Goal: Task Accomplishment & Management: Manage account settings

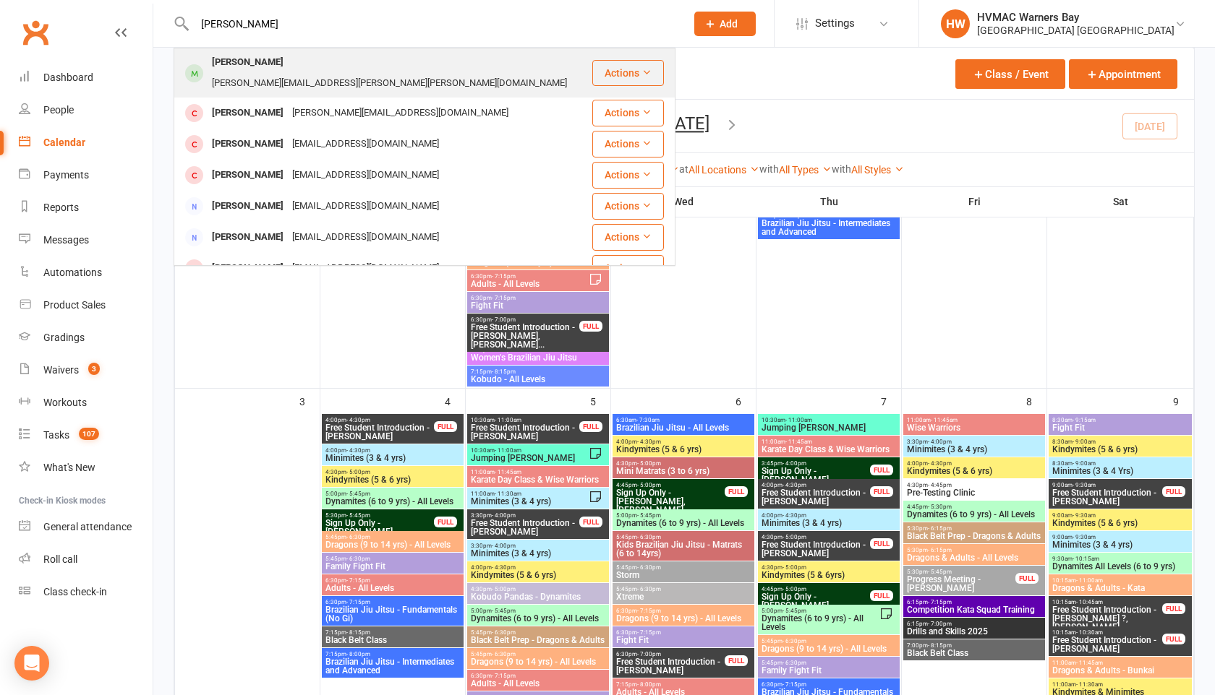
type input "aiden howard"
click at [260, 61] on div "Aiden Howard" at bounding box center [247, 62] width 80 height 21
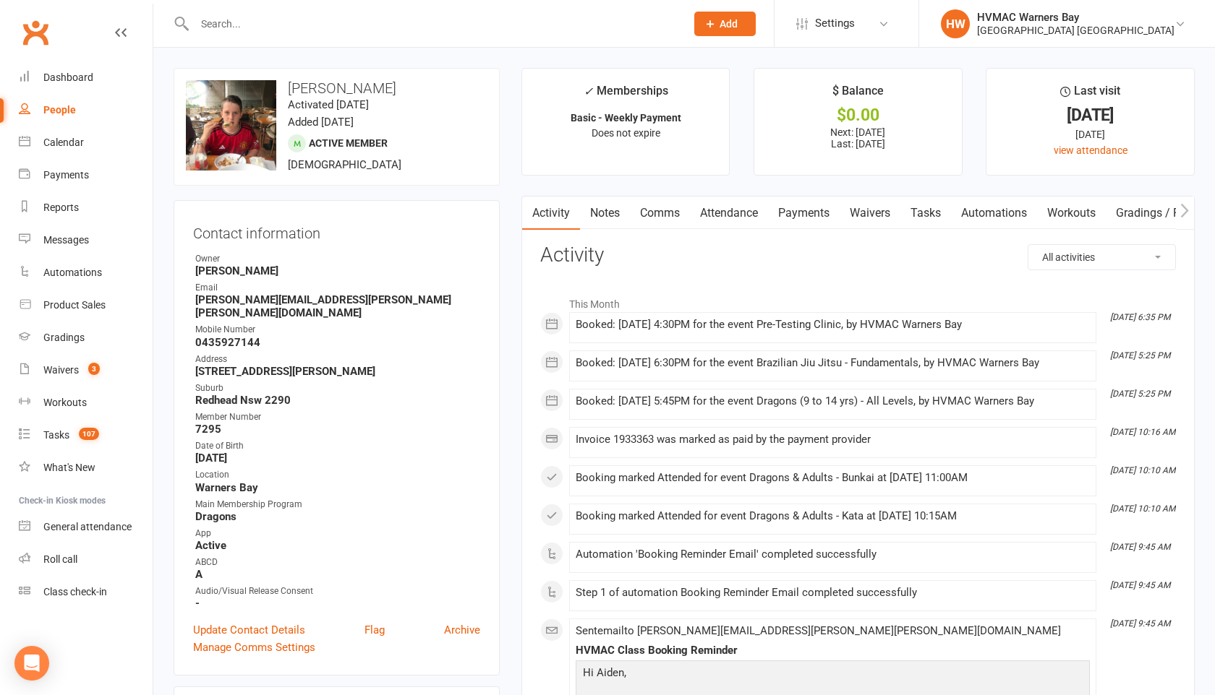
click at [732, 214] on link "Attendance" at bounding box center [729, 213] width 78 height 33
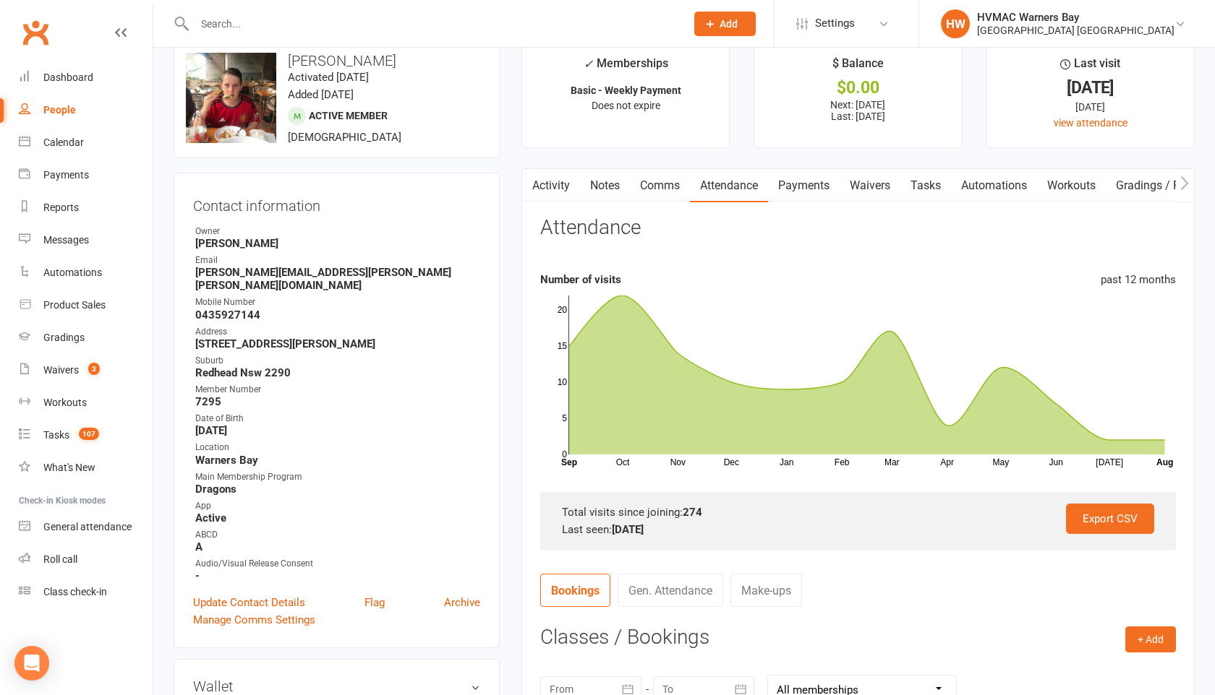
scroll to position [26, 0]
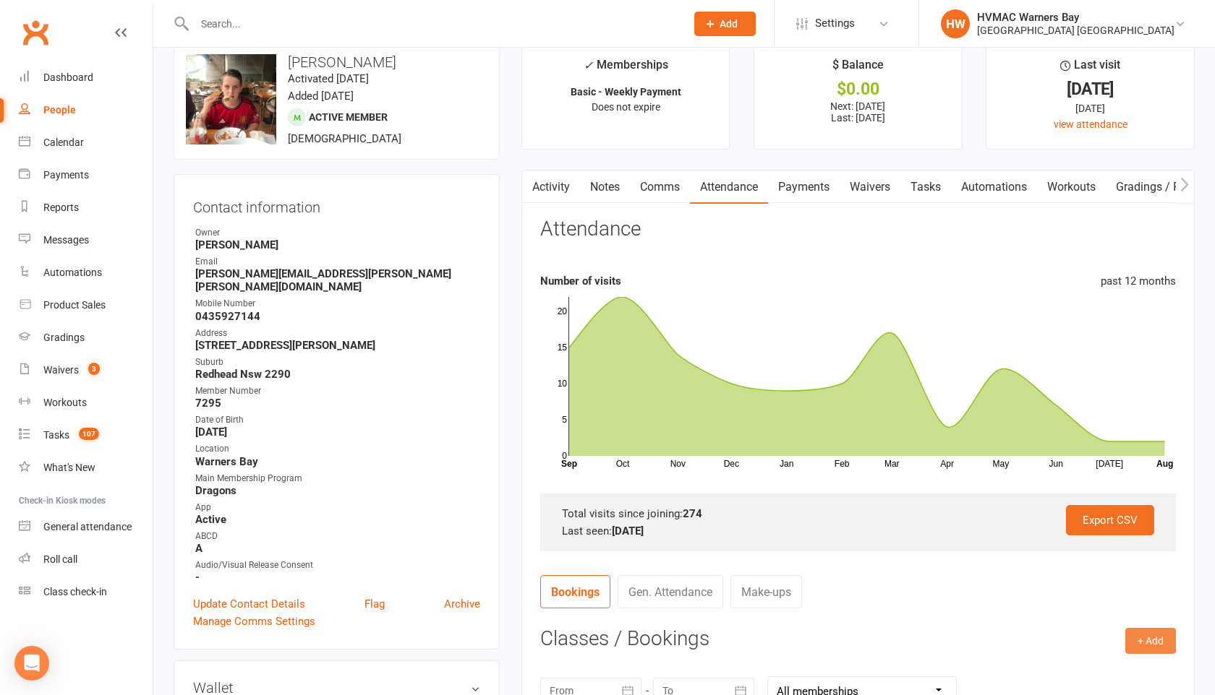
click at [1147, 636] on button "+ Add" at bounding box center [1150, 641] width 51 height 26
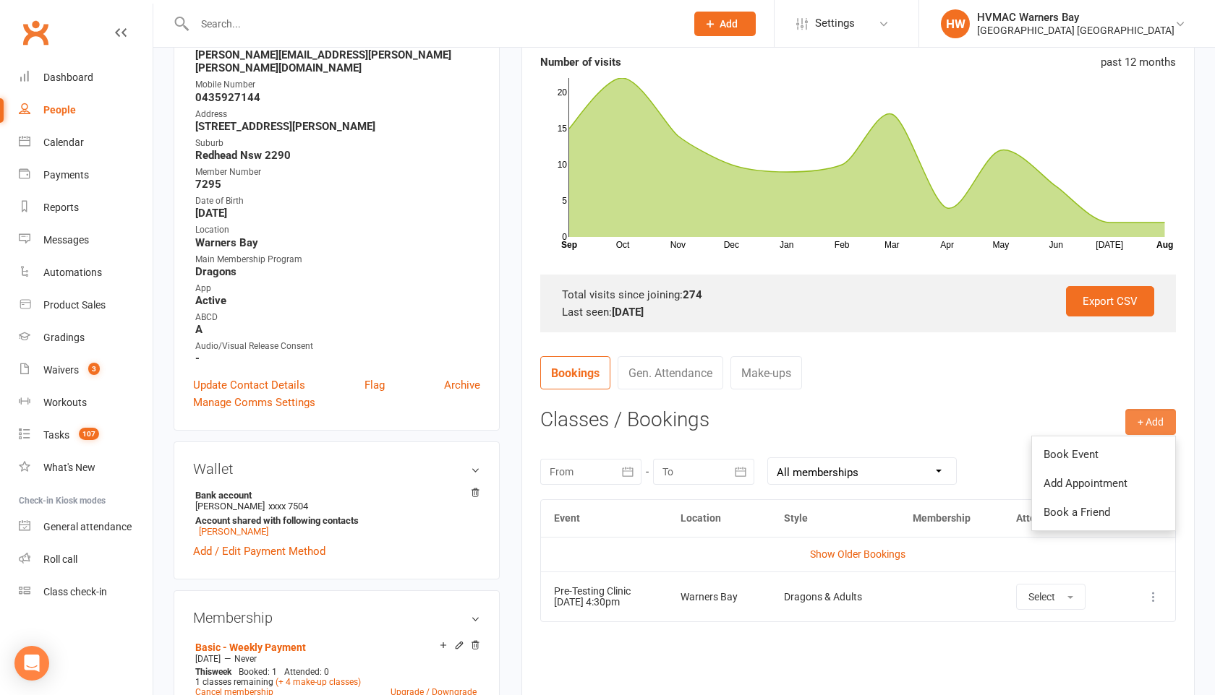
scroll to position [249, 0]
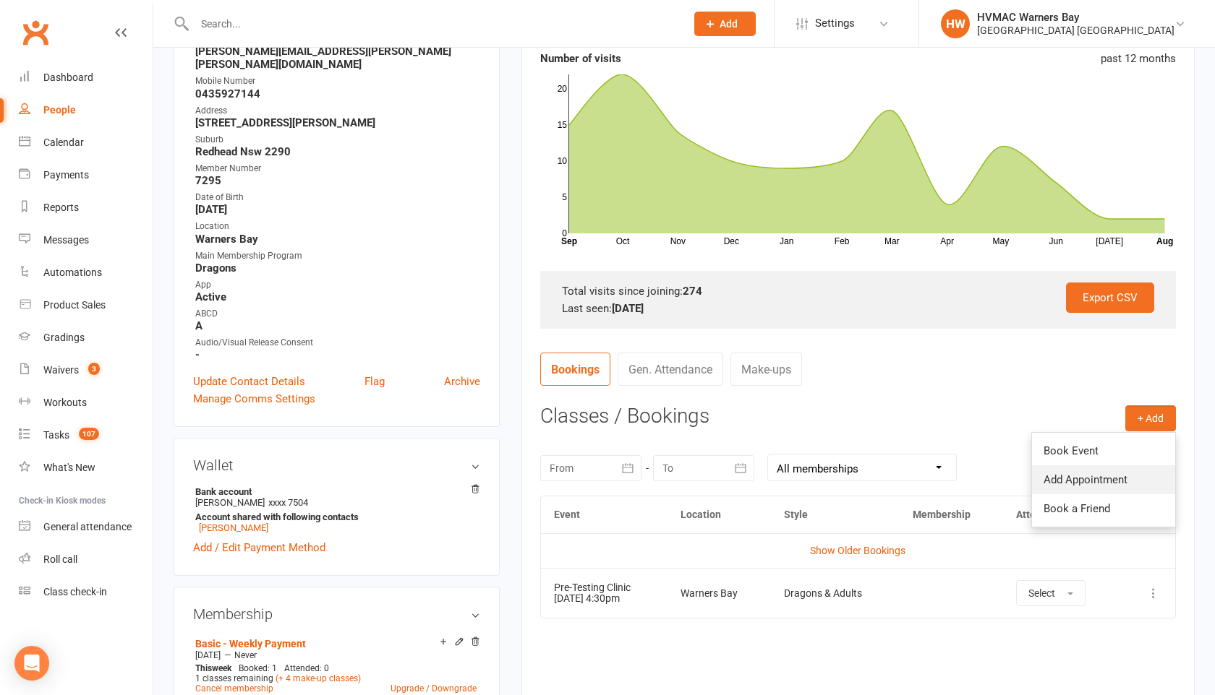
click at [1067, 474] on link "Add Appointment" at bounding box center [1103, 480] width 143 height 29
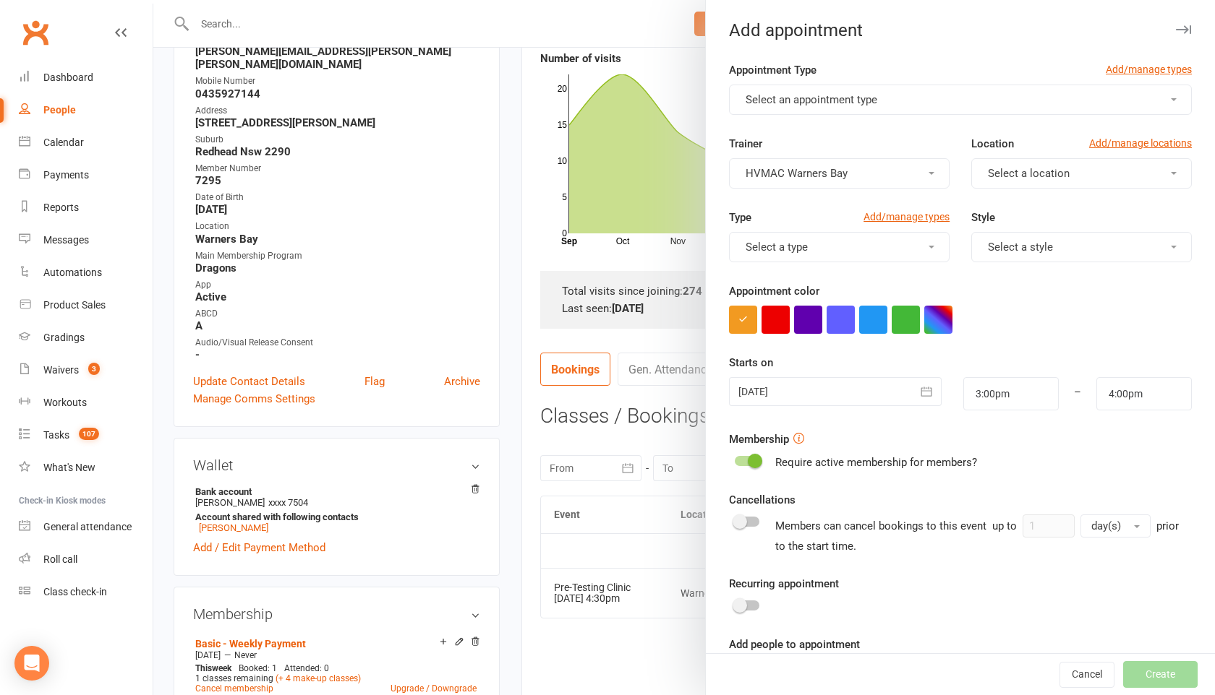
click at [835, 95] on span "Select an appointment type" at bounding box center [811, 99] width 132 height 13
click at [910, 136] on div "Trainer HVMAC Warners Bay" at bounding box center [839, 161] width 242 height 53
click at [1185, 31] on icon "button" at bounding box center [1182, 29] width 15 height 9
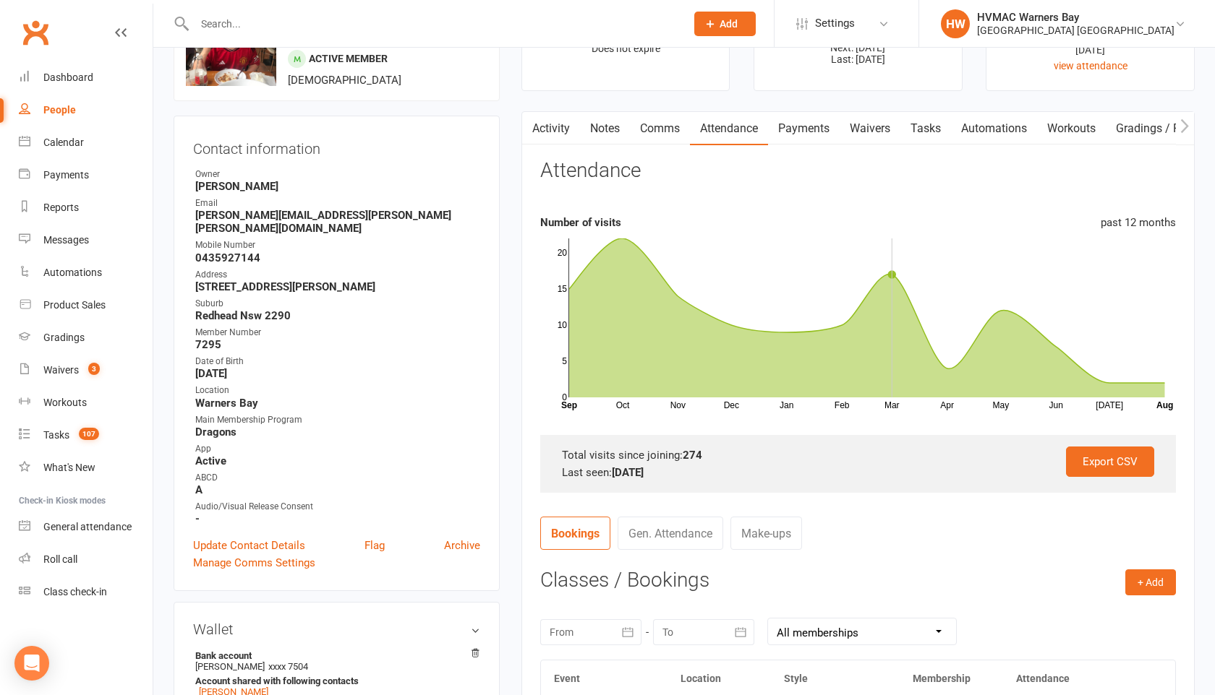
scroll to position [112, 0]
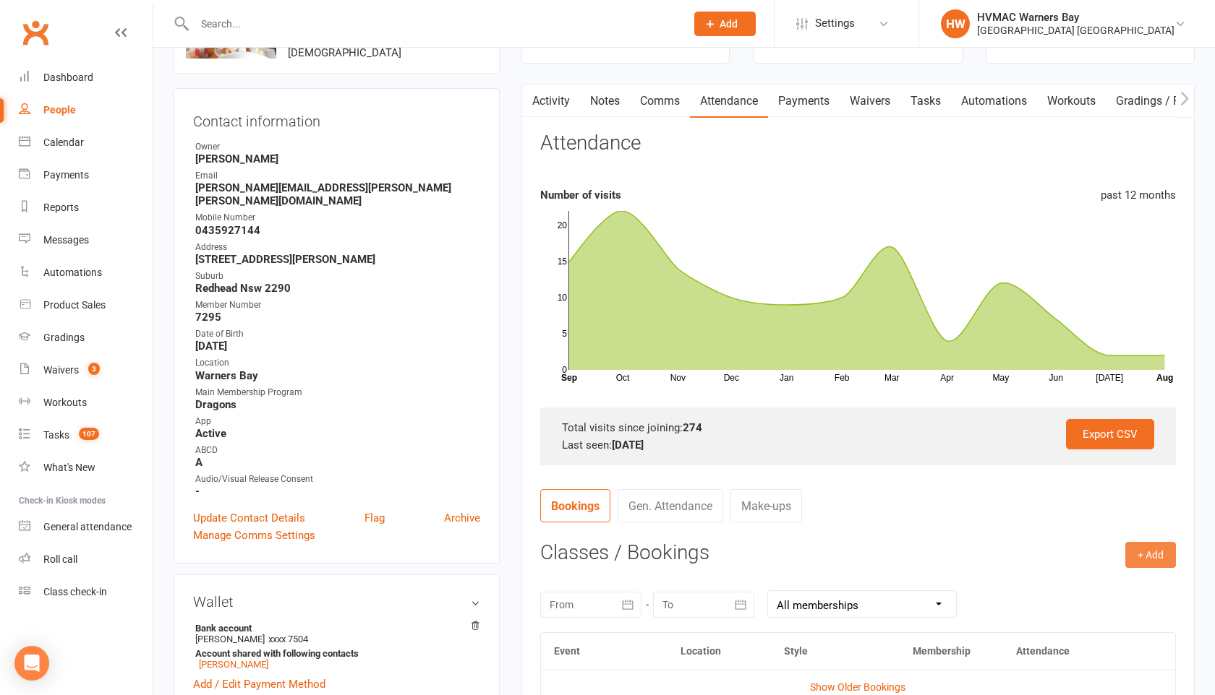
click at [1142, 564] on button "+ Add" at bounding box center [1150, 555] width 51 height 26
click at [1089, 609] on link "Add Appointment" at bounding box center [1103, 616] width 143 height 29
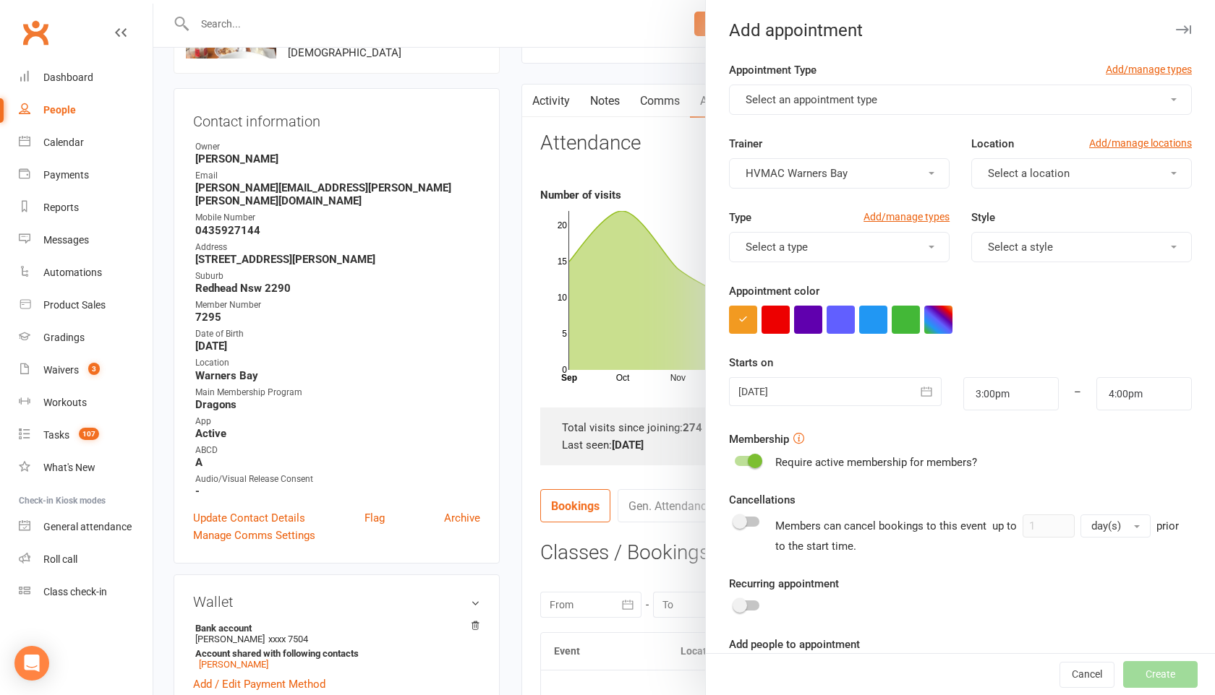
click at [775, 99] on span "Select an appointment type" at bounding box center [811, 99] width 132 height 13
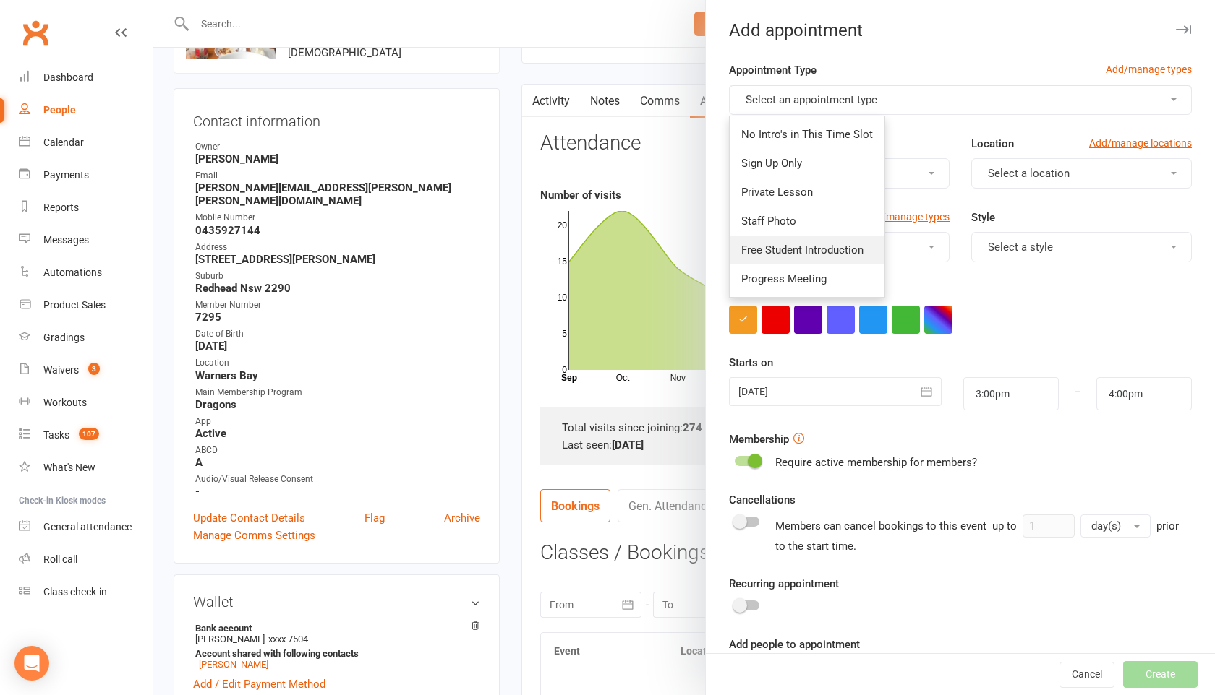
click at [781, 245] on span "Free Student Introduction" at bounding box center [802, 250] width 122 height 13
type input "3:30pm"
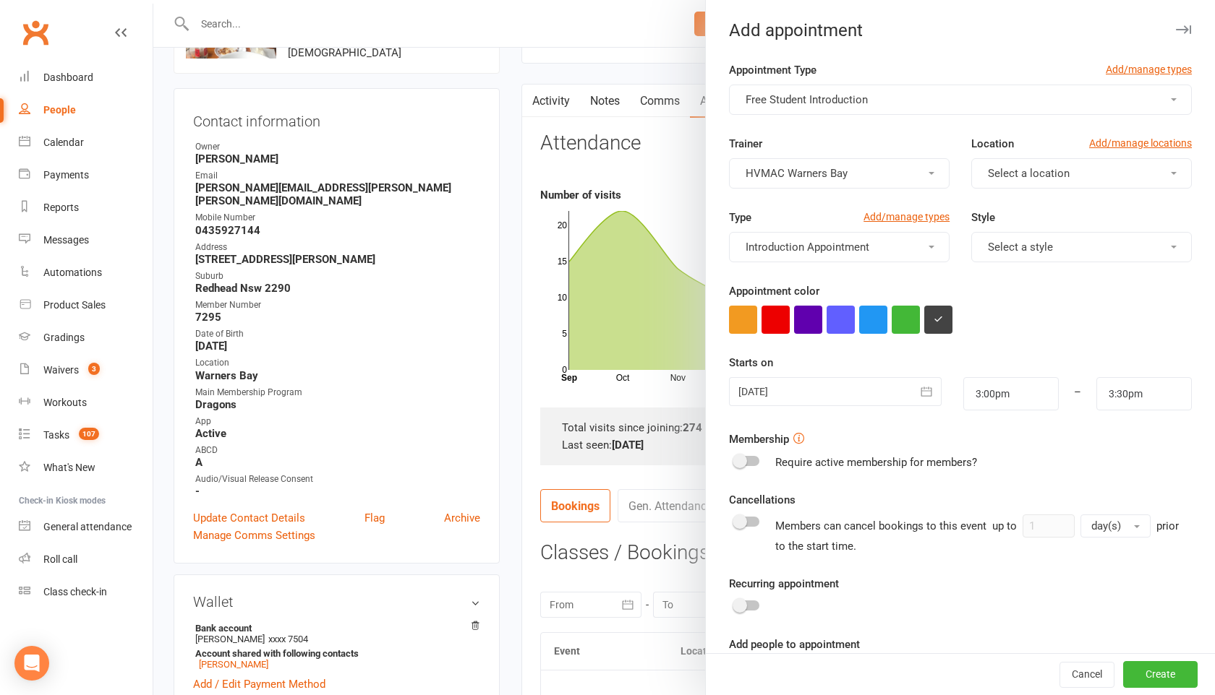
click at [1024, 176] on span "Select a location" at bounding box center [1029, 173] width 82 height 13
click at [1021, 197] on link "Warners Bay" at bounding box center [1043, 208] width 143 height 29
click at [1020, 246] on span "Select a style" at bounding box center [1020, 247] width 65 height 13
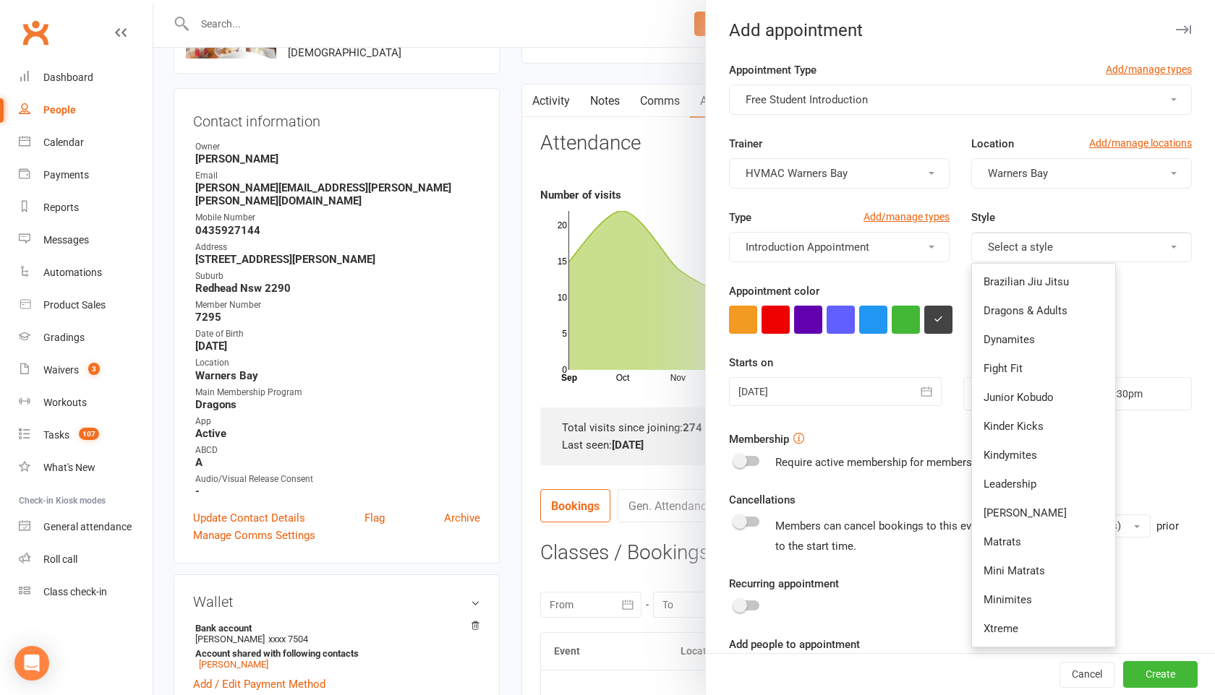
click at [954, 263] on div "Type Add/manage types Introduction Appointment Style Select a style Brazilian J…" at bounding box center [960, 246] width 484 height 74
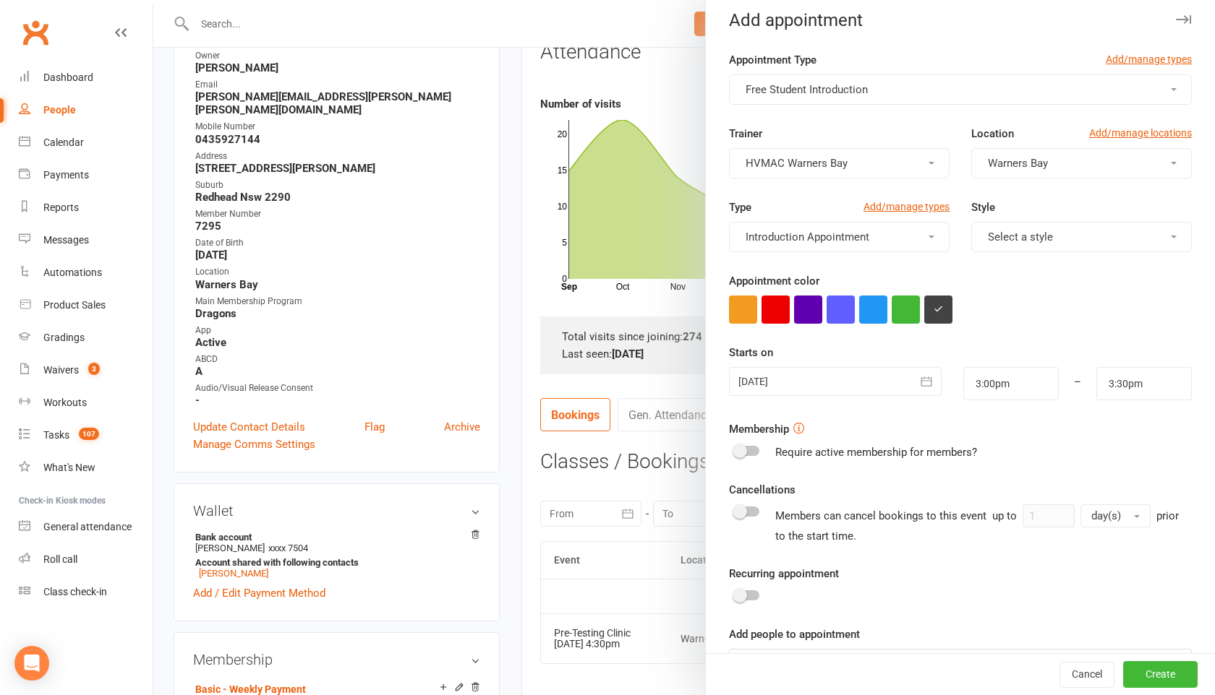
scroll to position [0, 0]
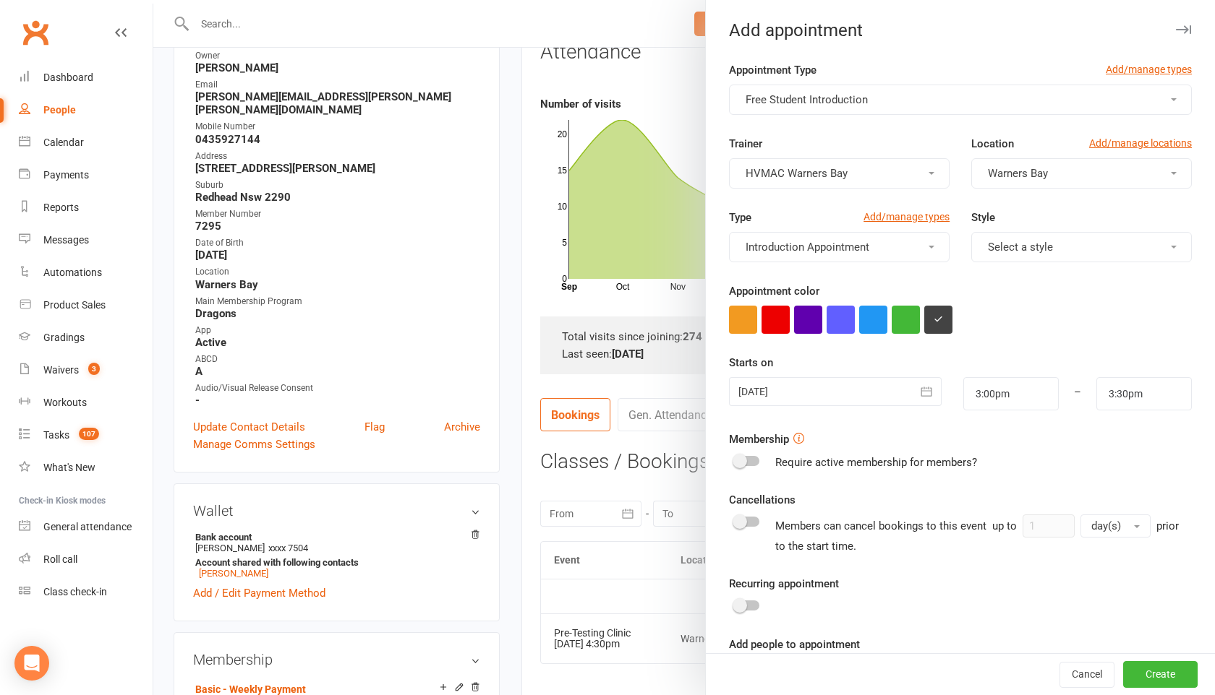
click at [1188, 27] on icon "button" at bounding box center [1182, 29] width 15 height 9
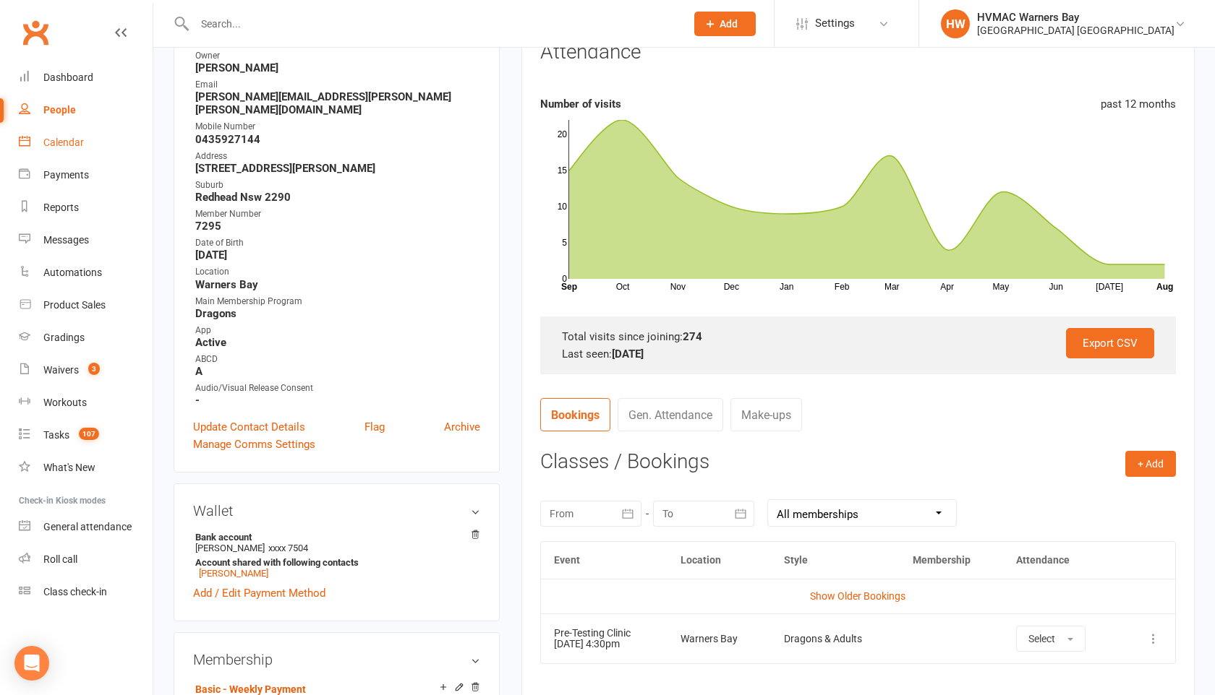
click at [71, 145] on div "Calendar" at bounding box center [63, 143] width 40 height 12
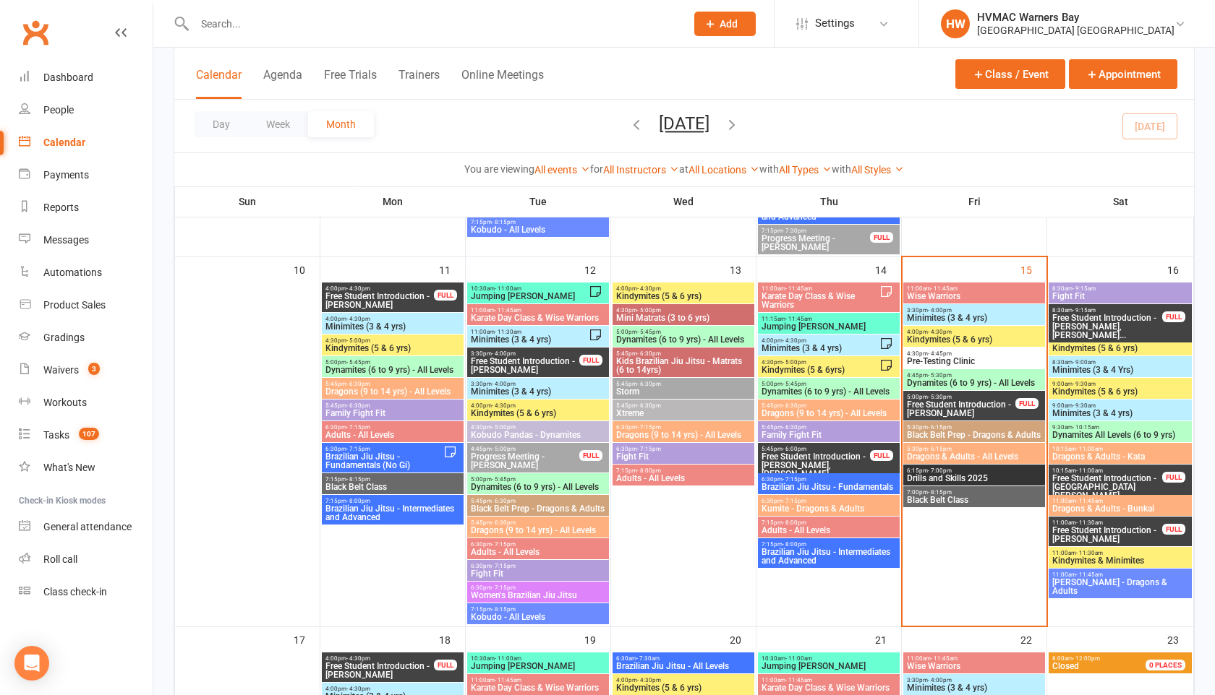
scroll to position [1050, 0]
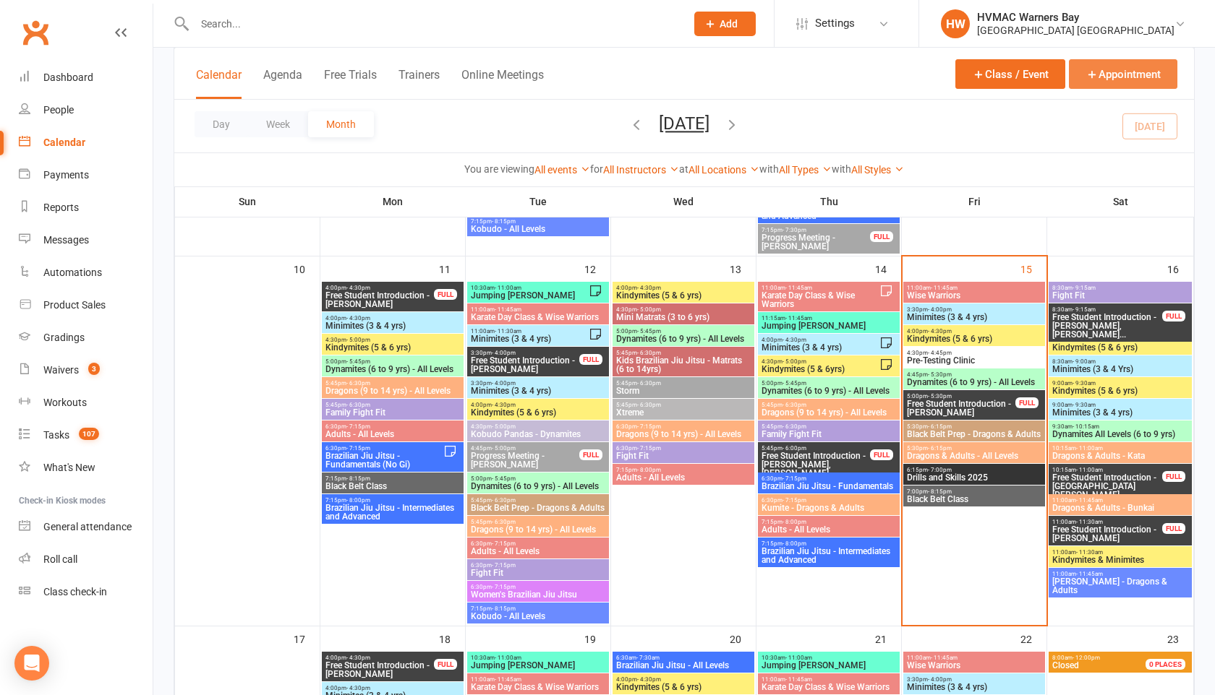
click at [1113, 68] on button "Appointment" at bounding box center [1123, 74] width 108 height 30
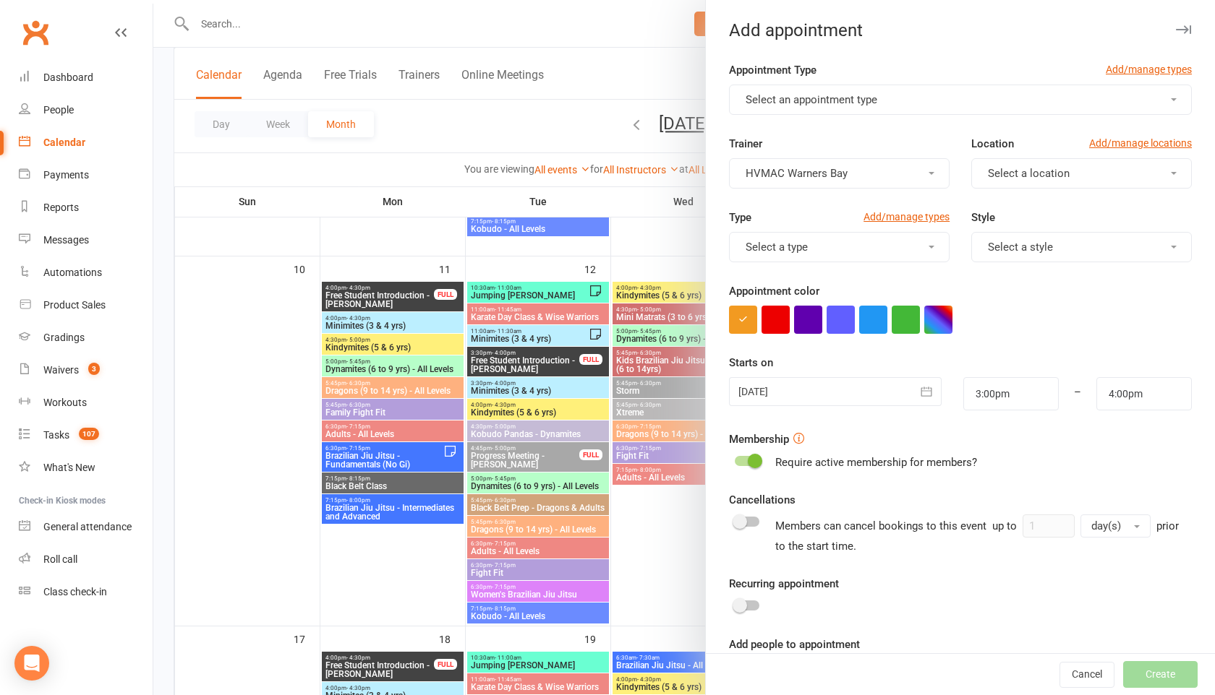
click at [920, 100] on button "Select an appointment type" at bounding box center [960, 100] width 463 height 30
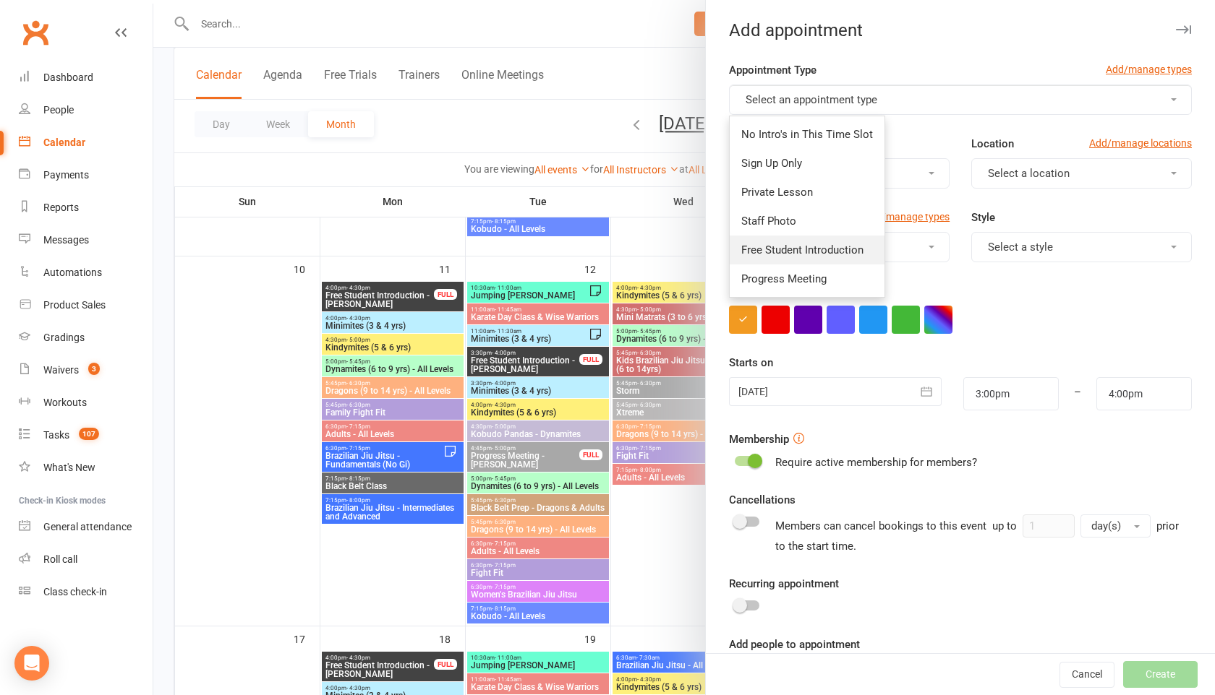
click at [805, 247] on span "Free Student Introduction" at bounding box center [802, 250] width 122 height 13
type input "3:30pm"
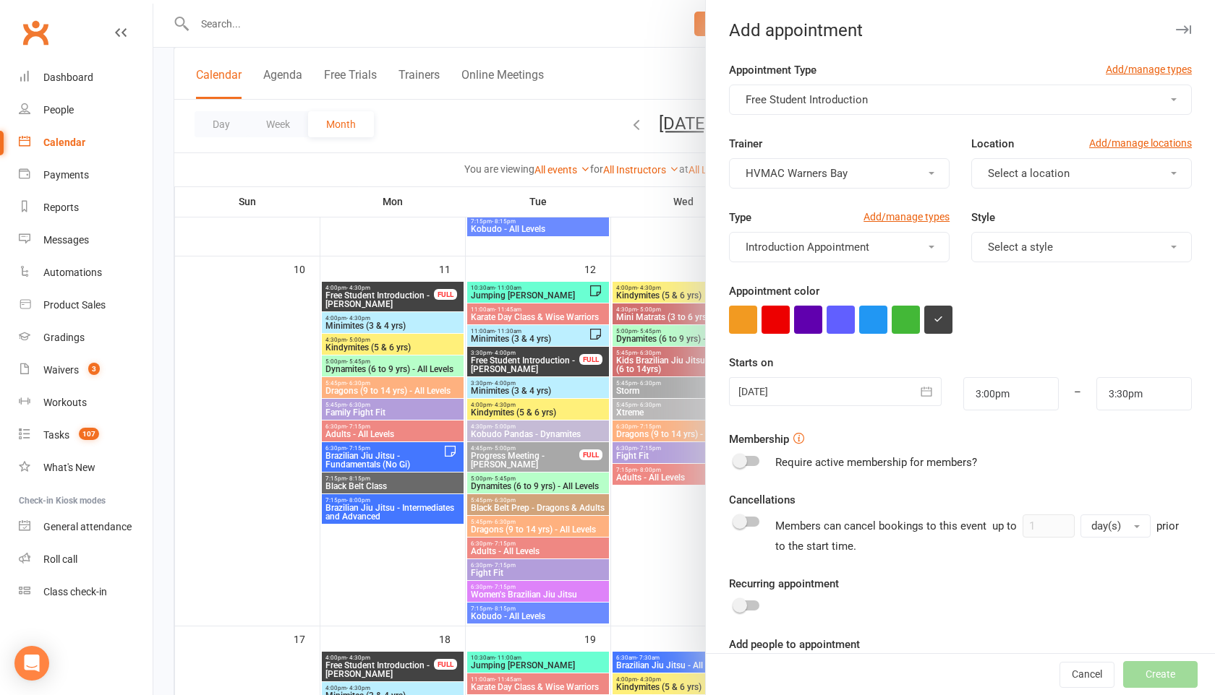
click at [1022, 167] on span "Select a location" at bounding box center [1029, 173] width 82 height 13
click at [1012, 207] on span "Warners Bay" at bounding box center [1013, 208] width 60 height 13
click at [1012, 247] on span "Select a style" at bounding box center [1020, 247] width 65 height 13
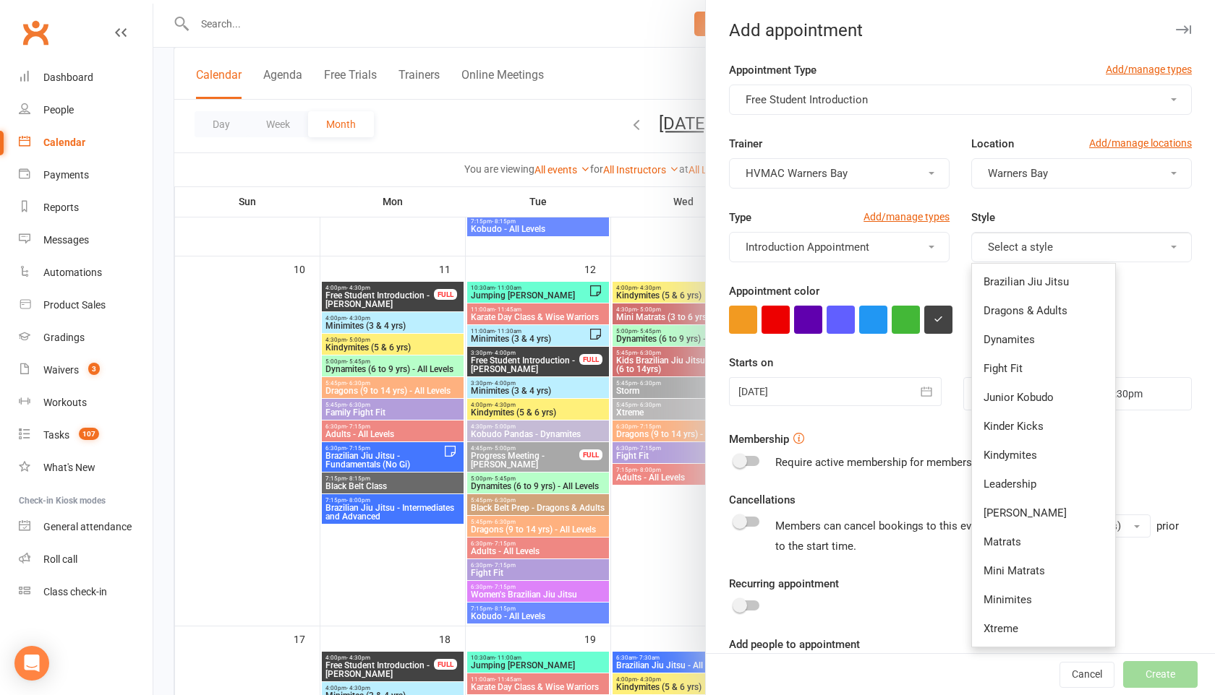
click at [968, 223] on div "Style Select a style Brazilian Jiu Jitsu Dragons & Adults Dynamites Fight Fit J…" at bounding box center [1081, 235] width 242 height 53
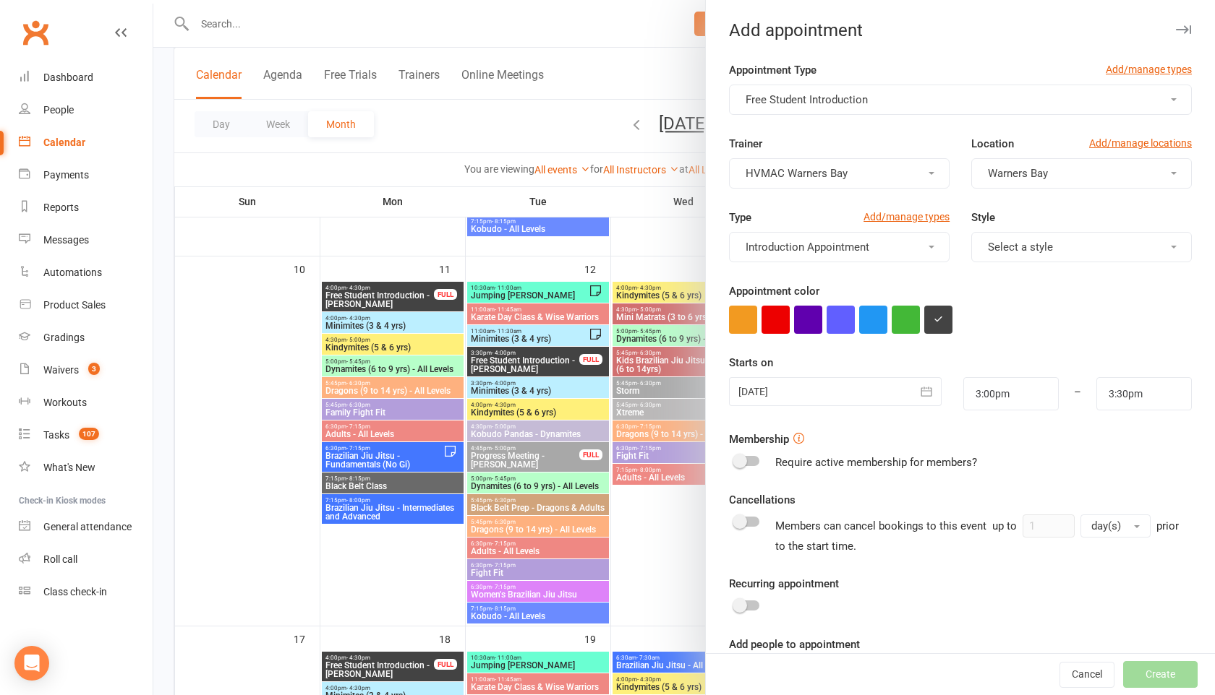
click at [990, 234] on button "Select a style" at bounding box center [1081, 247] width 220 height 30
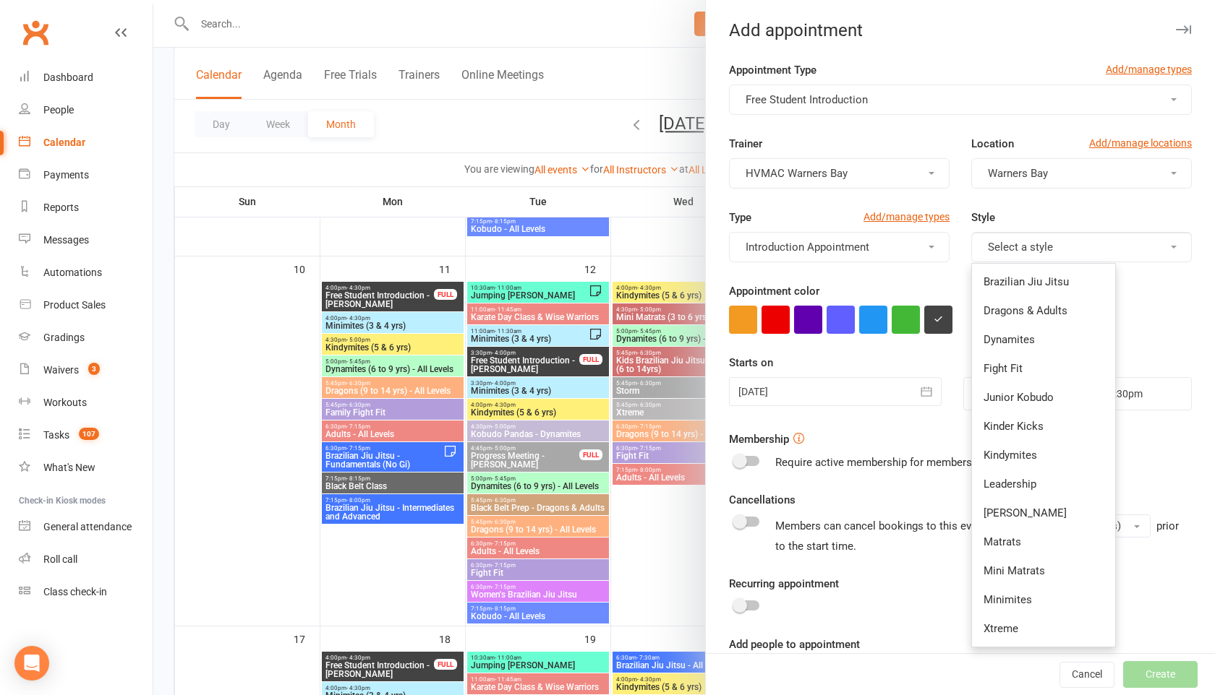
click at [1129, 287] on div "Appointment color" at bounding box center [960, 308] width 463 height 51
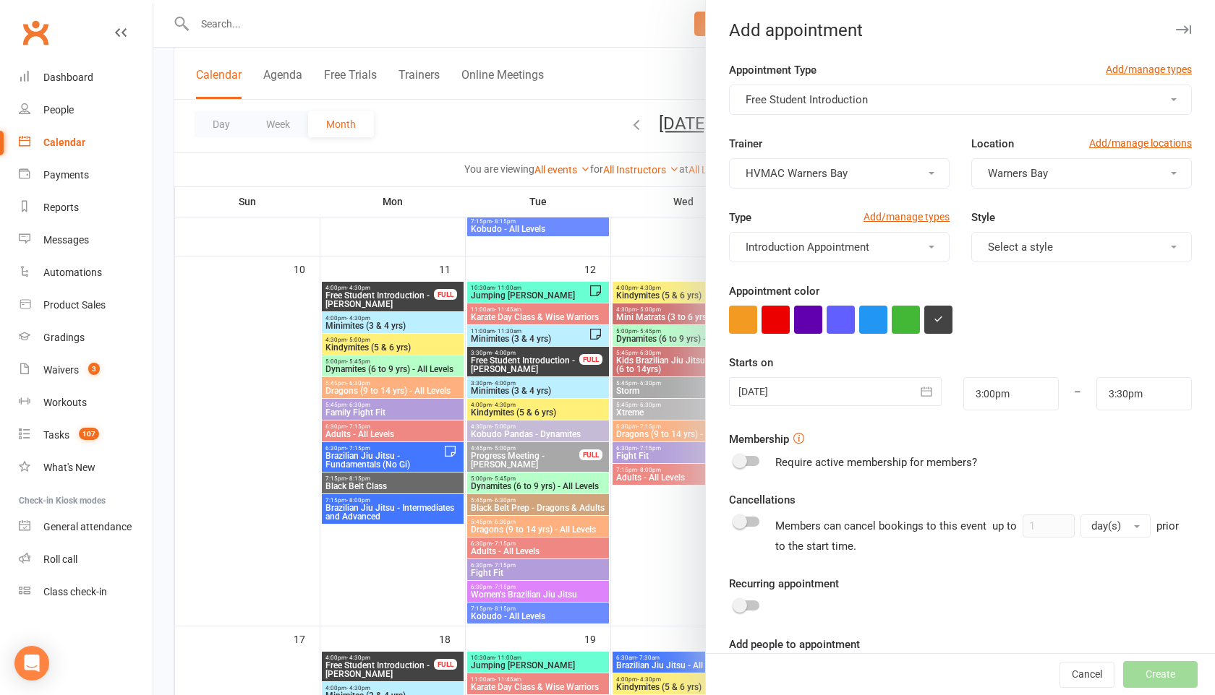
click at [927, 398] on icon "button" at bounding box center [926, 392] width 14 height 14
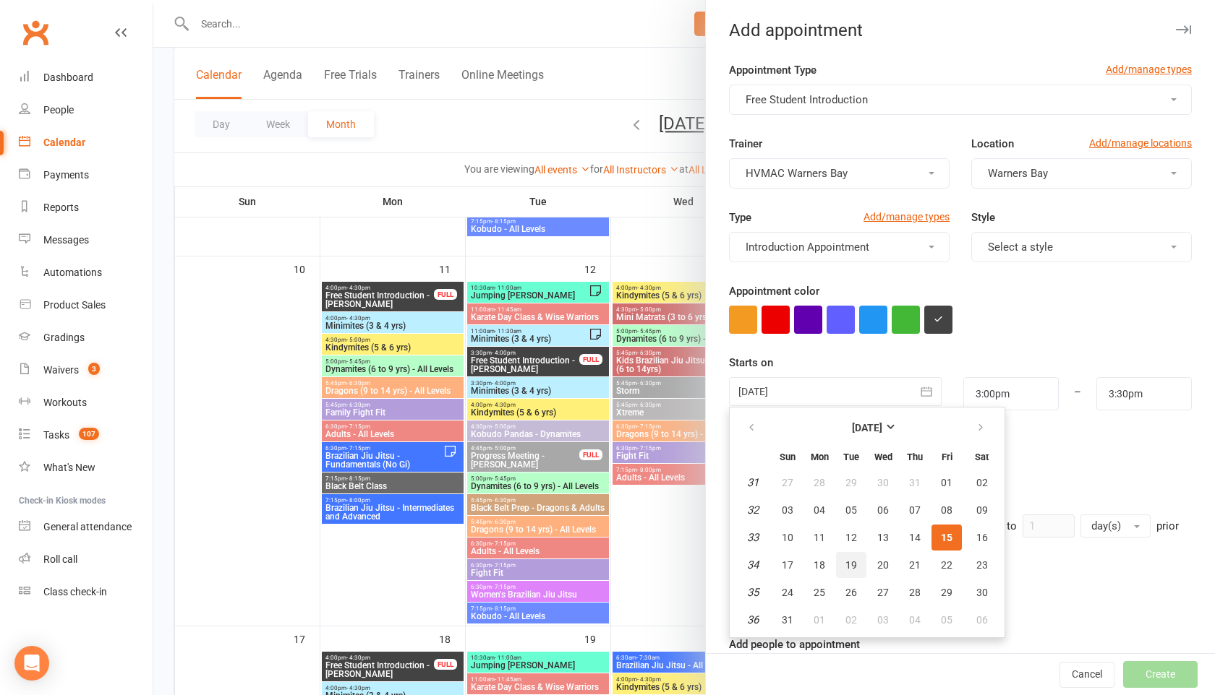
click at [841, 558] on button "19" at bounding box center [851, 565] width 30 height 26
type input "19 Aug 2025"
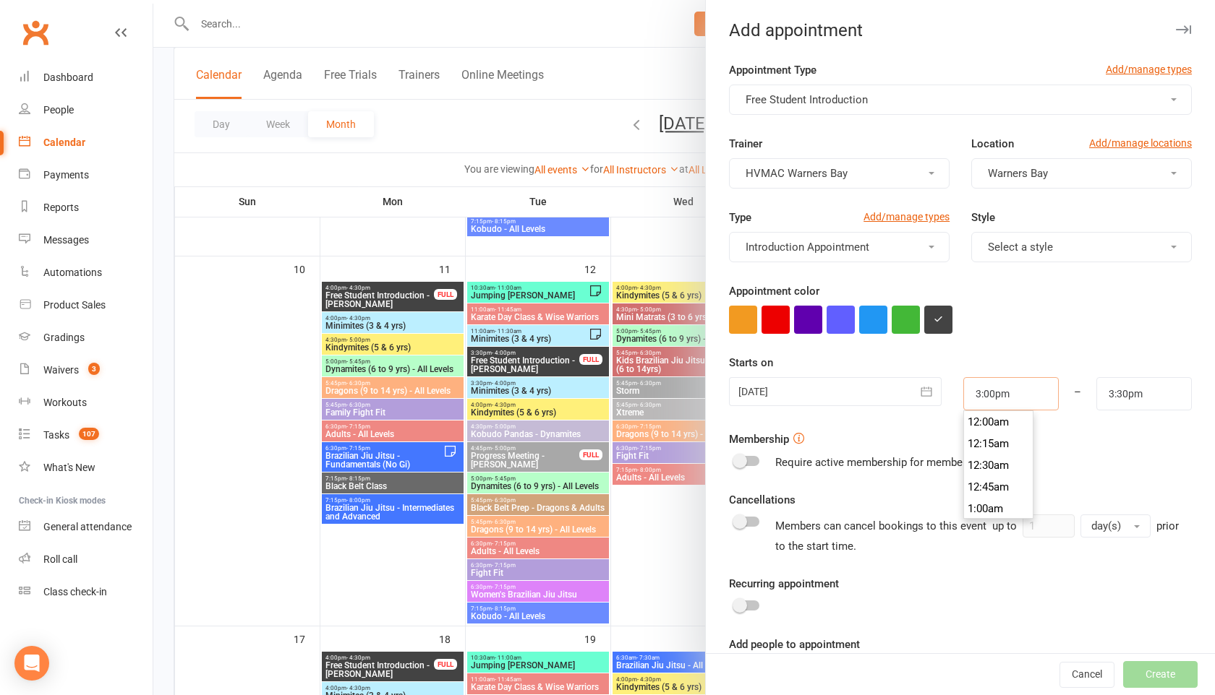
click at [1011, 388] on input "3:00pm" at bounding box center [1010, 393] width 95 height 33
type input "4:30pm"
click at [977, 451] on li "4:30pm" at bounding box center [998, 451] width 69 height 22
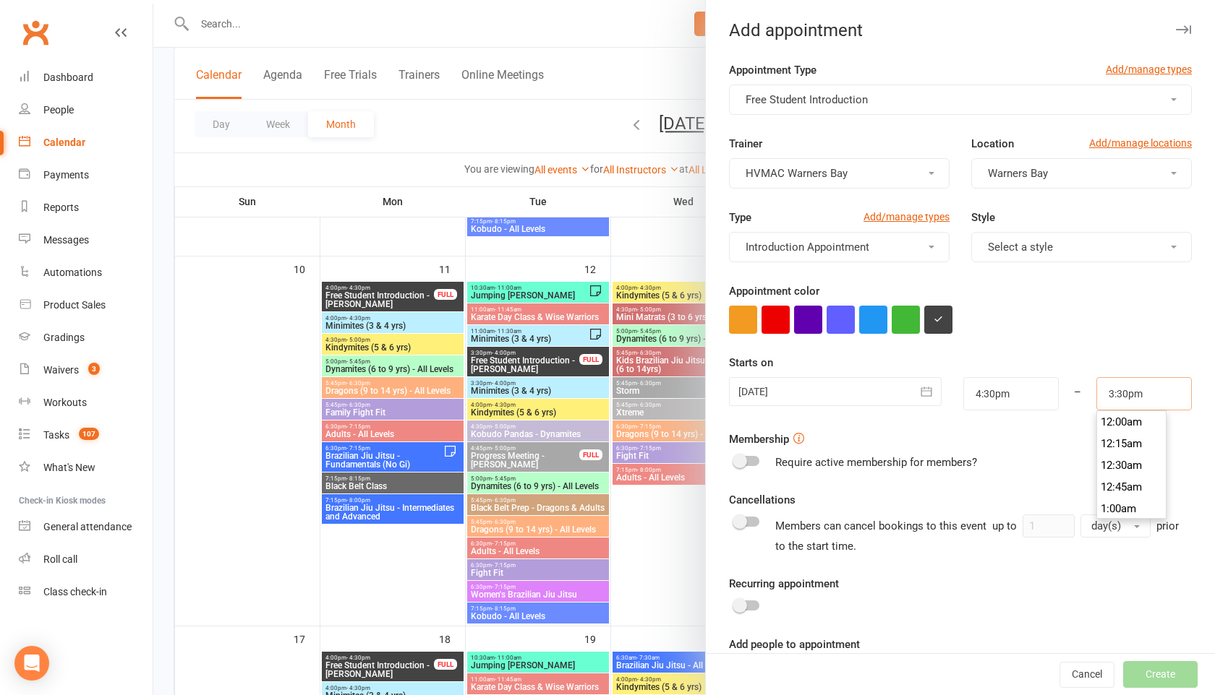
click at [1148, 402] on input "3:30pm" at bounding box center [1143, 393] width 95 height 33
type input "5:00pm"
click at [1119, 513] on li "5:00pm" at bounding box center [1131, 505] width 69 height 22
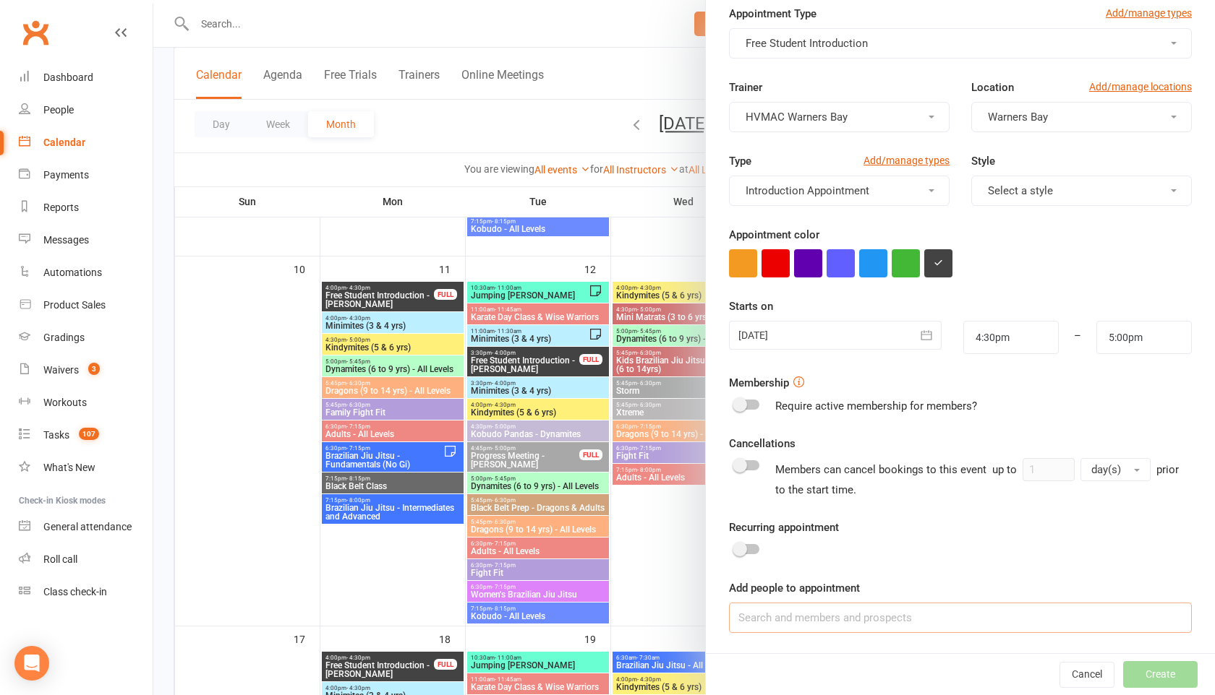
click at [920, 609] on input at bounding box center [960, 618] width 463 height 30
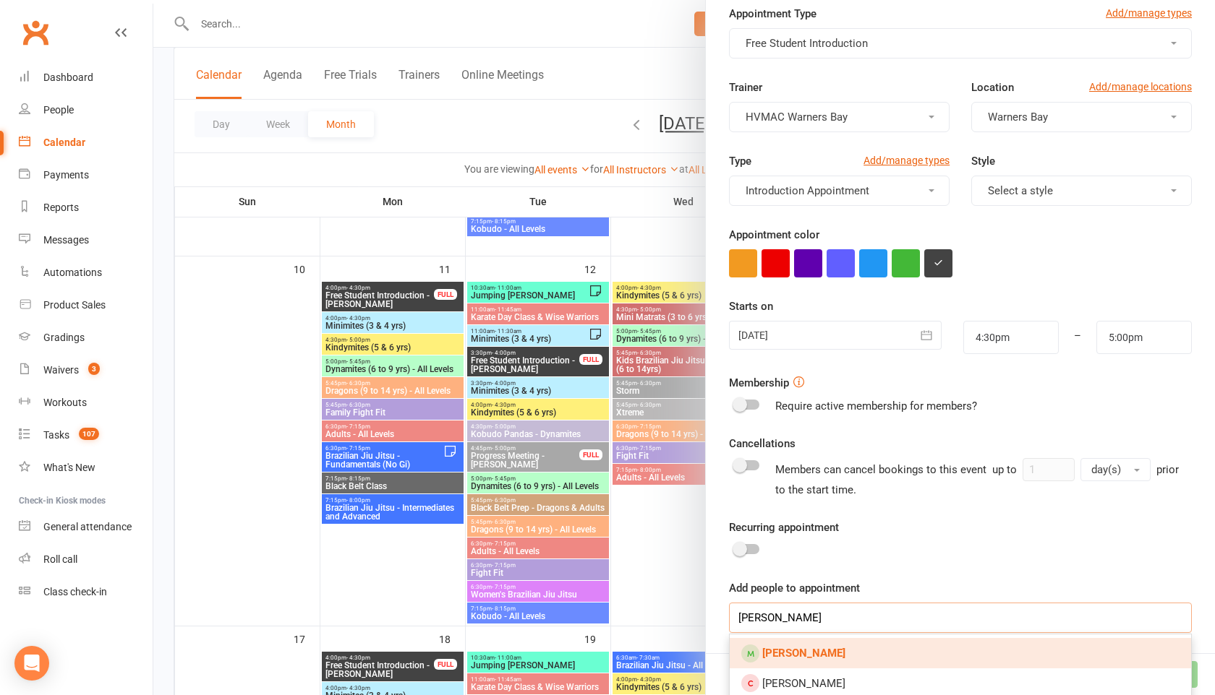
type input "aiden howard"
click at [976, 655] on link "Aiden Howard" at bounding box center [959, 653] width 461 height 30
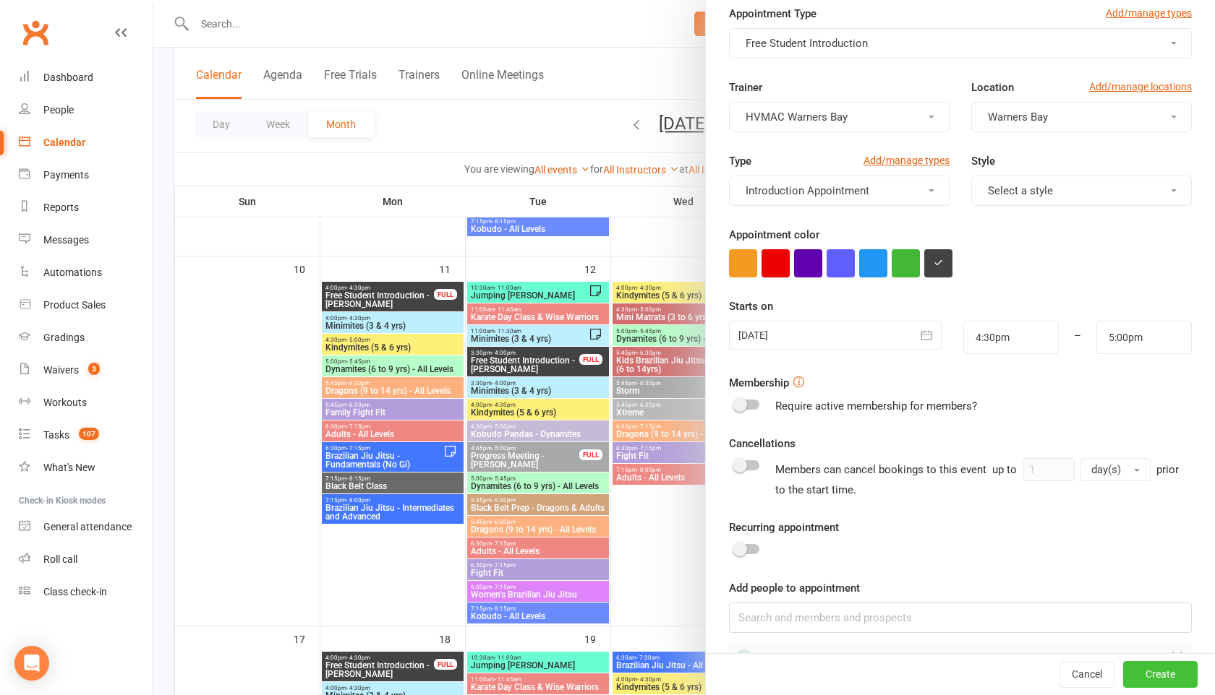
click at [1139, 675] on button "Create" at bounding box center [1160, 675] width 74 height 26
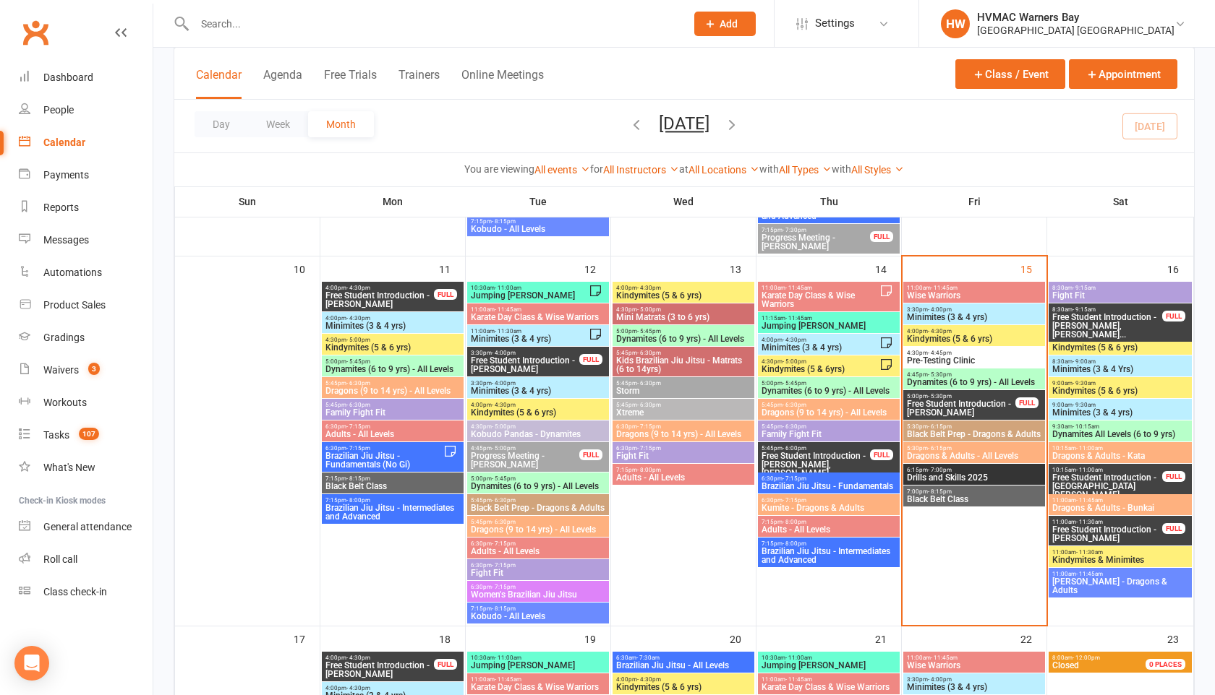
click at [950, 361] on span "Pre-Testing Clinic" at bounding box center [974, 360] width 136 height 9
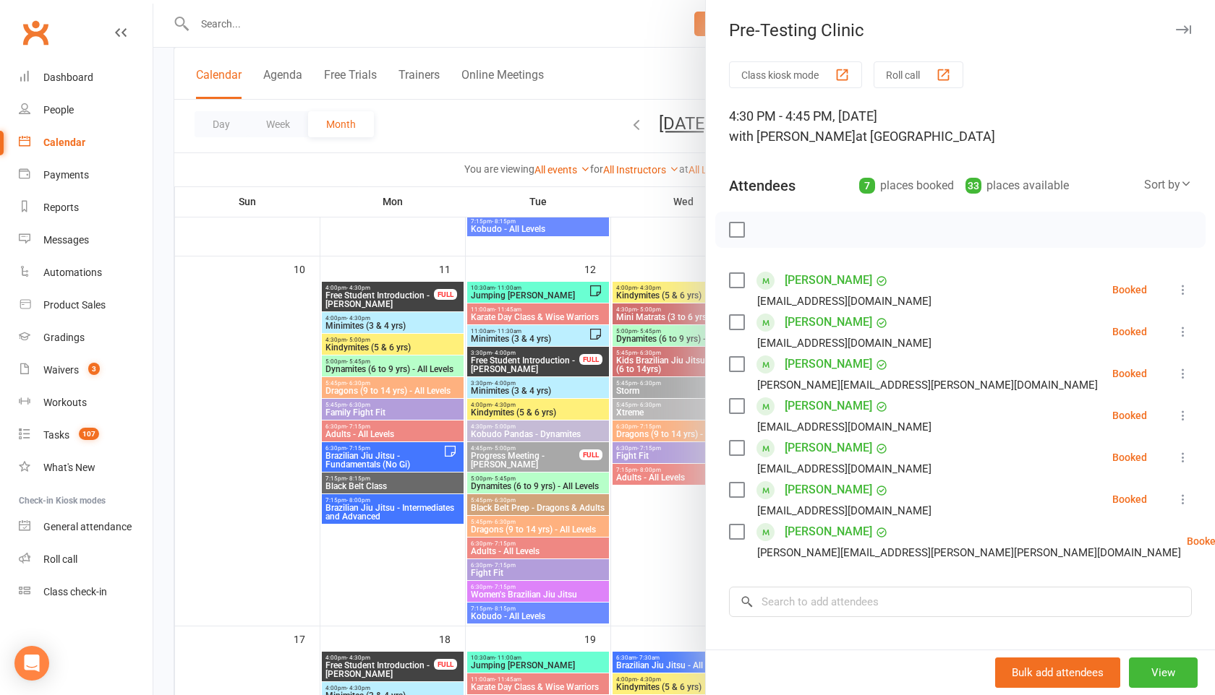
click at [1181, 29] on icon "button" at bounding box center [1182, 29] width 15 height 9
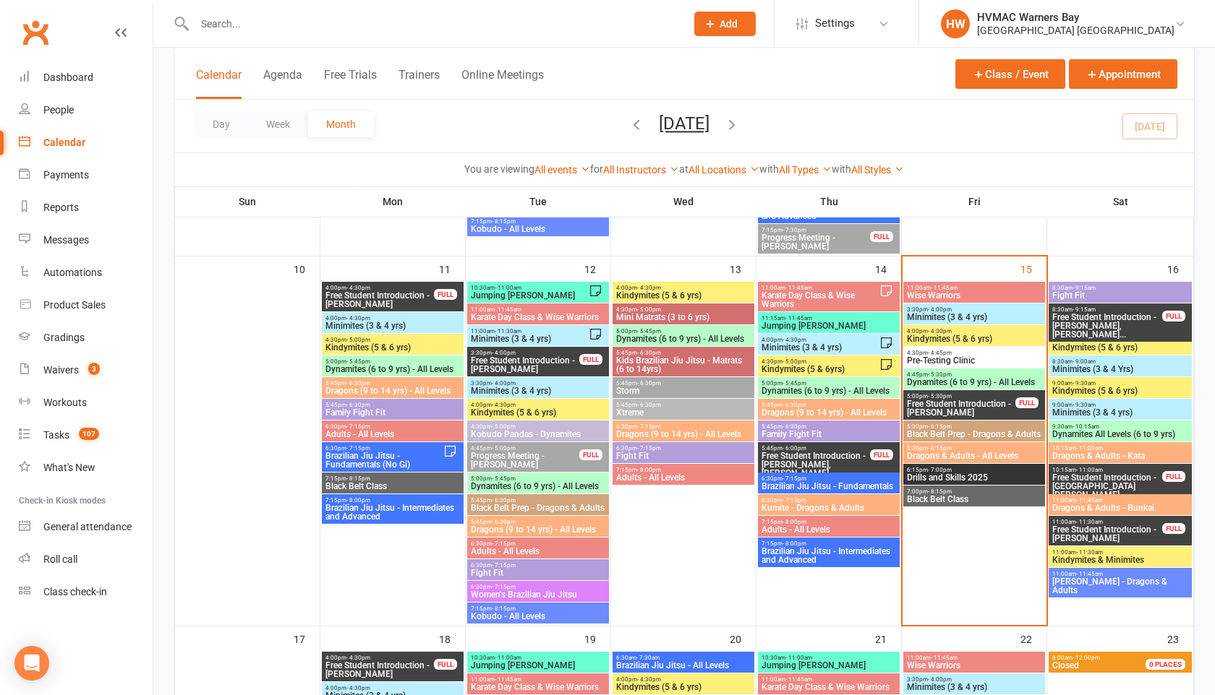
click at [924, 426] on span "5:30pm - 6:15pm" at bounding box center [974, 427] width 136 height 7
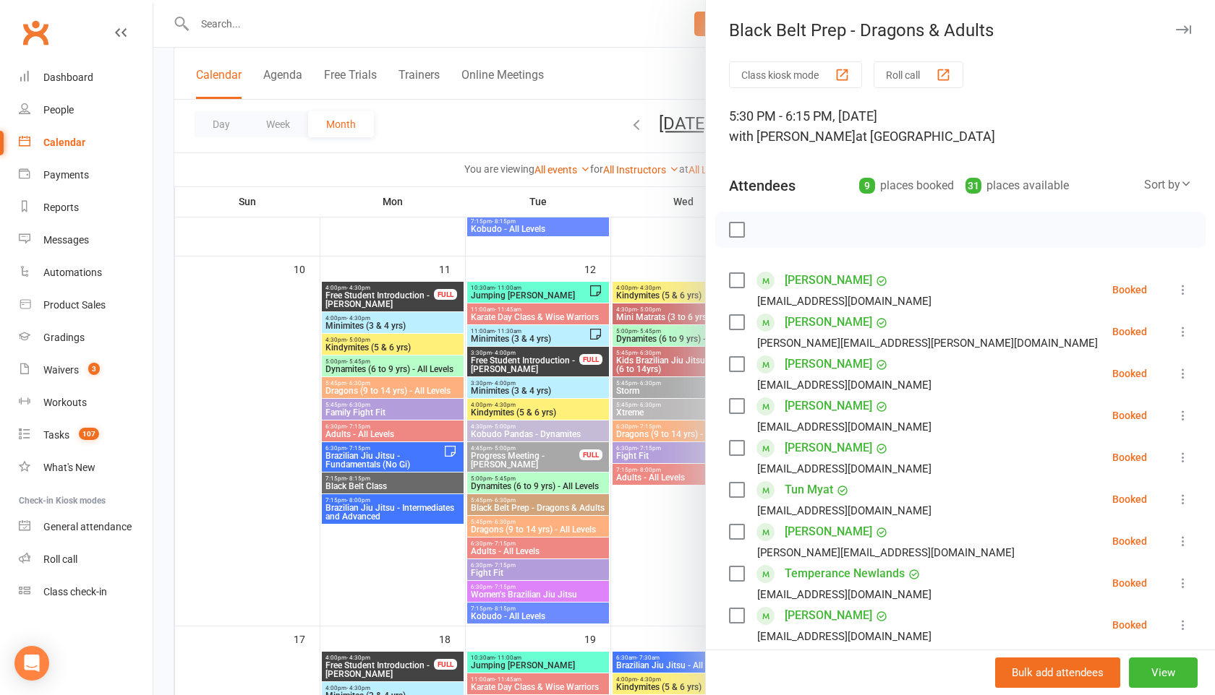
click at [1186, 27] on icon "button" at bounding box center [1182, 29] width 15 height 9
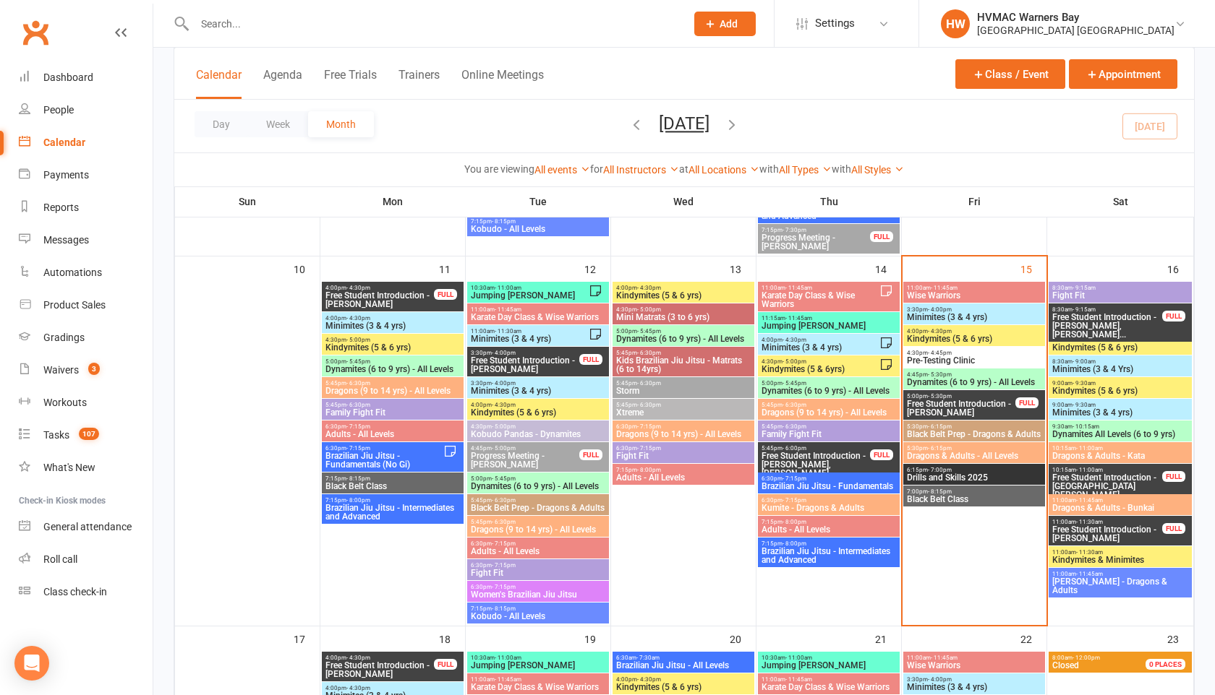
click at [982, 452] on span "Dragons & Adults - All Levels" at bounding box center [974, 456] width 136 height 9
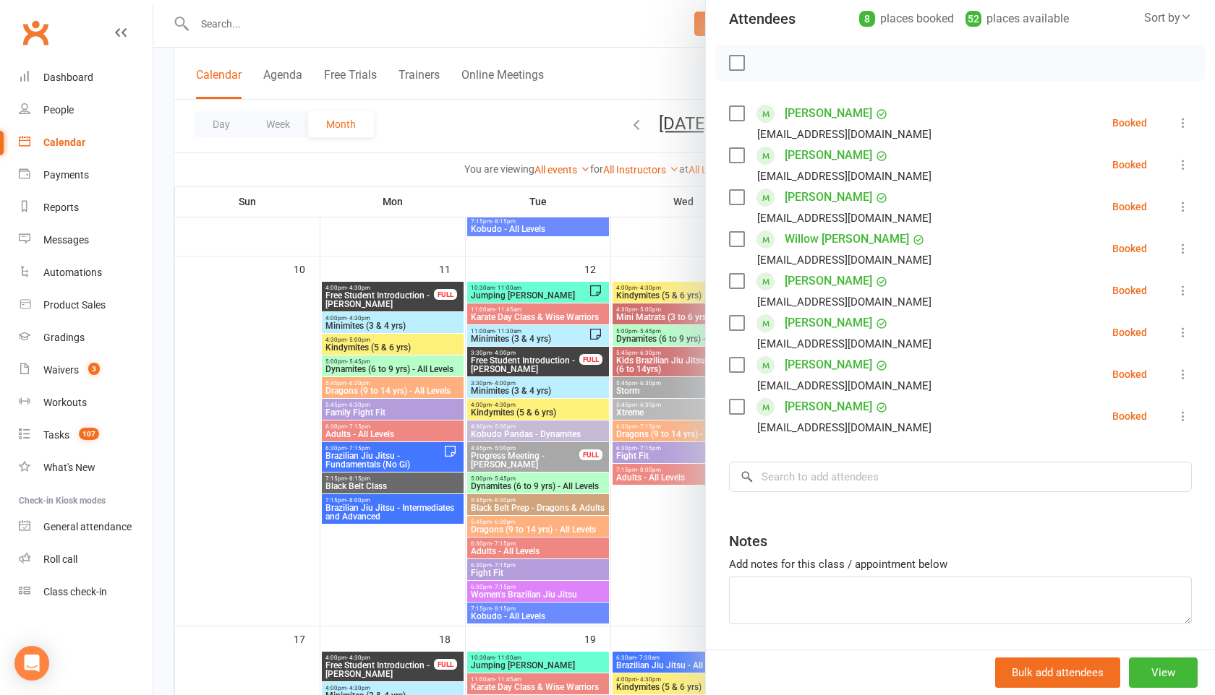
scroll to position [0, 0]
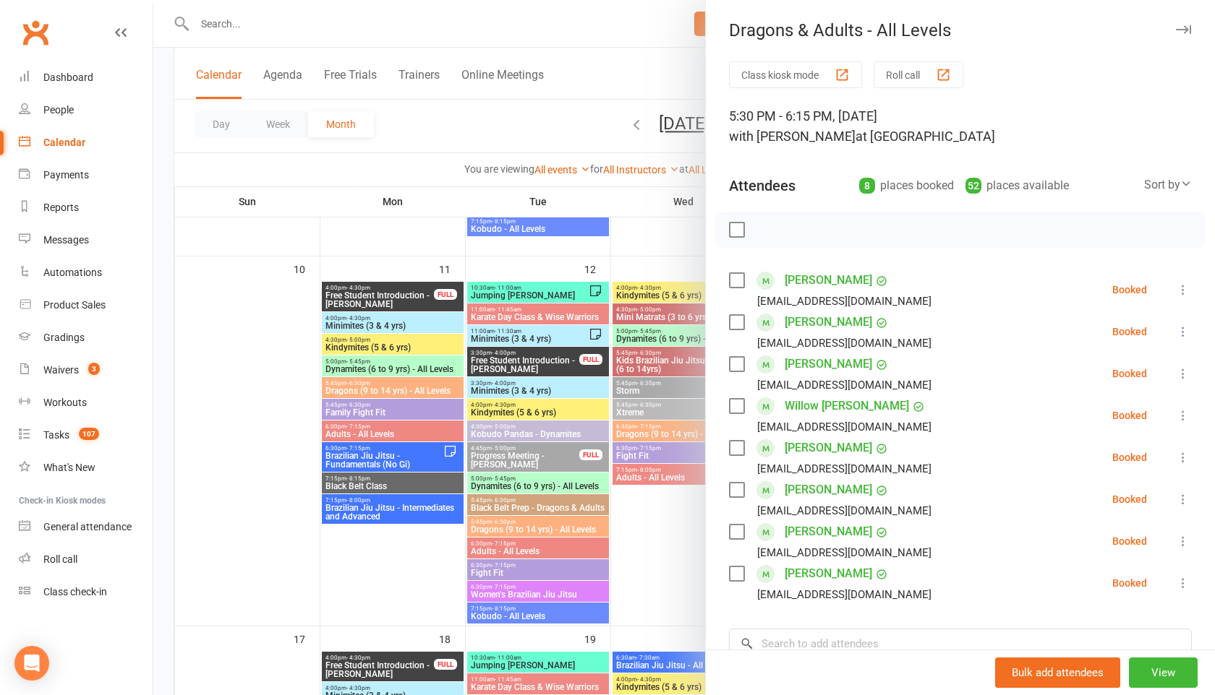
click at [1181, 31] on icon "button" at bounding box center [1182, 29] width 15 height 9
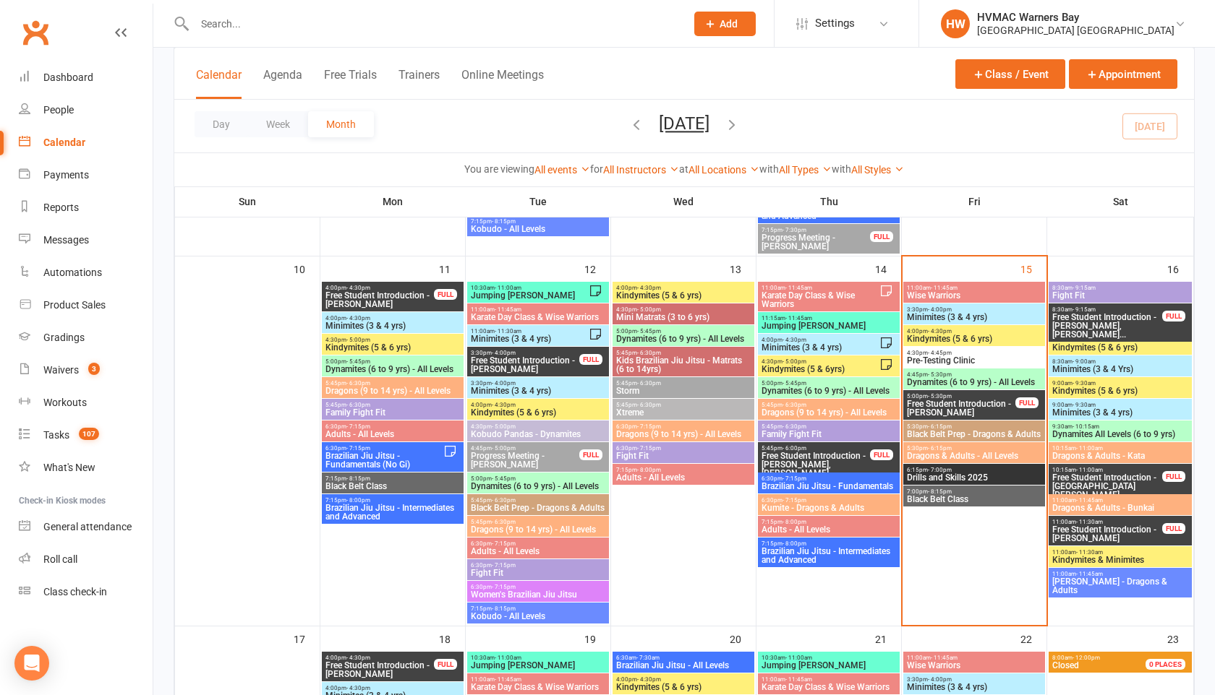
click at [930, 449] on span "- 6:15pm" at bounding box center [940, 448] width 24 height 7
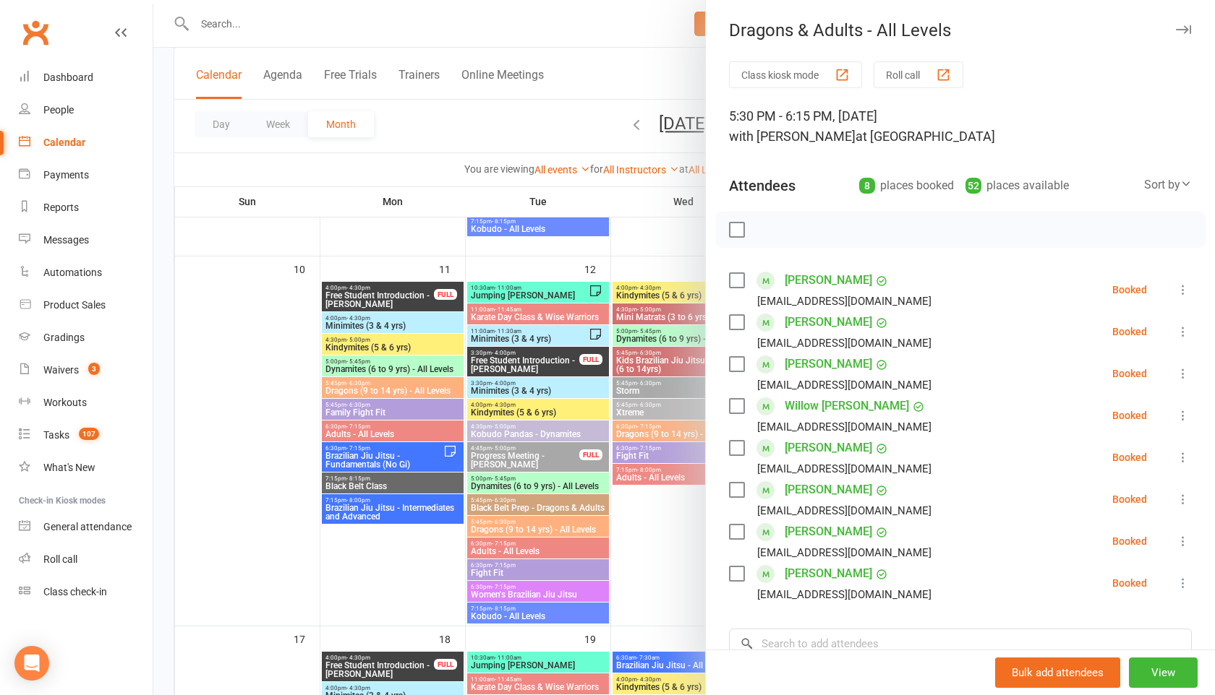
click at [1186, 29] on icon "button" at bounding box center [1182, 29] width 15 height 9
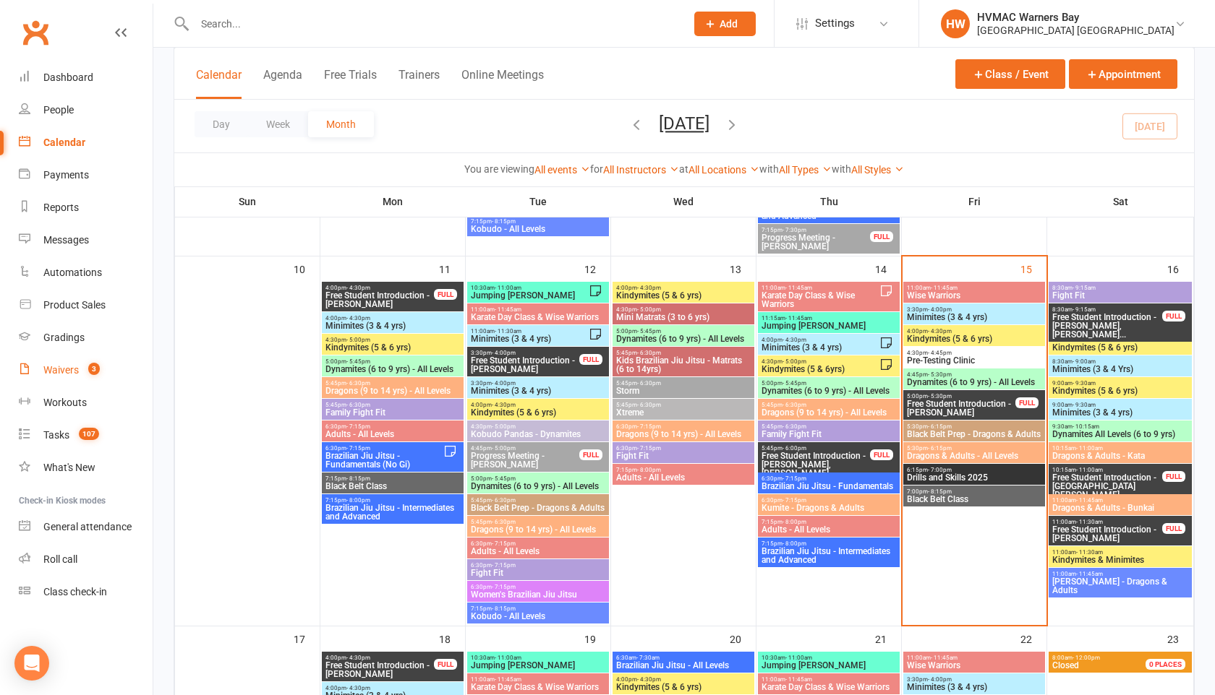
click at [71, 362] on link "Waivers 3" at bounding box center [86, 370] width 134 height 33
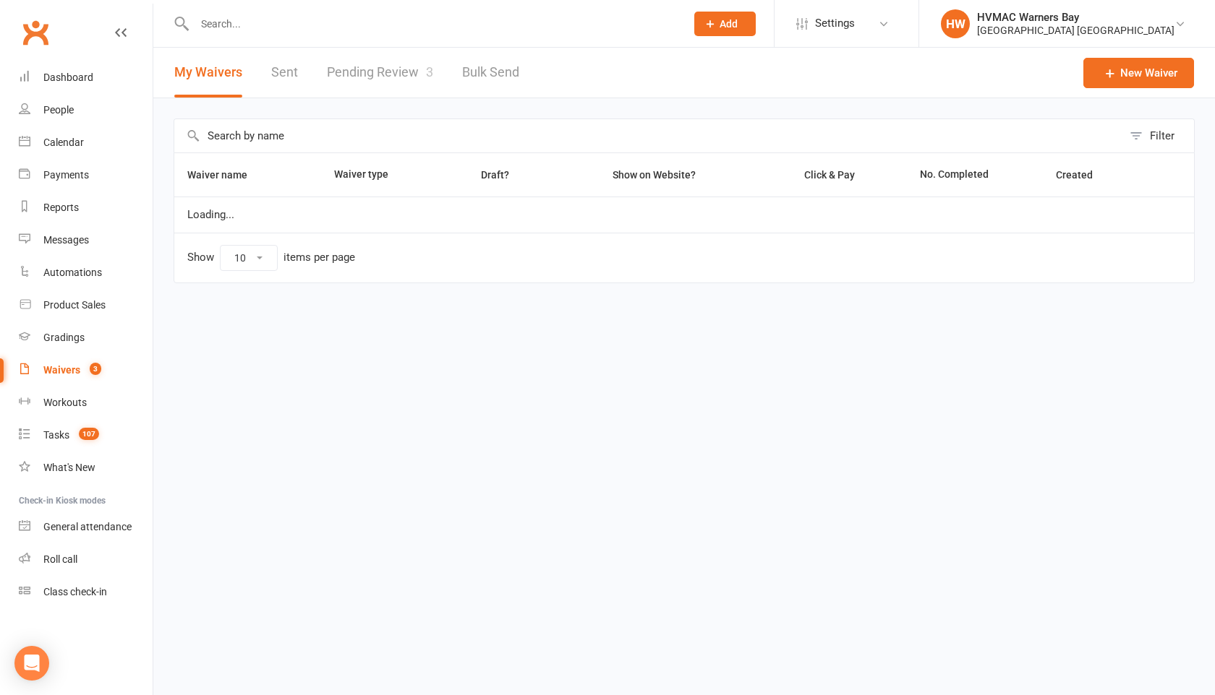
select select "100"
click at [357, 71] on link "Pending Review 3" at bounding box center [380, 73] width 106 height 50
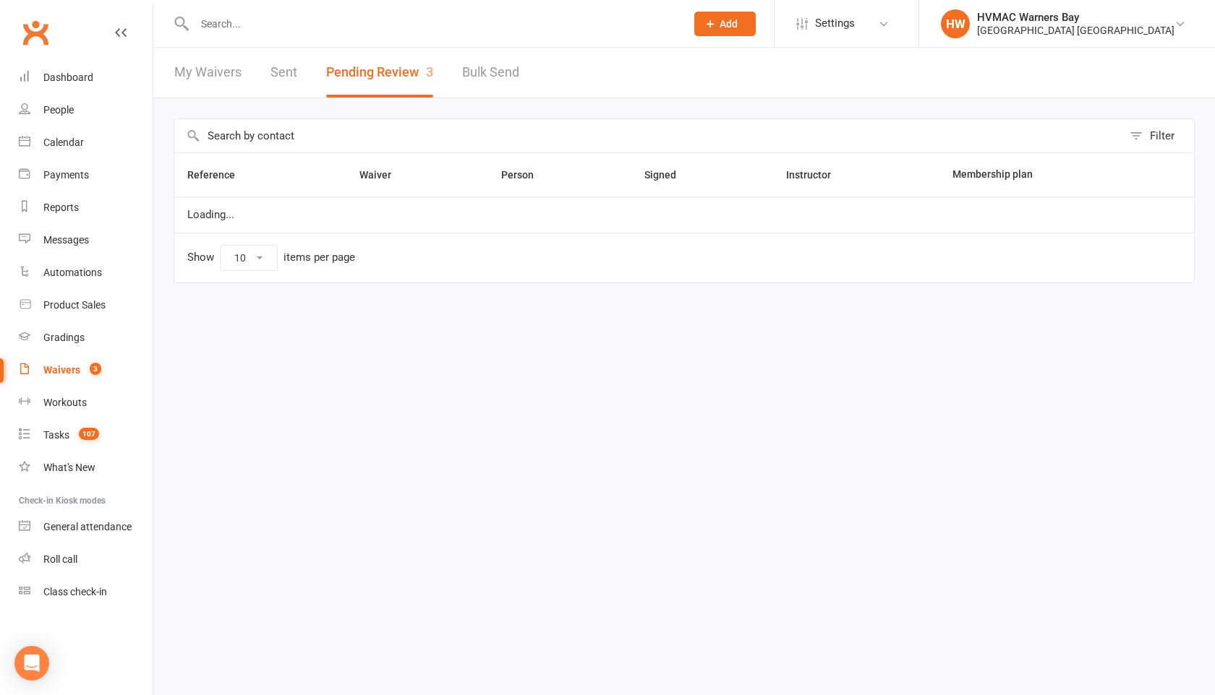
select select "100"
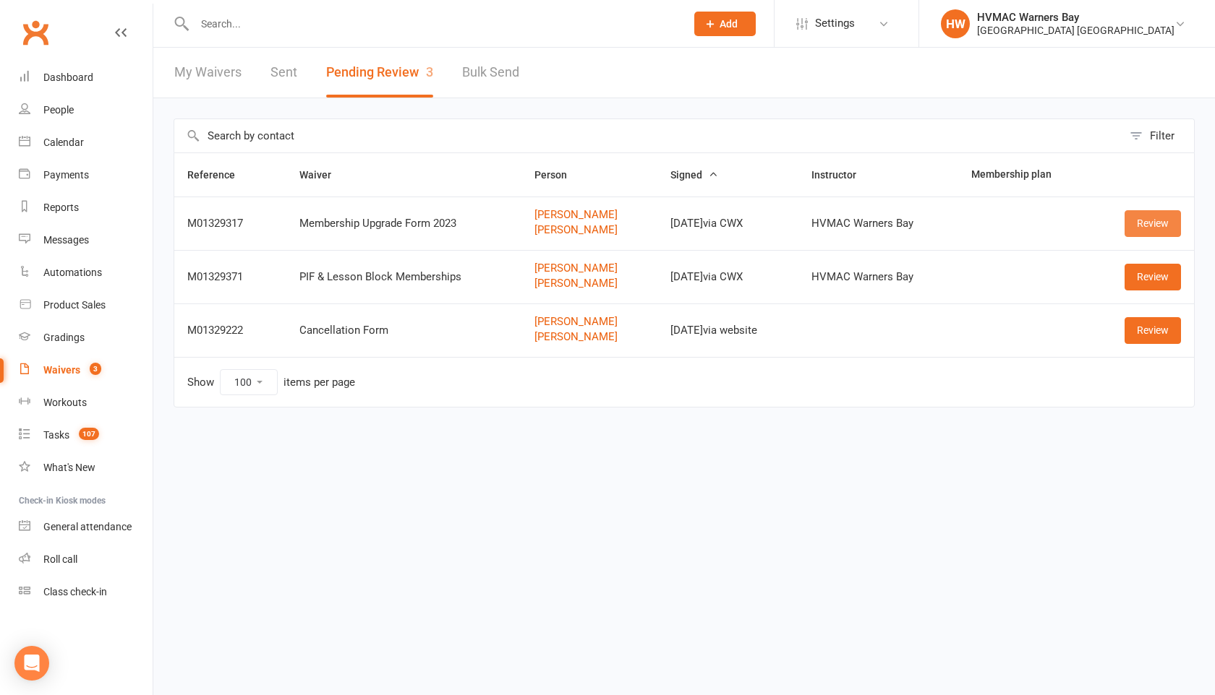
click at [1154, 226] on link "Review" at bounding box center [1152, 223] width 56 height 26
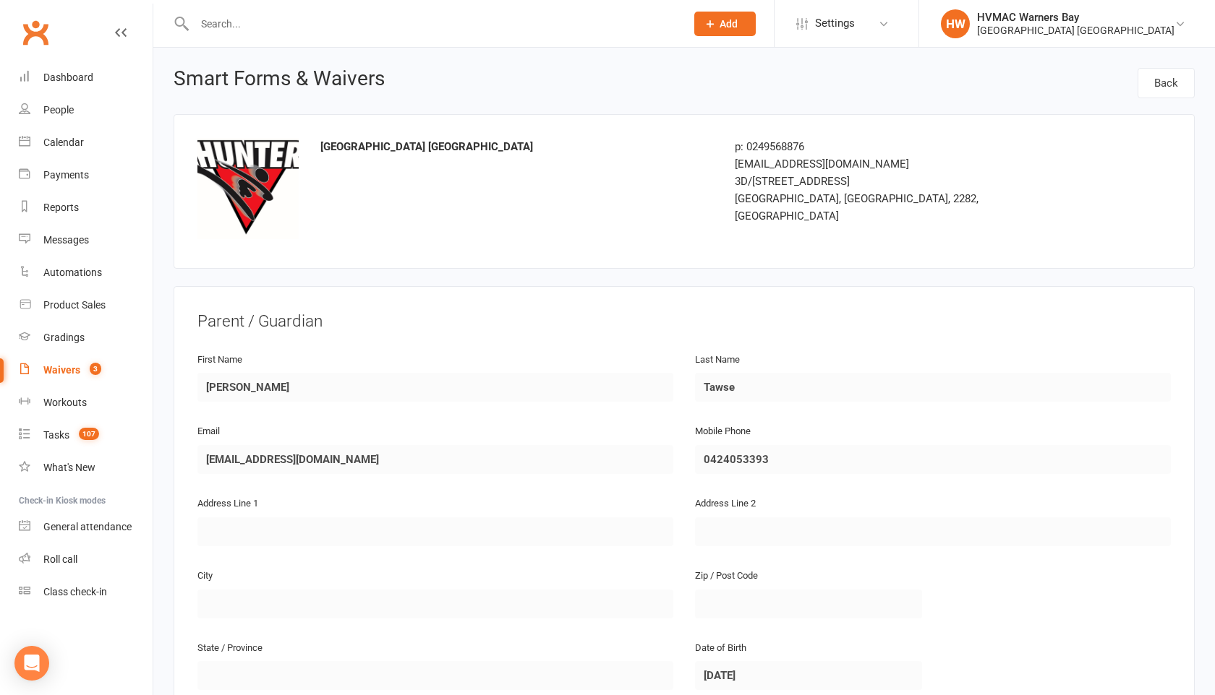
click at [238, 20] on input "text" at bounding box center [432, 24] width 485 height 20
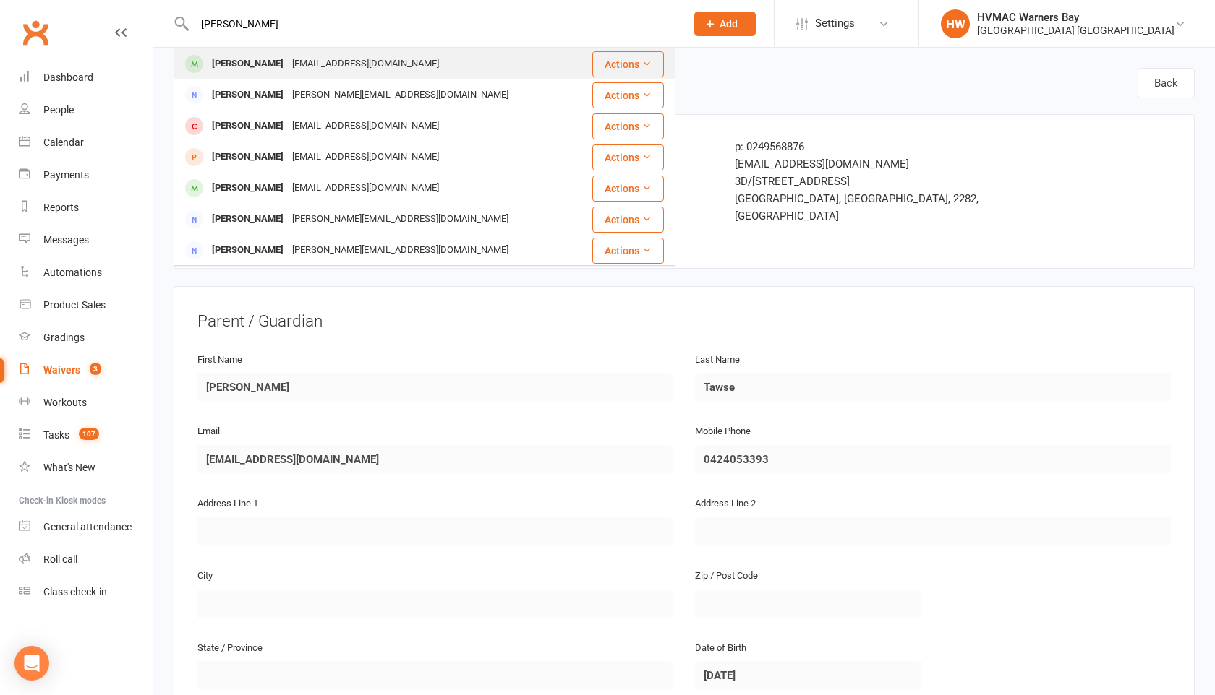
type input "jasmine tawse"
click at [252, 65] on div "Jasmine Tawse" at bounding box center [247, 63] width 80 height 21
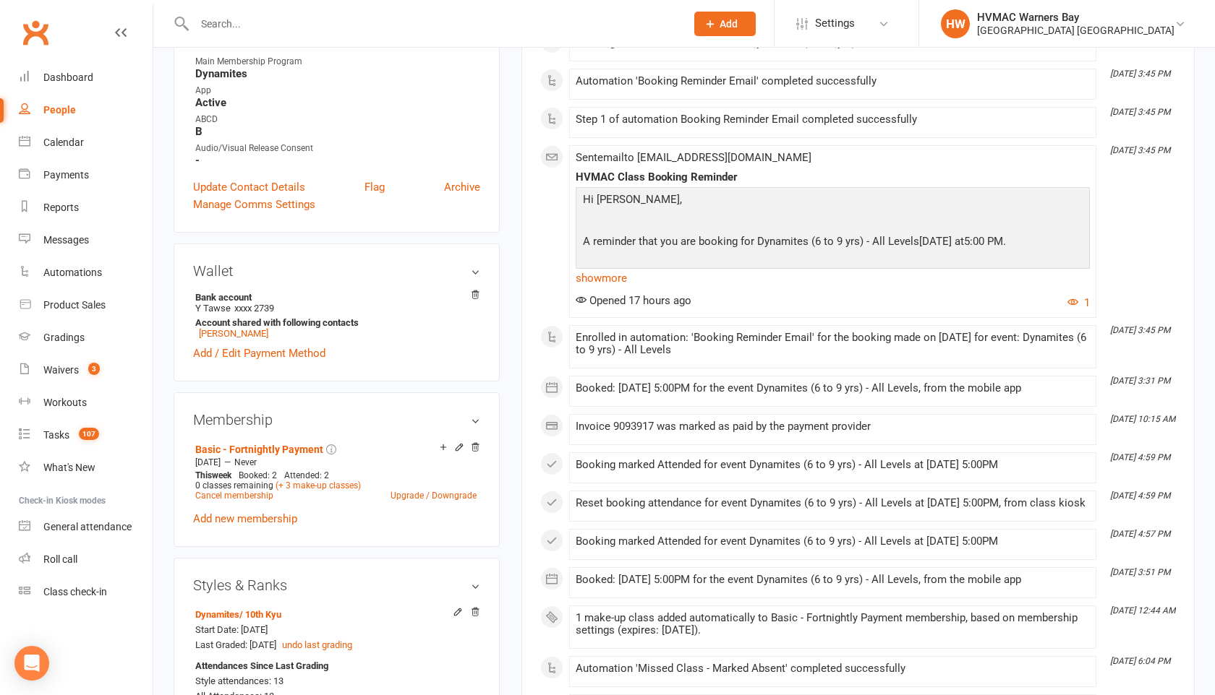
scroll to position [474, 0]
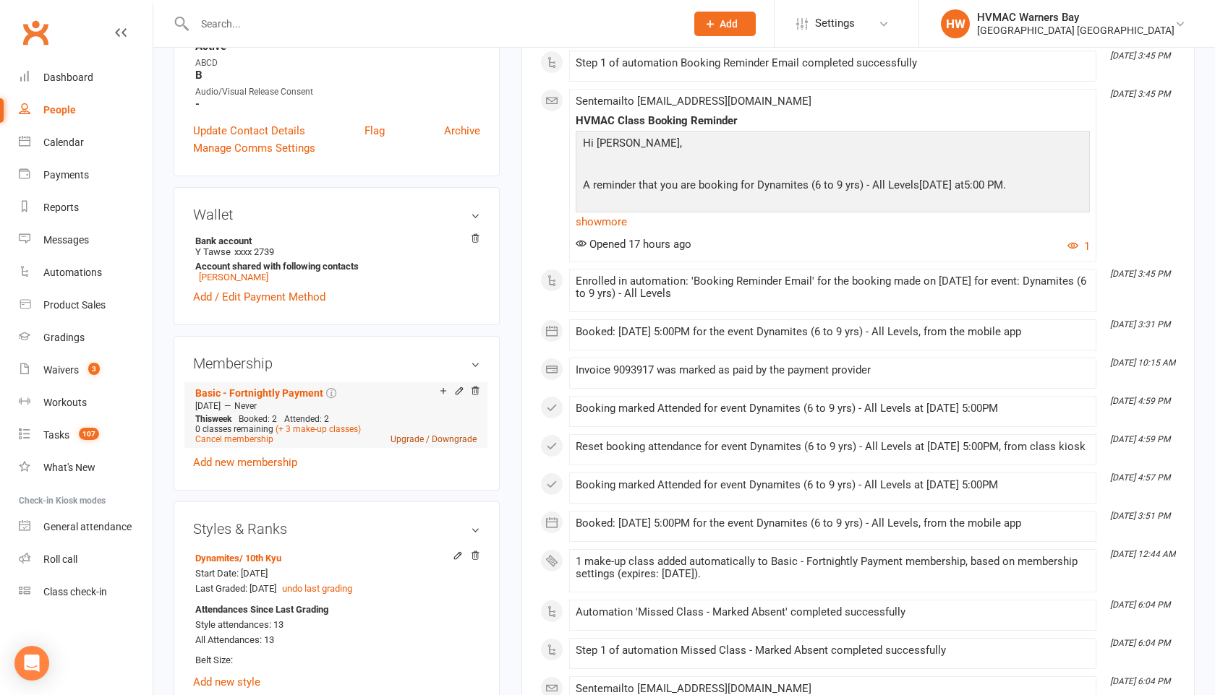
click at [448, 437] on link "Upgrade / Downgrade" at bounding box center [433, 439] width 86 height 10
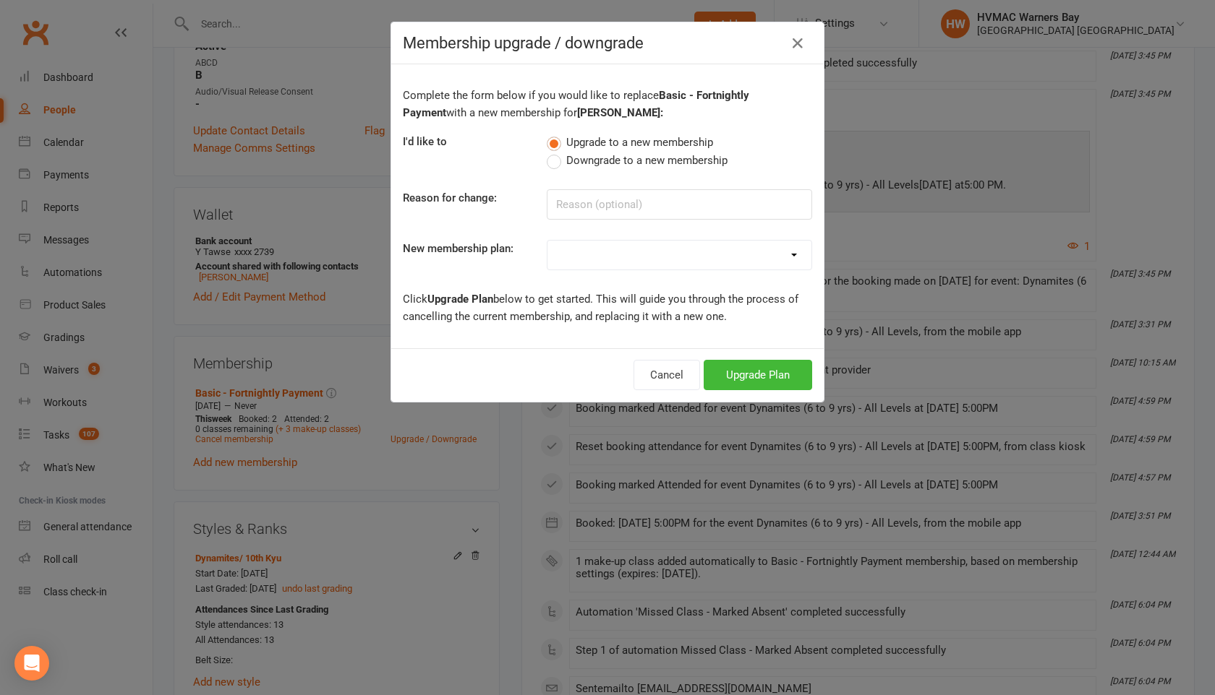
click at [570, 249] on select "OAW KM/MM - Weekly Payment OAW KM/MM - Fortnightly Payment OAW KM/MM - Monthly …" at bounding box center [679, 255] width 264 height 29
select select "10"
click at [547, 241] on select "OAW KM/MM - Weekly Payment OAW KM/MM - Fortnightly Payment OAW KM/MM - Monthly …" at bounding box center [679, 255] width 264 height 29
click at [609, 260] on select "OAW KM/MM - Weekly Payment OAW KM/MM - Fortnightly Payment OAW KM/MM - Monthly …" at bounding box center [679, 255] width 264 height 29
click at [547, 241] on select "OAW KM/MM - Weekly Payment OAW KM/MM - Fortnightly Payment OAW KM/MM - Monthly …" at bounding box center [679, 255] width 264 height 29
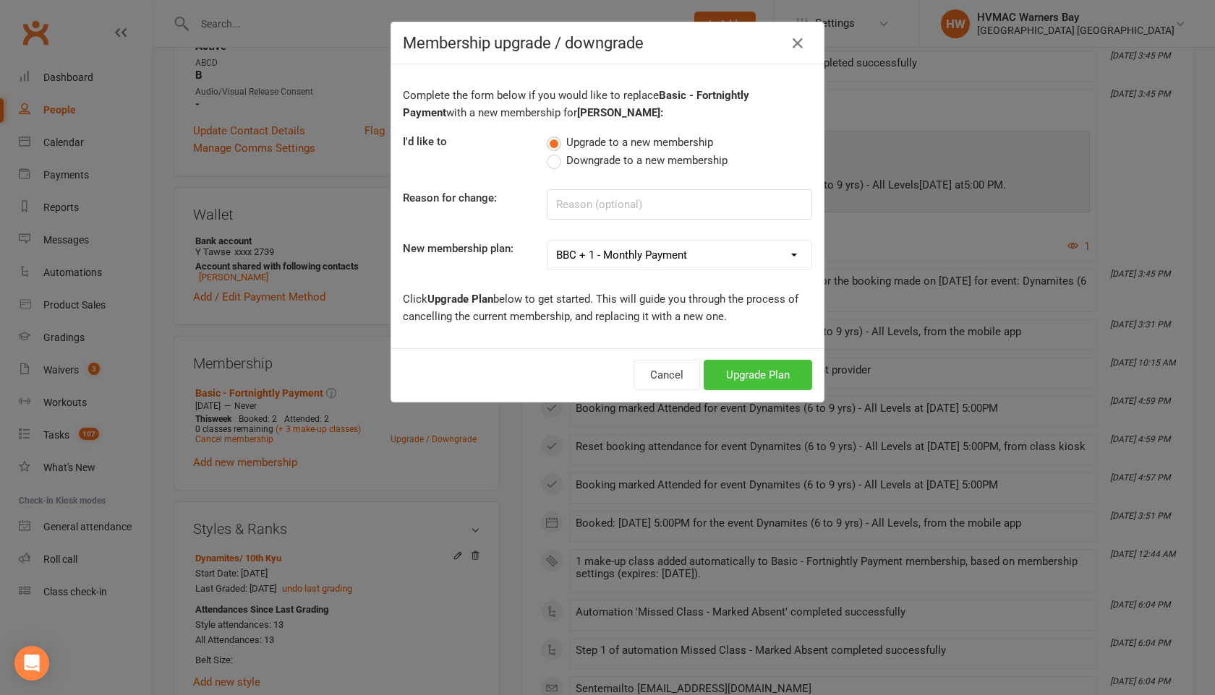
click at [724, 374] on button "Upgrade Plan" at bounding box center [757, 375] width 108 height 30
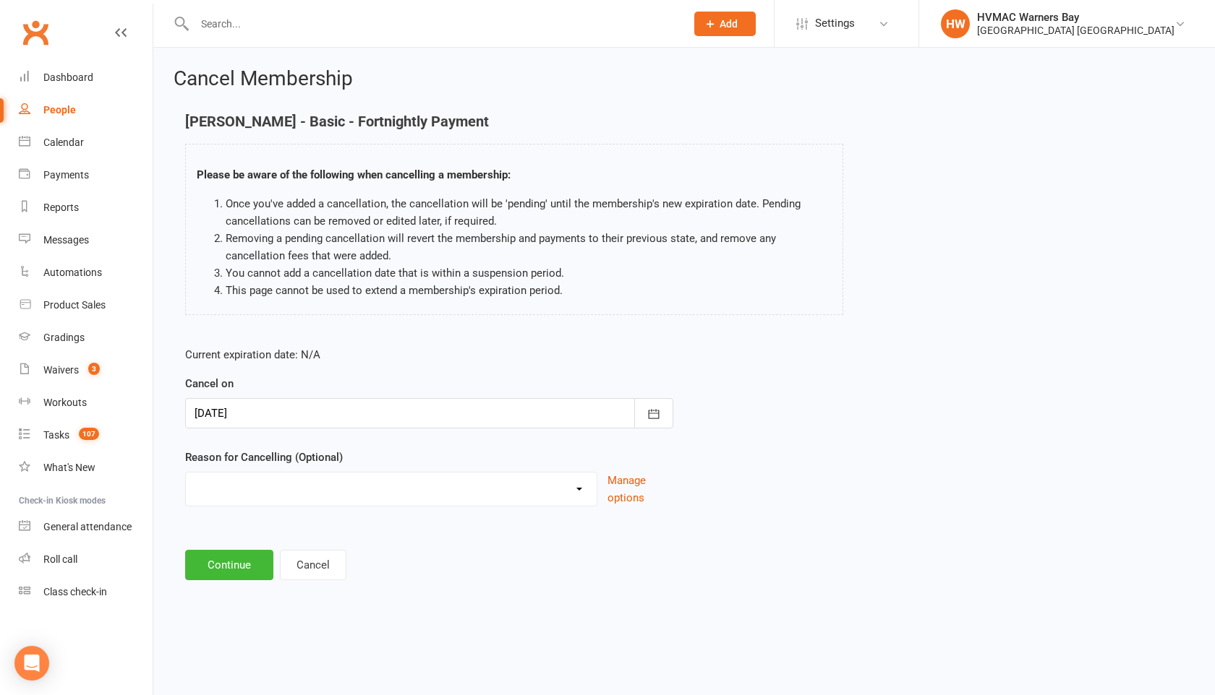
click at [461, 502] on div "Family commitments/circumstances Financial Holiday Lost interest Medical/Injury…" at bounding box center [391, 489] width 412 height 35
click at [456, 491] on select "Family commitments/circumstances Financial Holiday Lost interest Medical/Injury…" at bounding box center [391, 487] width 411 height 29
select select "12"
click at [186, 473] on select "Family commitments/circumstances Financial Holiday Lost interest Medical/Injury…" at bounding box center [391, 487] width 411 height 29
click at [207, 563] on button "Continue" at bounding box center [229, 565] width 88 height 30
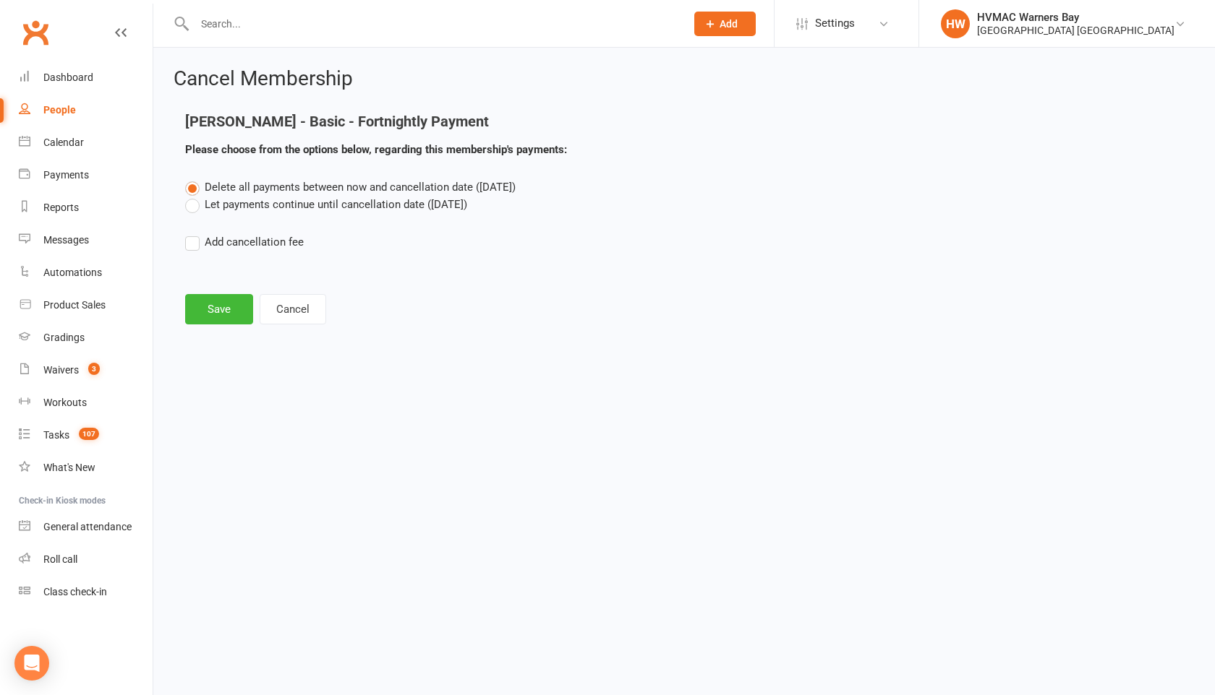
click at [198, 211] on label "Let payments continue until cancellation date (Aug 15, 2025)" at bounding box center [326, 204] width 282 height 17
click at [194, 196] on input "Let payments continue until cancellation date (Aug 15, 2025)" at bounding box center [189, 196] width 9 height 0
click at [196, 187] on label "Delete all payments between now and cancellation date (Aug 15, 2025)" at bounding box center [350, 187] width 330 height 17
click at [194, 179] on input "Delete all payments between now and cancellation date (Aug 15, 2025)" at bounding box center [189, 179] width 9 height 0
click at [208, 305] on button "Save" at bounding box center [219, 309] width 68 height 30
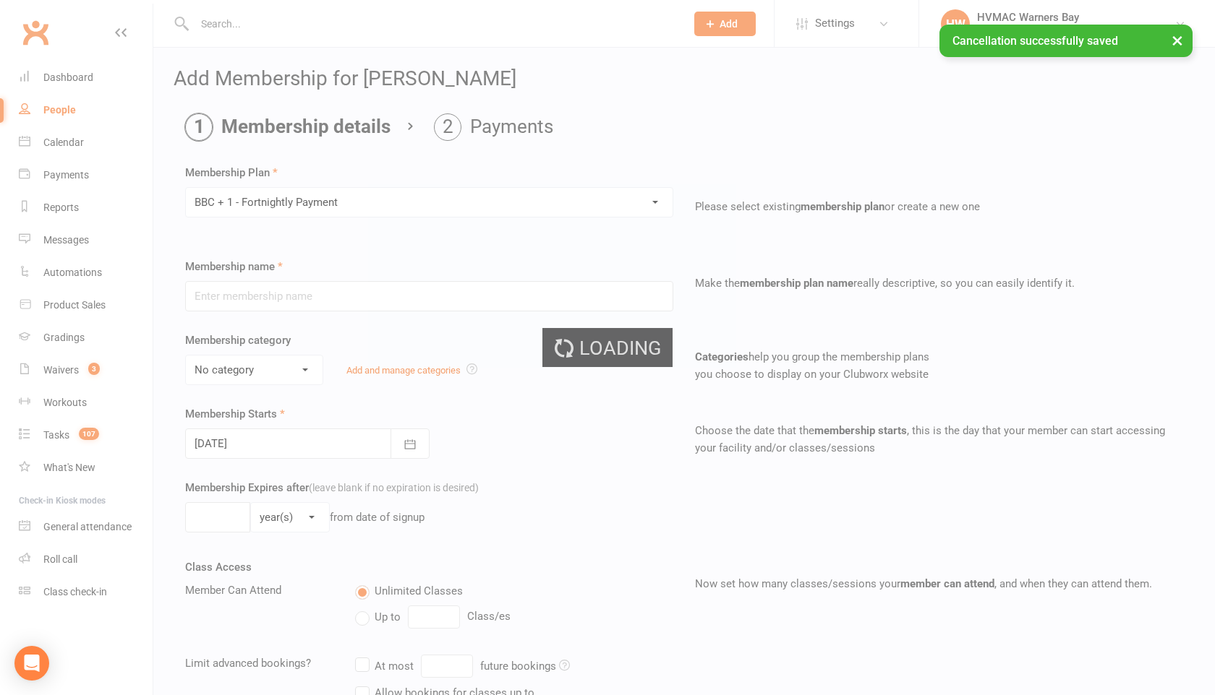
type input "BBC + 1 - Fortnightly Payment"
select select "1"
type input "0"
type input "3"
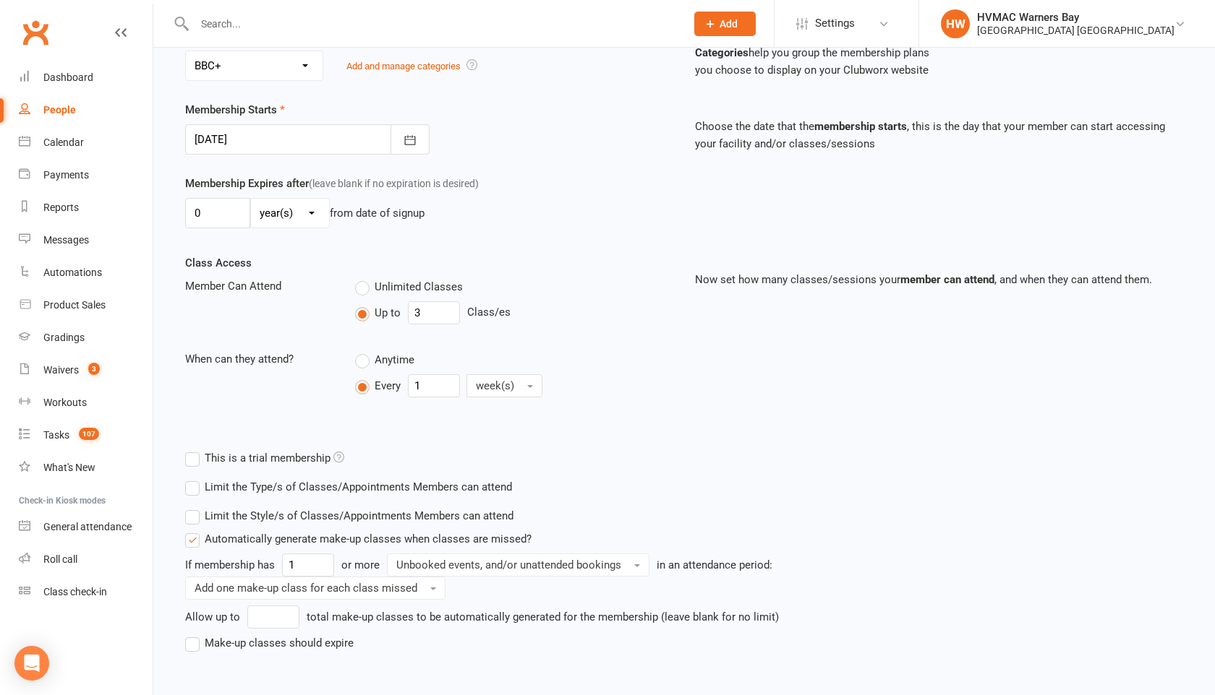
scroll to position [376, 0]
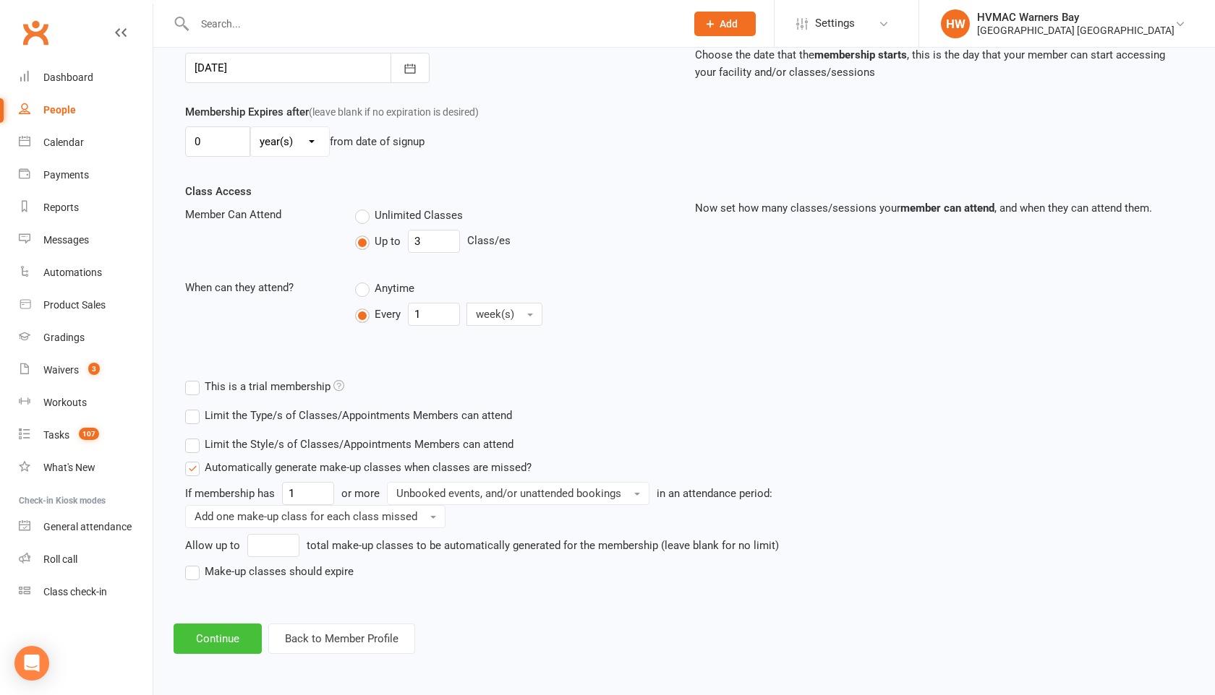
click at [223, 643] on button "Continue" at bounding box center [218, 639] width 88 height 30
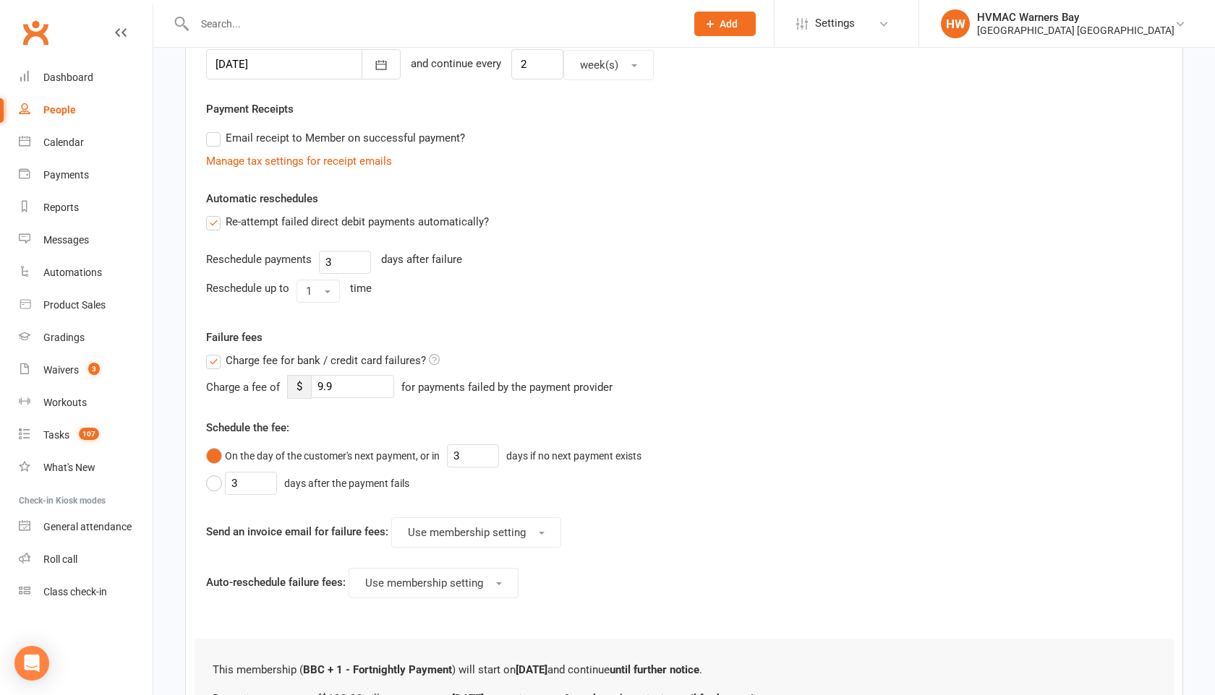
scroll to position [0, 0]
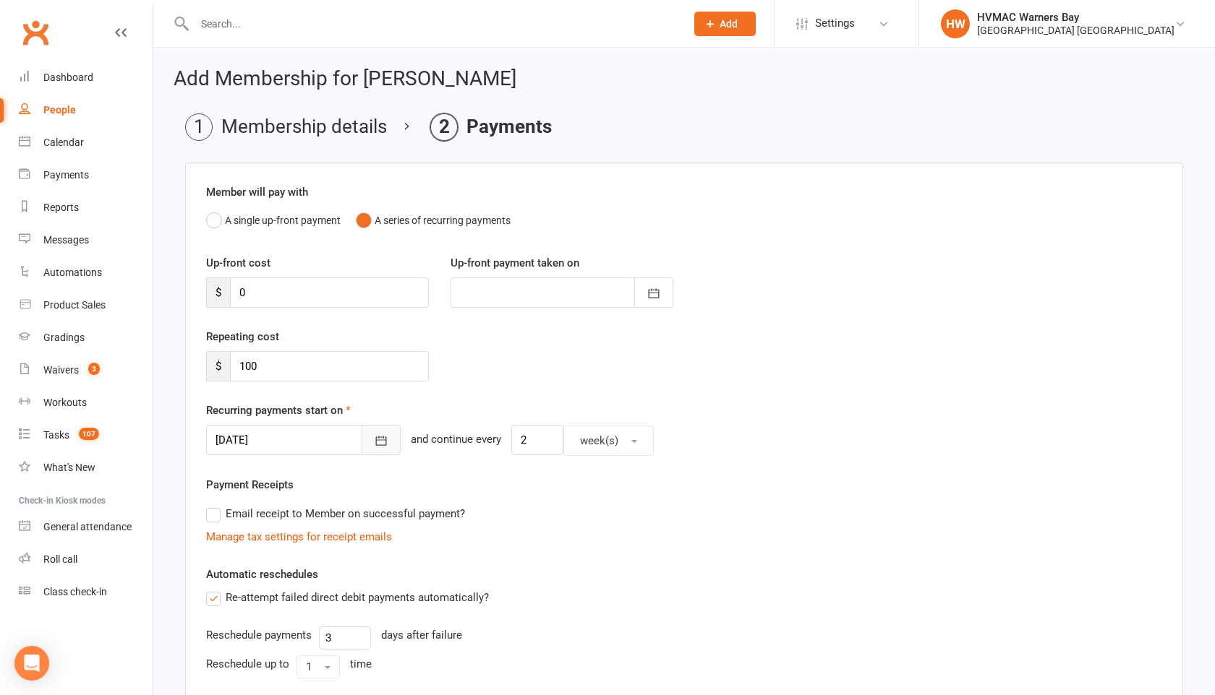
click at [374, 445] on icon "button" at bounding box center [381, 441] width 14 height 14
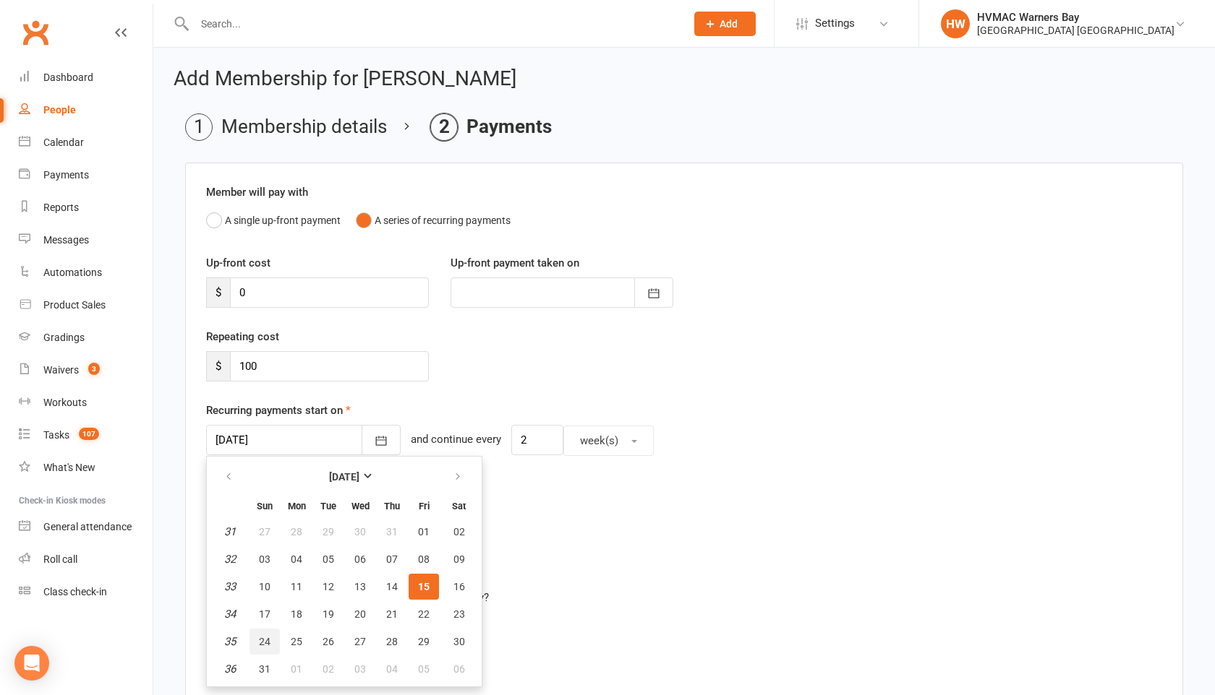
click at [266, 637] on span "24" at bounding box center [265, 642] width 12 height 12
type input "24 Aug 2025"
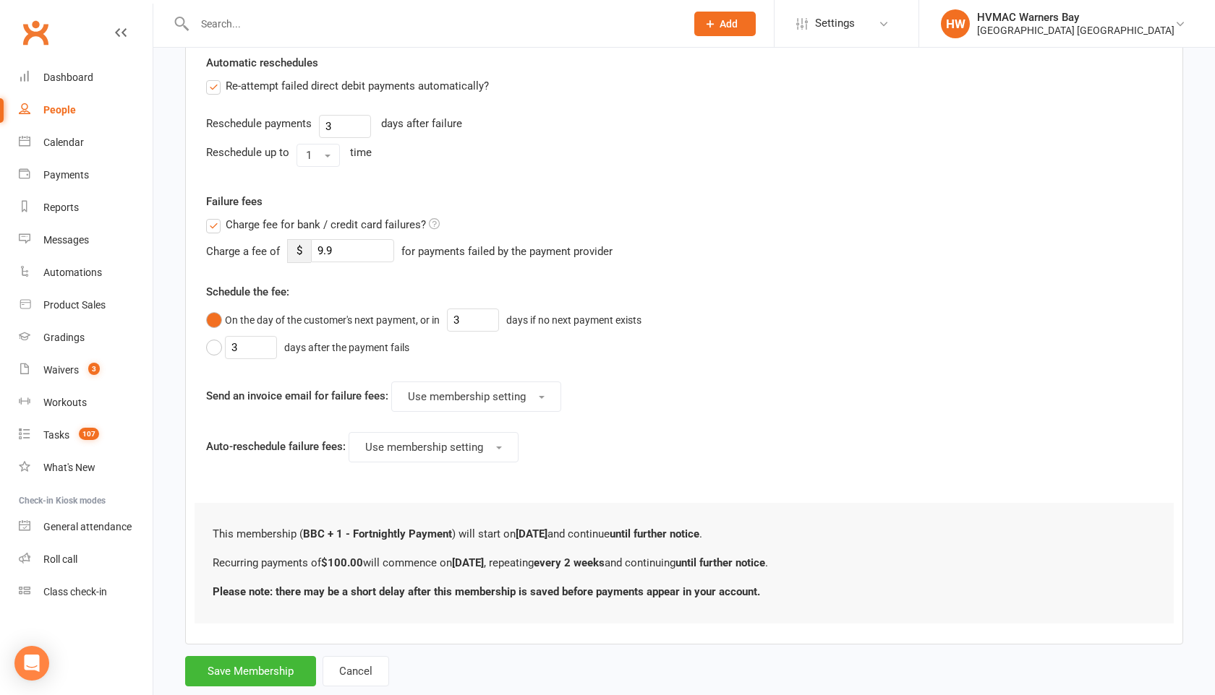
scroll to position [547, 0]
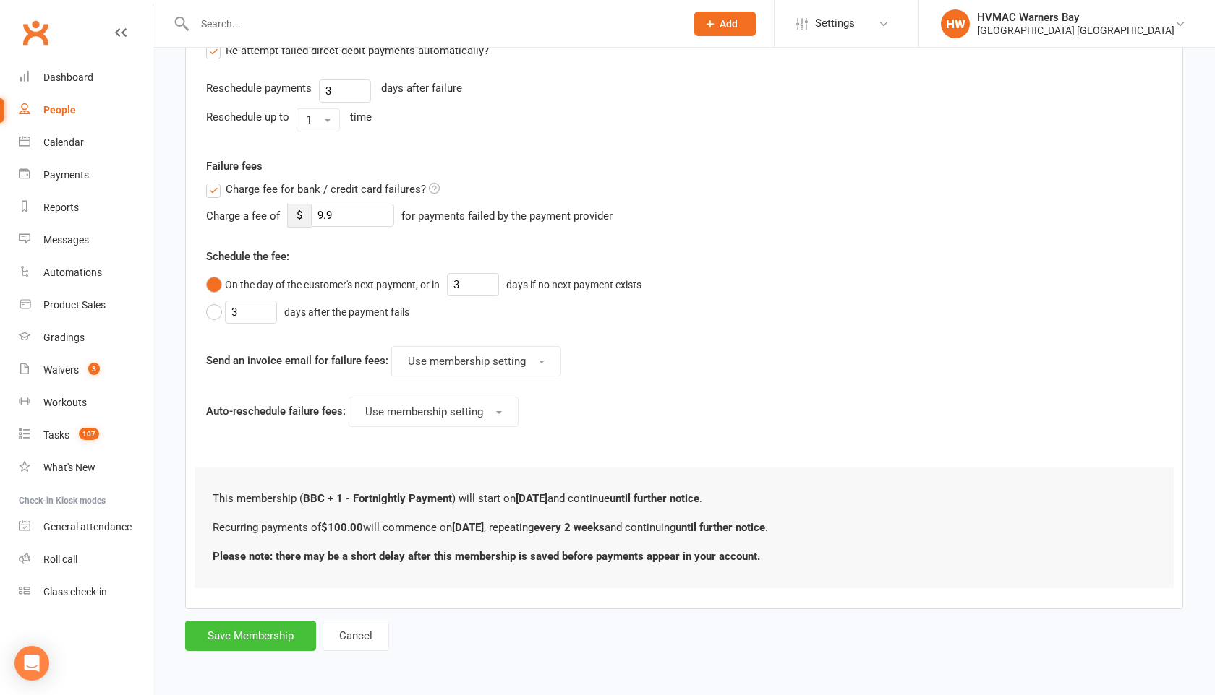
click at [282, 641] on button "Save Membership" at bounding box center [250, 636] width 131 height 30
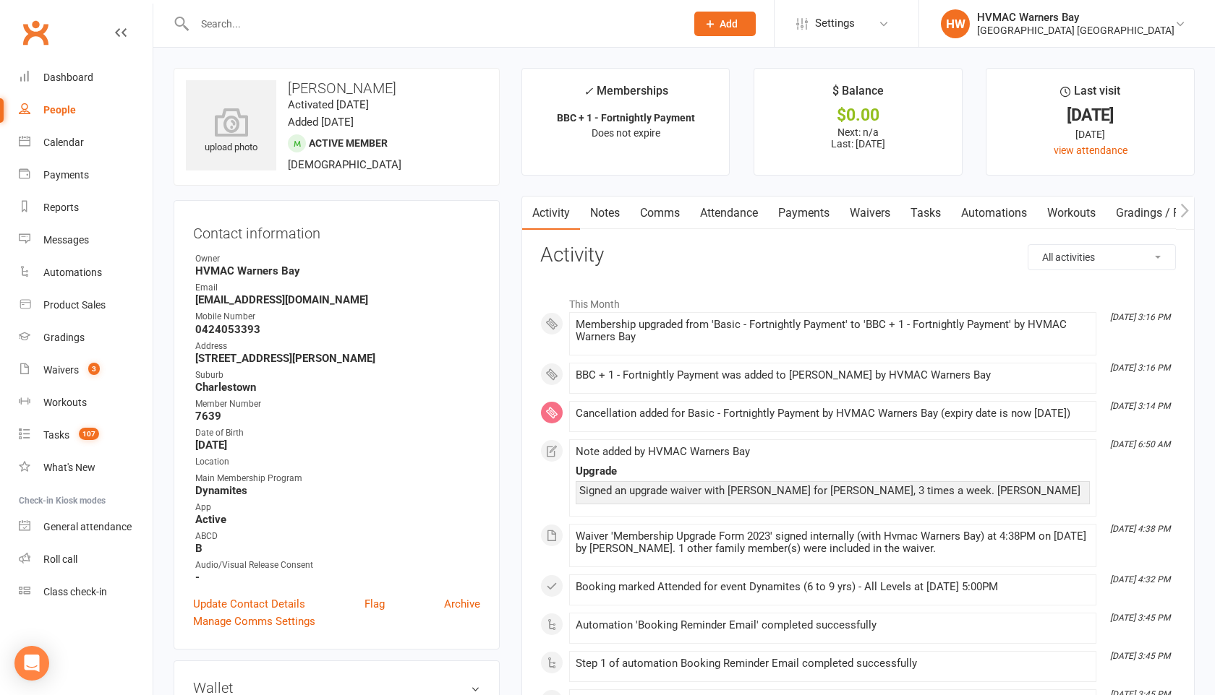
click at [213, 25] on input "text" at bounding box center [432, 24] width 485 height 20
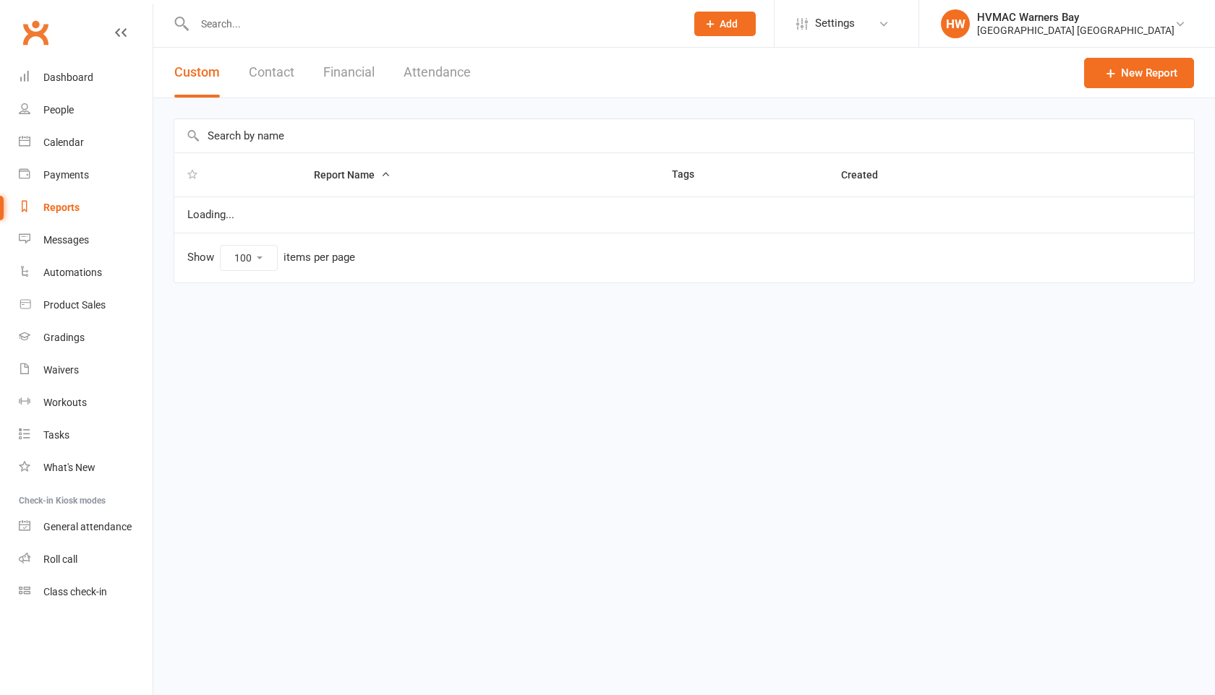
select select "100"
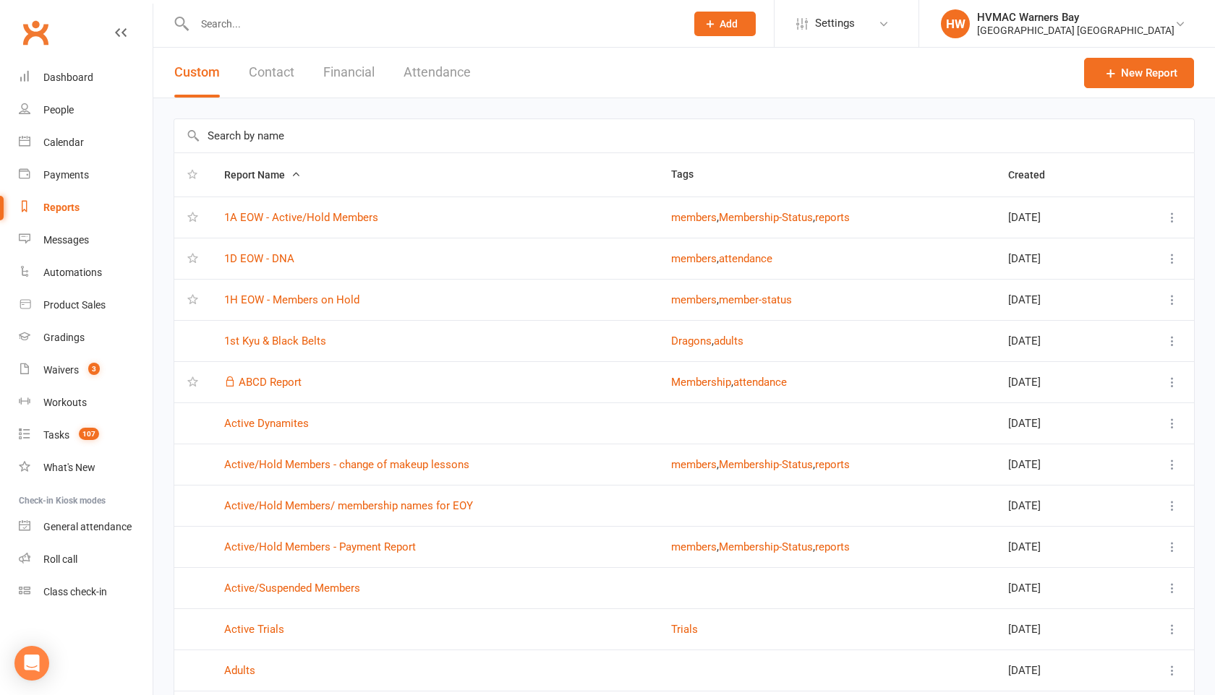
click at [205, 20] on input "text" at bounding box center [432, 24] width 485 height 20
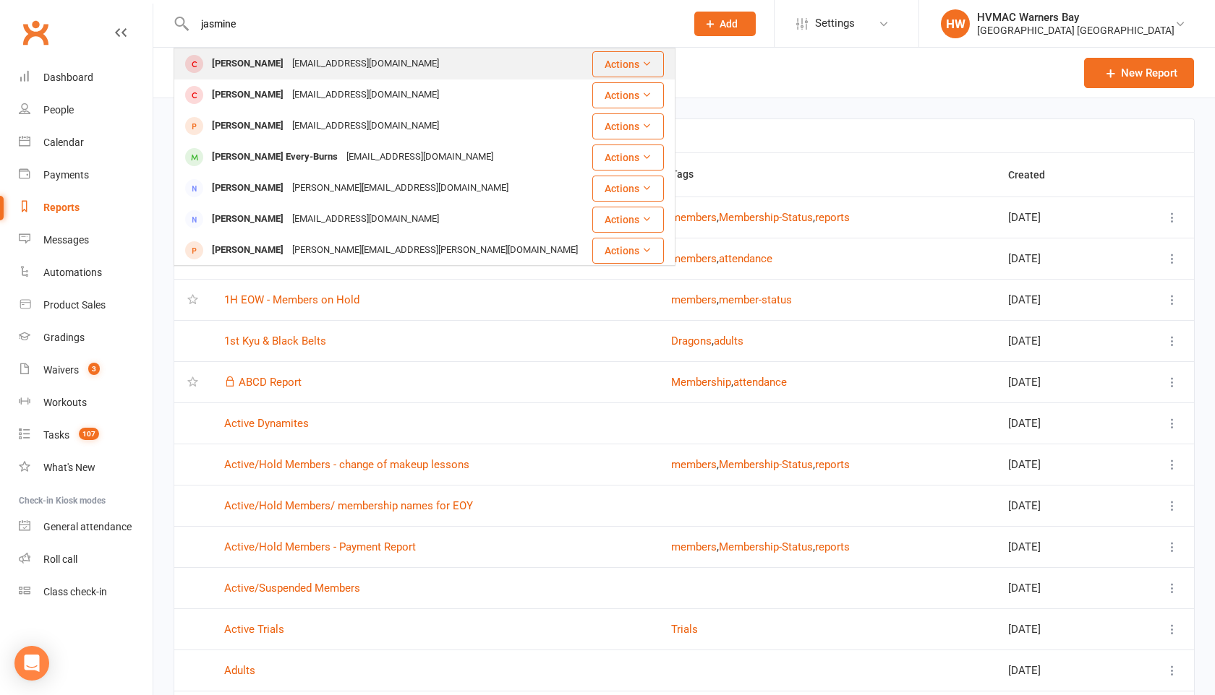
type input "jasmine"
click at [207, 73] on div "[PERSON_NAME]" at bounding box center [247, 63] width 80 height 21
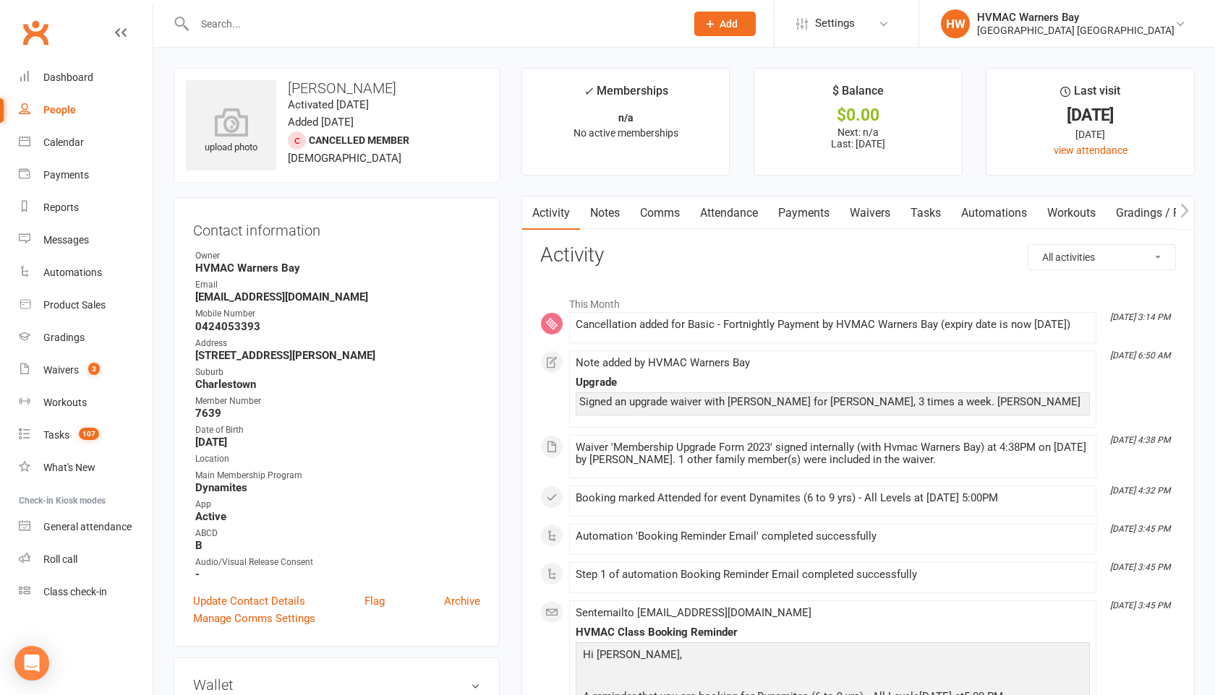
click at [797, 217] on link "Payments" at bounding box center [804, 213] width 72 height 33
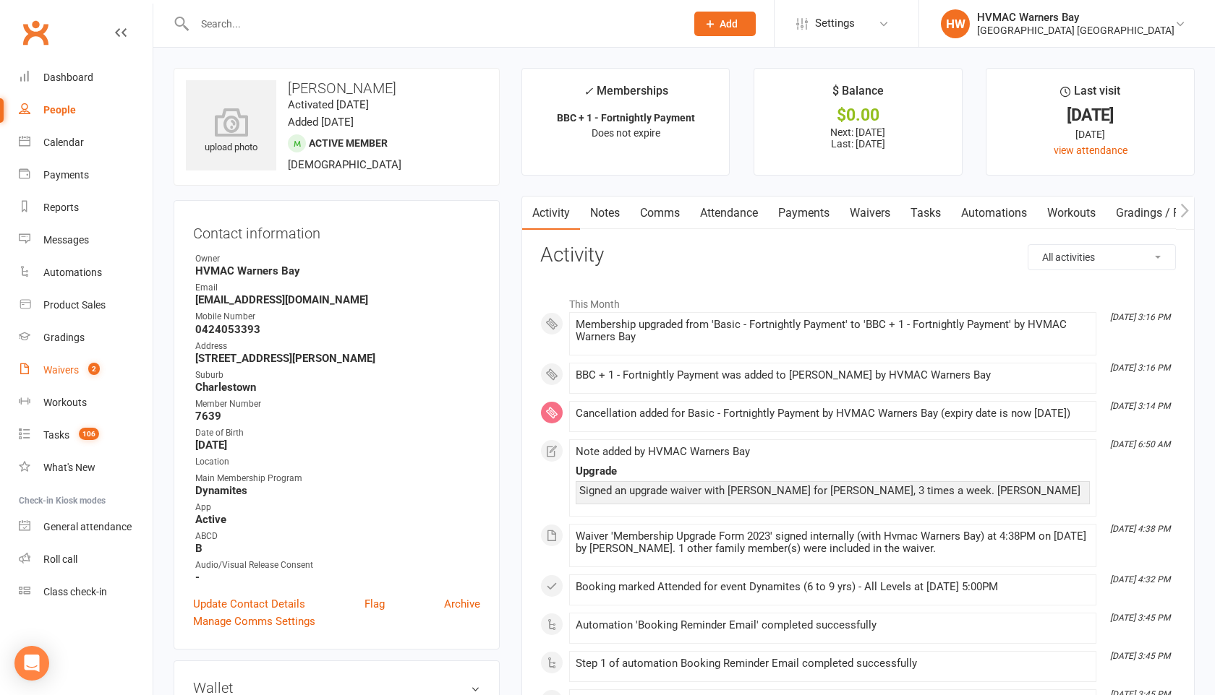
click at [58, 378] on link "Waivers 2" at bounding box center [86, 370] width 134 height 33
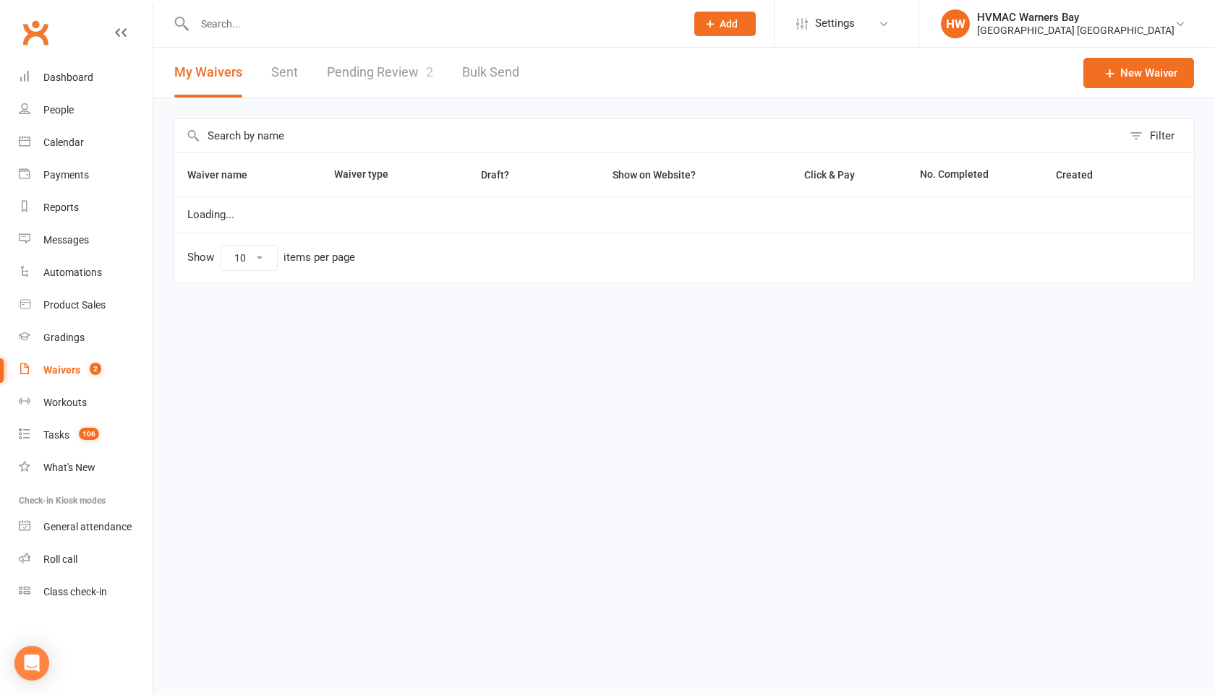
select select "100"
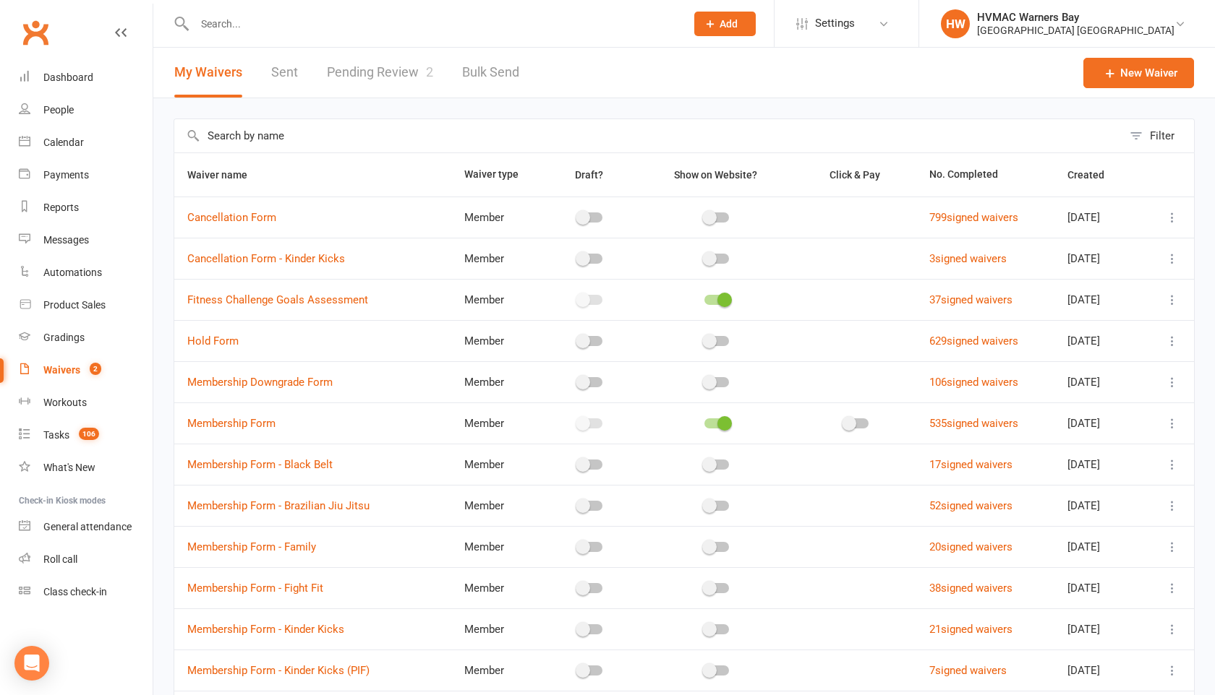
click at [341, 59] on link "Pending Review 2" at bounding box center [380, 73] width 106 height 50
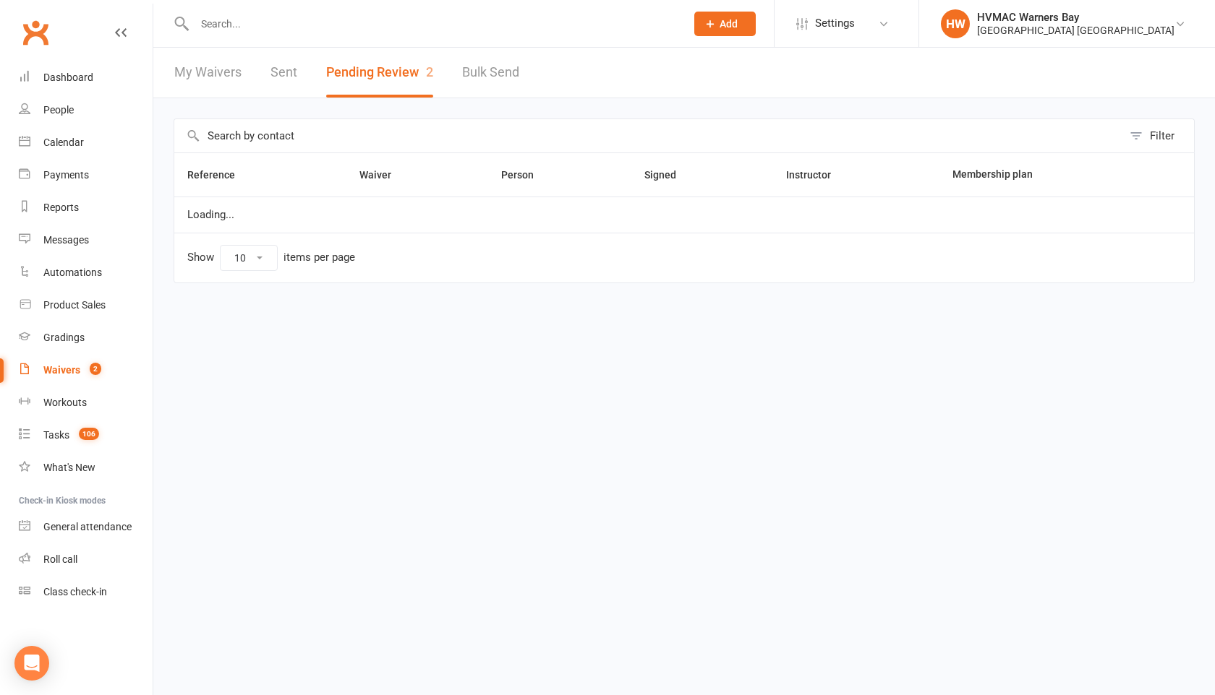
select select "100"
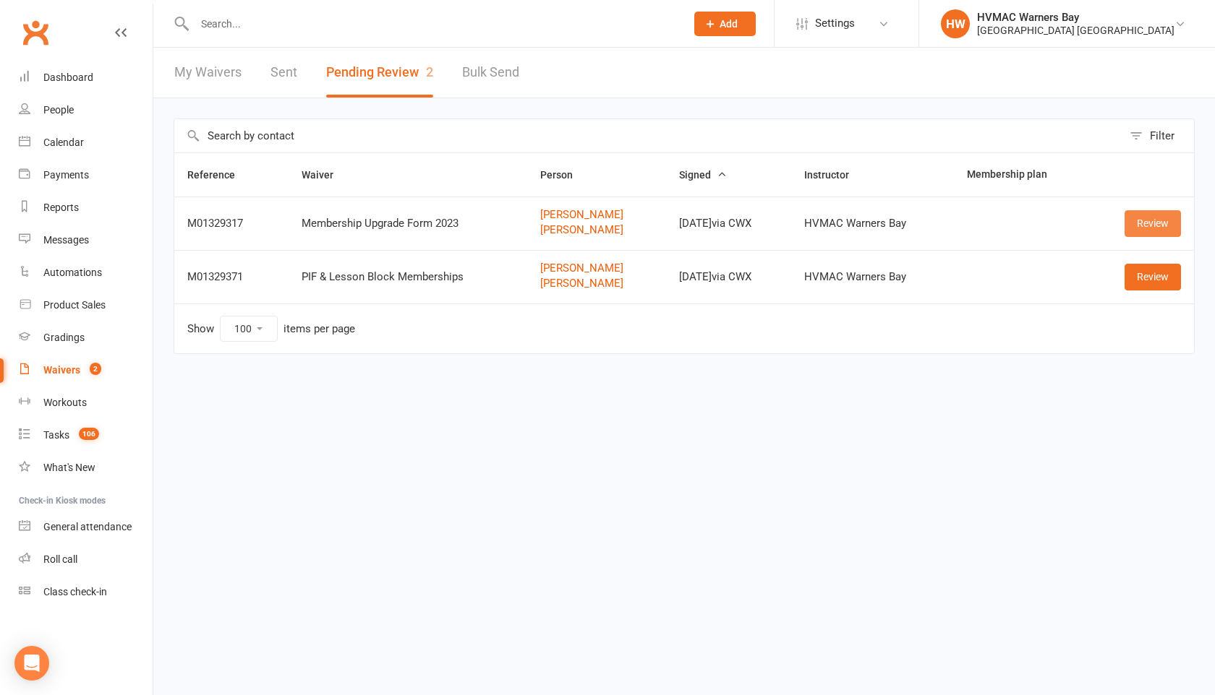
click at [1159, 220] on link "Review" at bounding box center [1152, 223] width 56 height 26
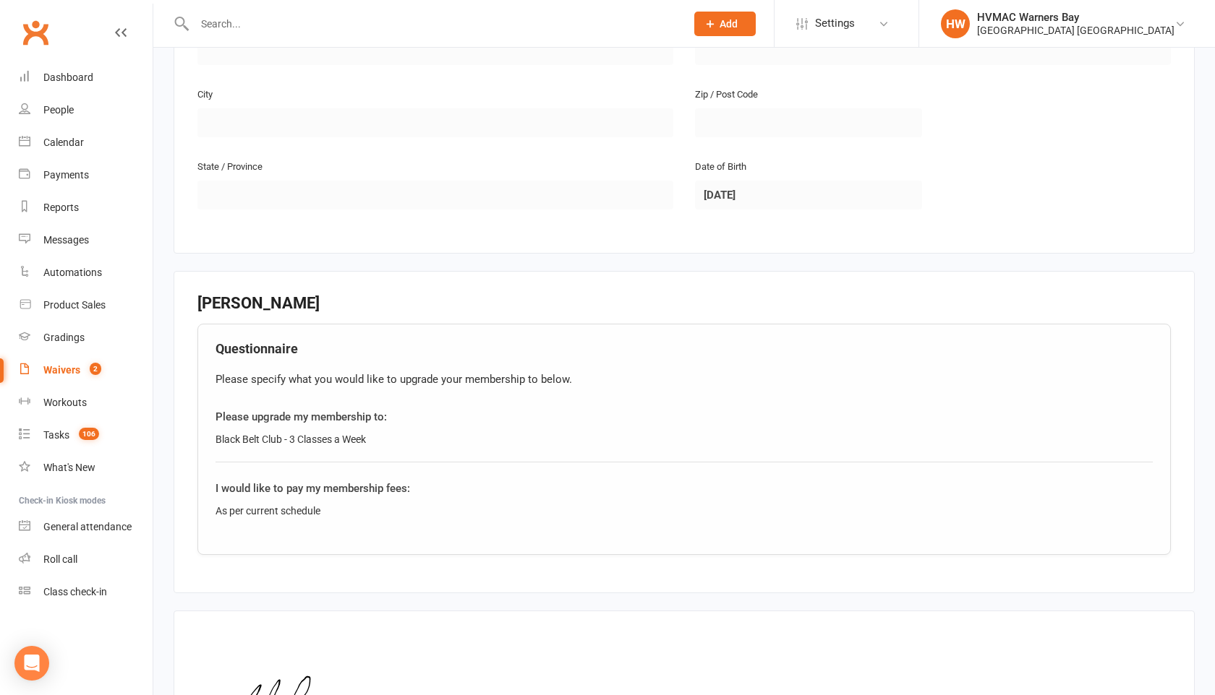
scroll to position [1175, 0]
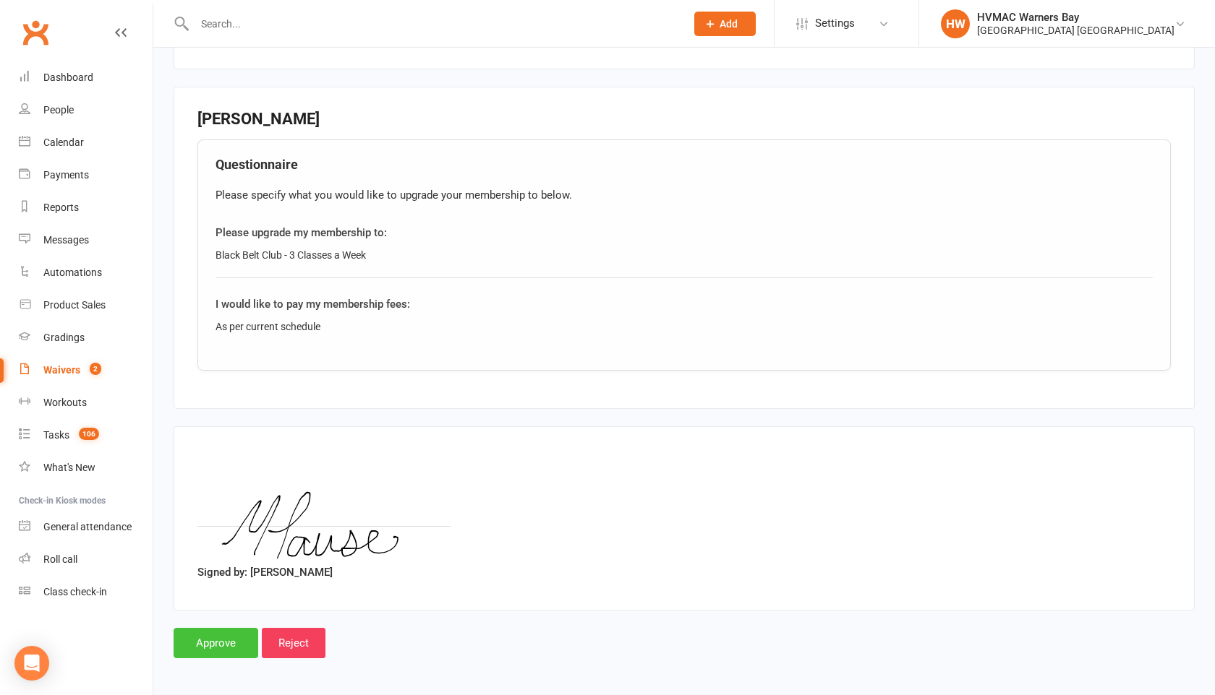
click at [189, 629] on input "Approve" at bounding box center [216, 643] width 85 height 30
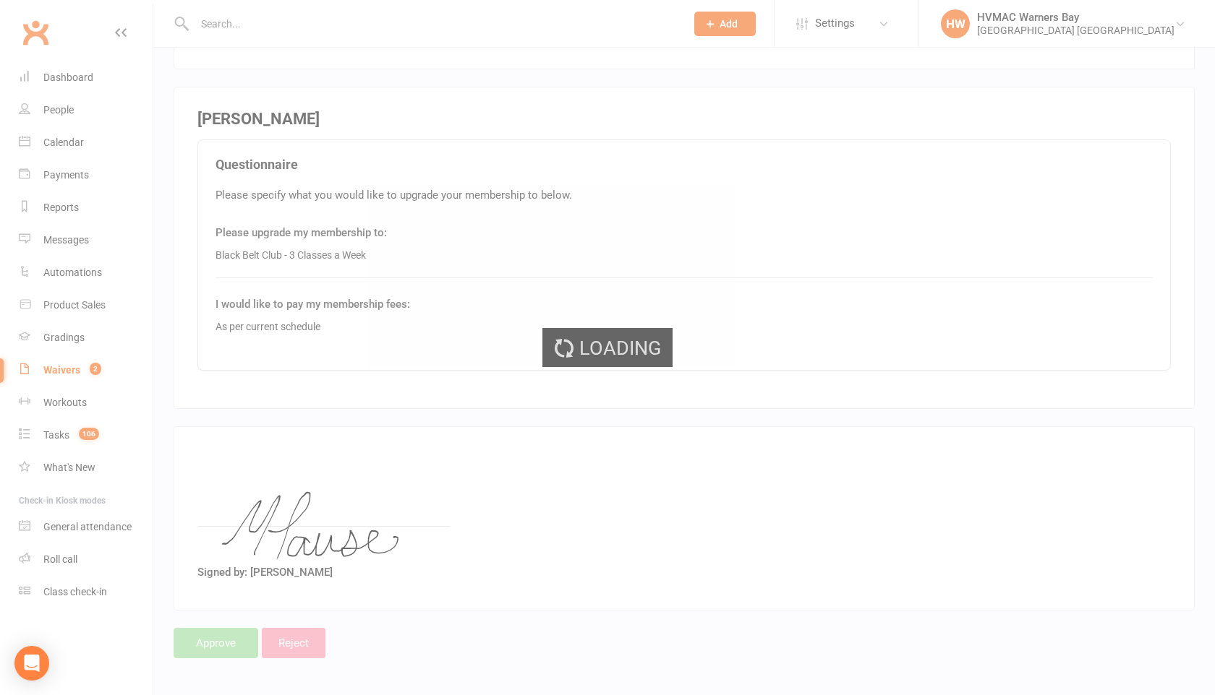
select select "100"
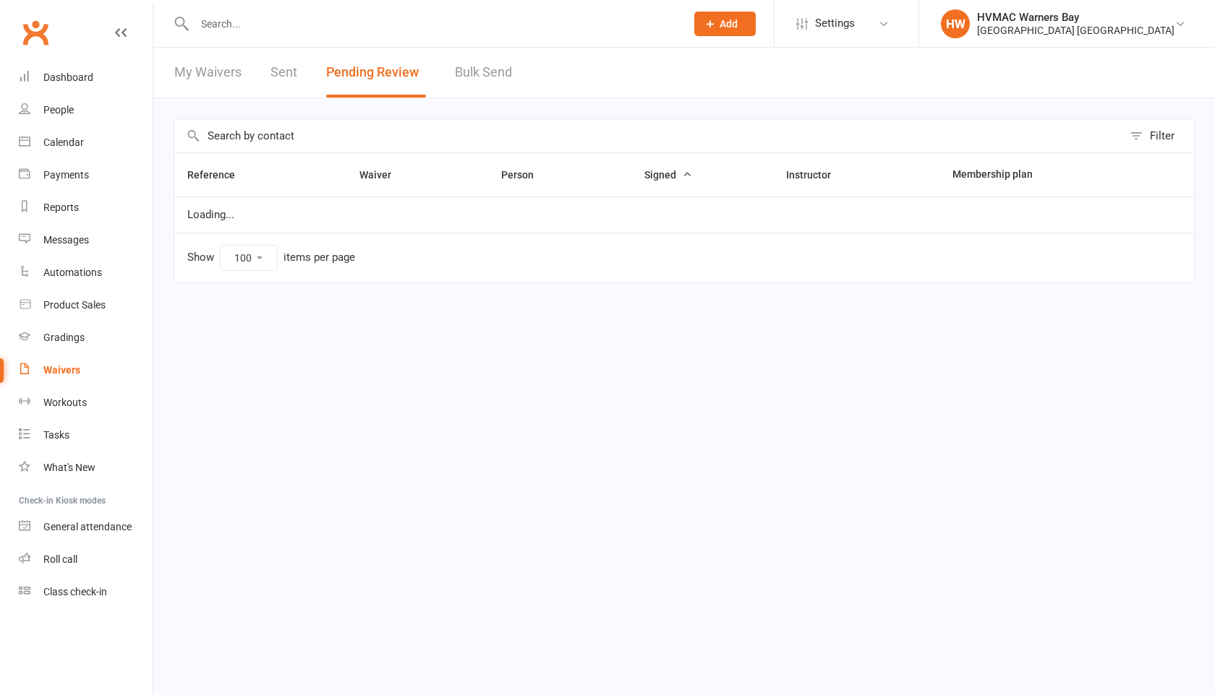
select select "100"
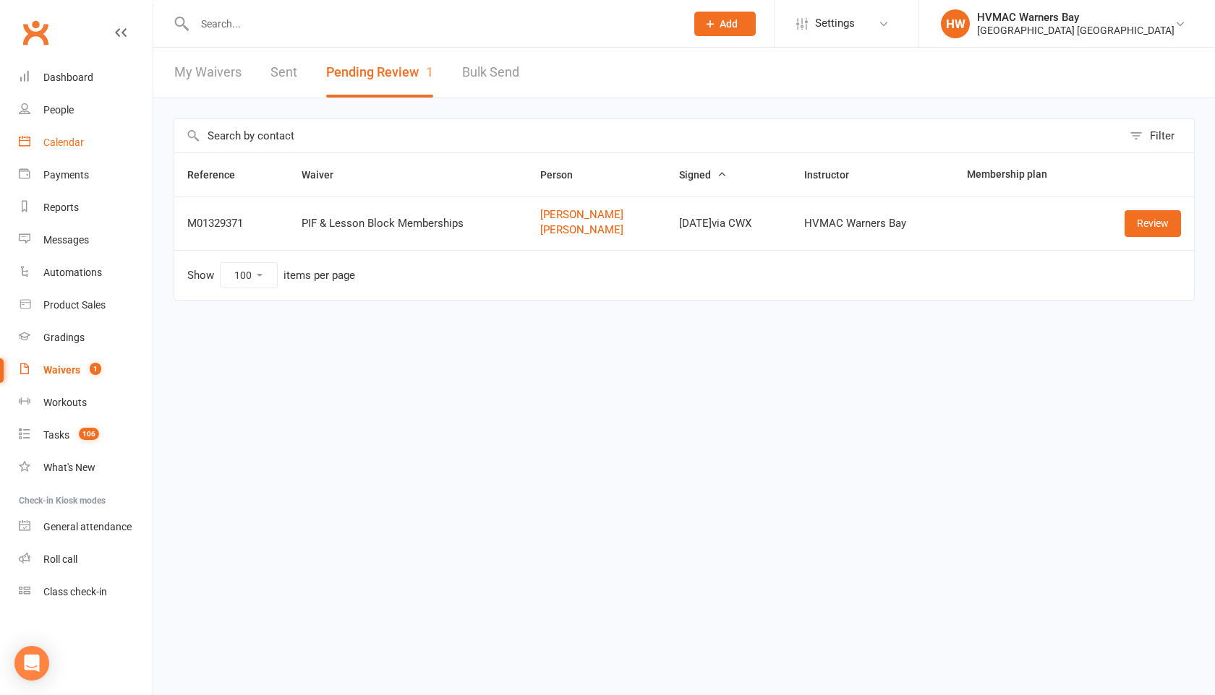
click at [49, 150] on link "Calendar" at bounding box center [86, 143] width 134 height 33
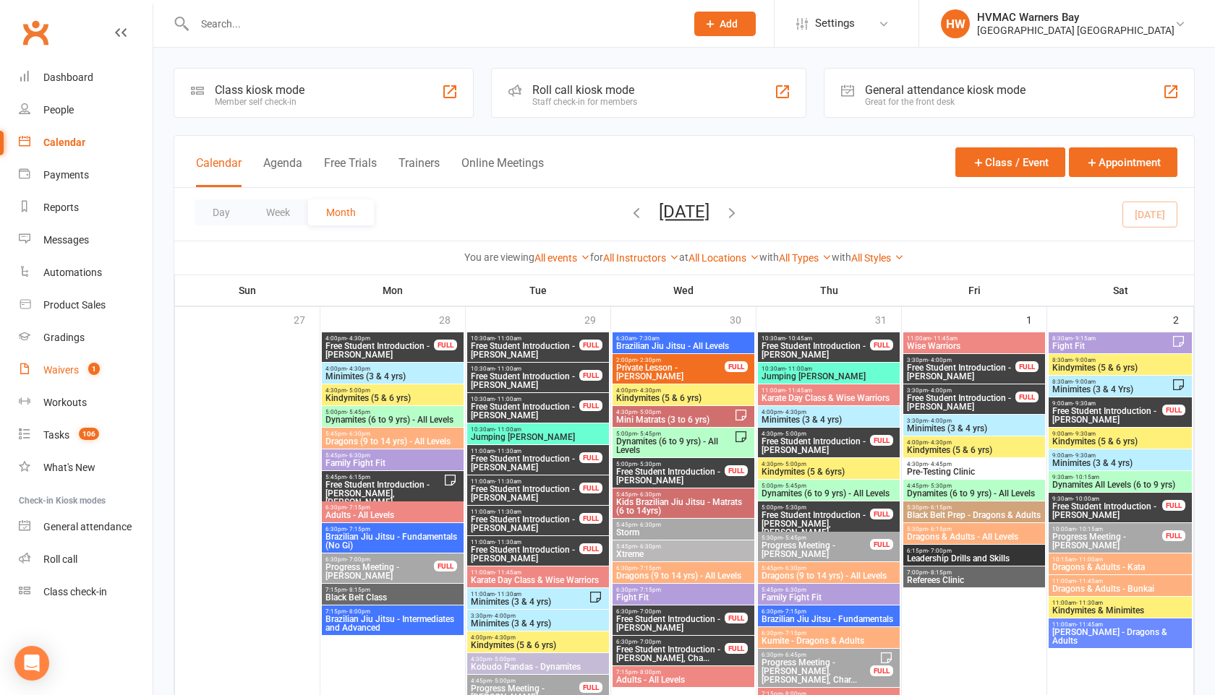
click at [65, 372] on div "Waivers" at bounding box center [60, 370] width 35 height 12
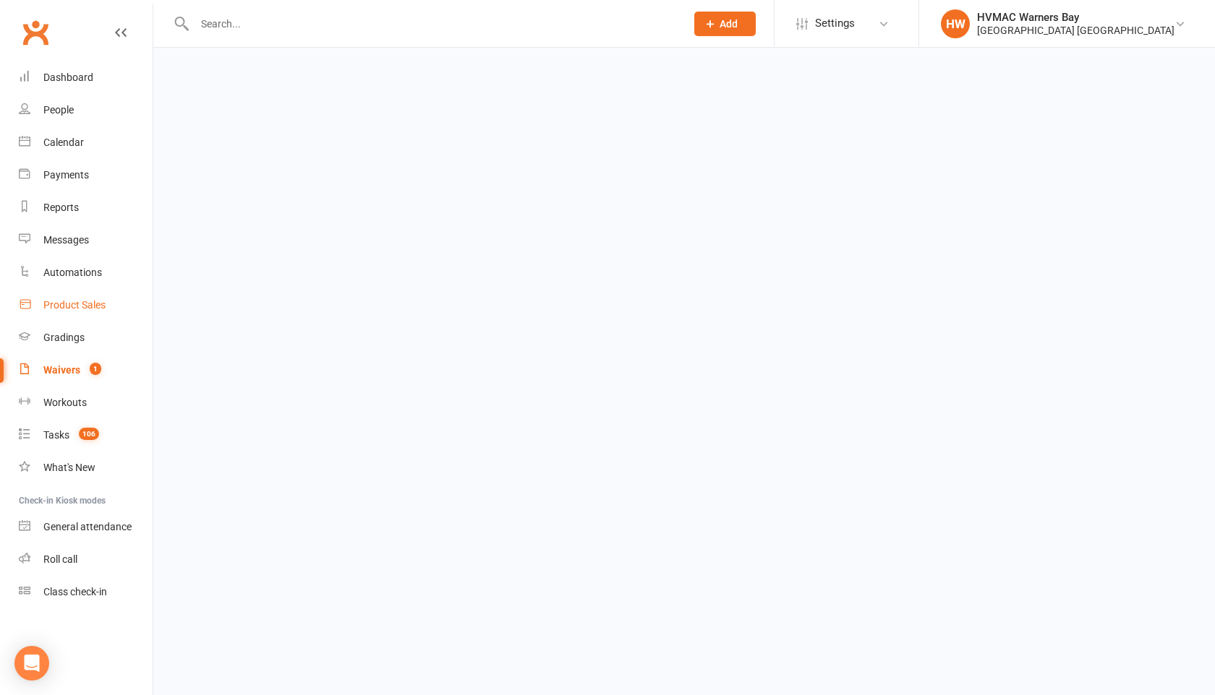
select select "100"
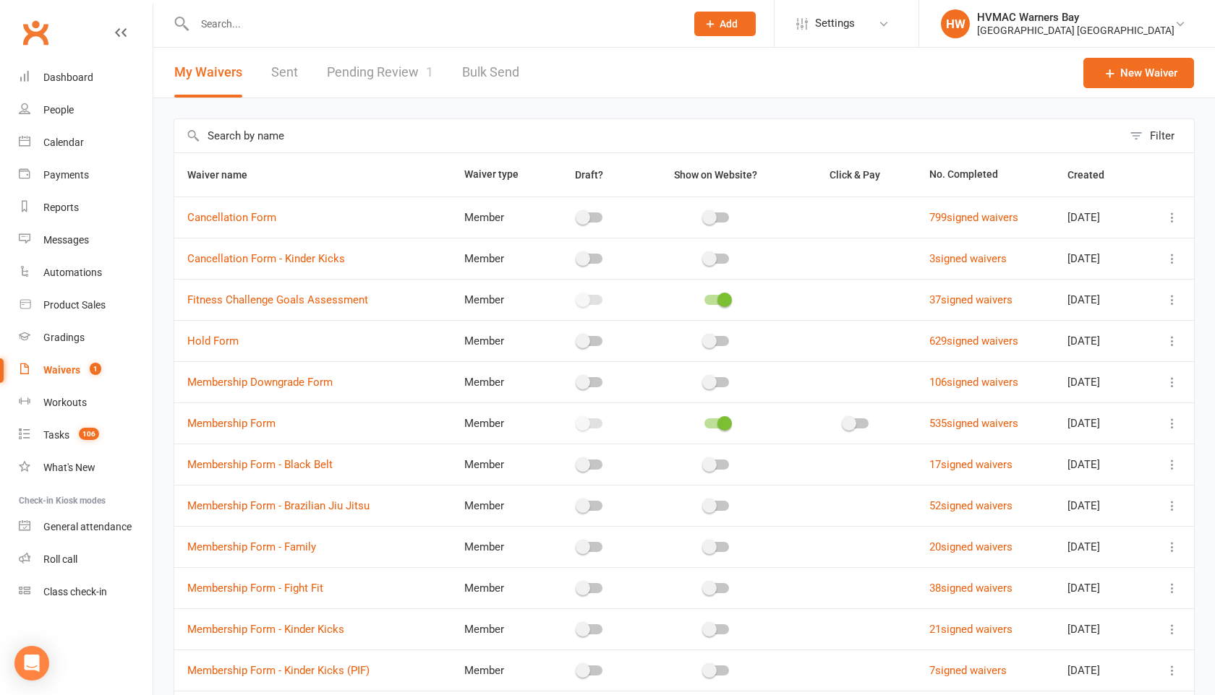
click at [57, 369] on div "Waivers" at bounding box center [61, 370] width 37 height 12
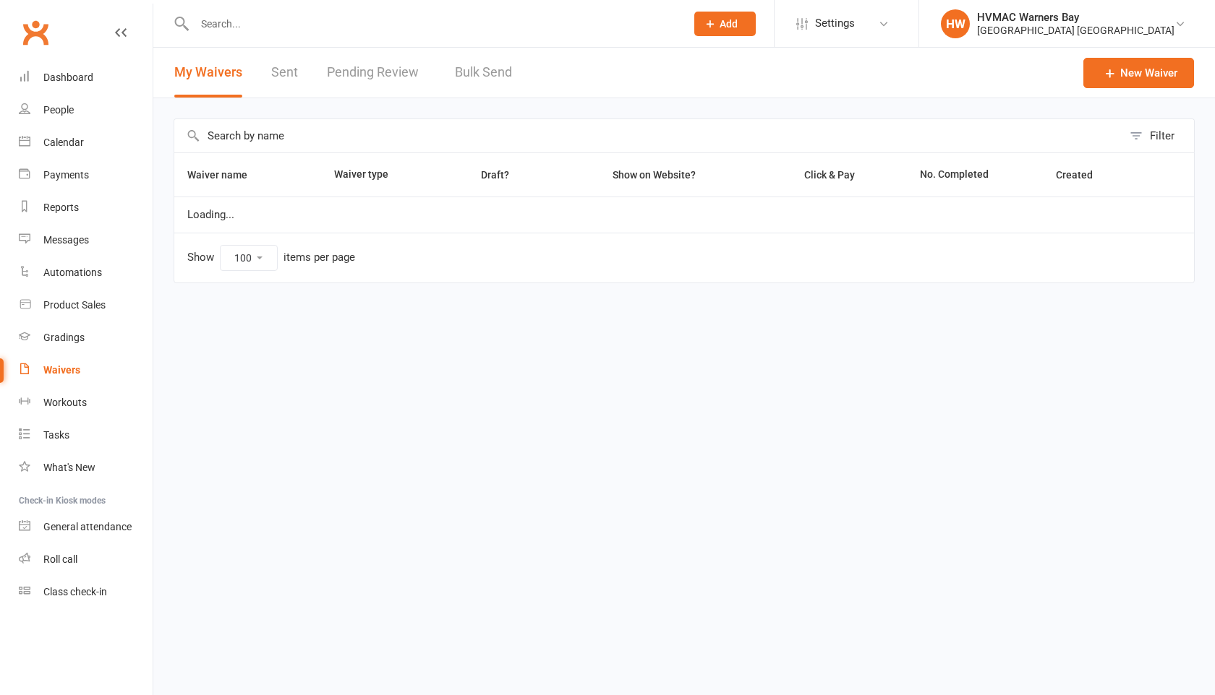
select select "100"
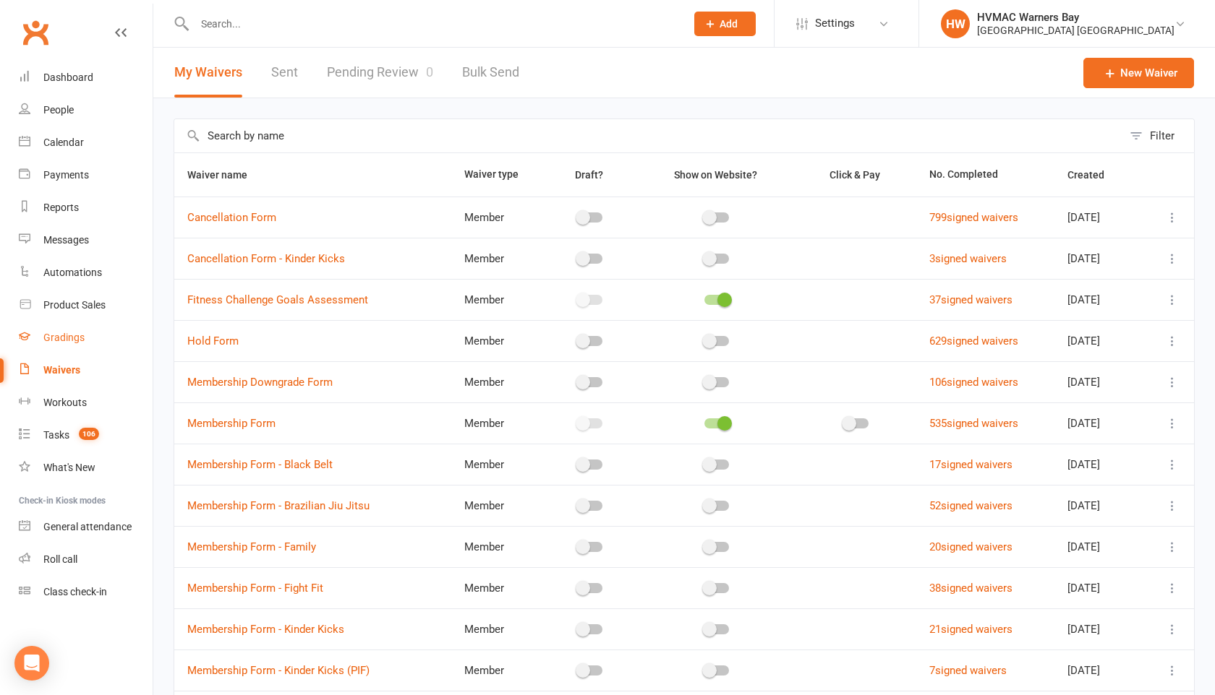
click at [61, 343] on link "Gradings" at bounding box center [86, 338] width 134 height 33
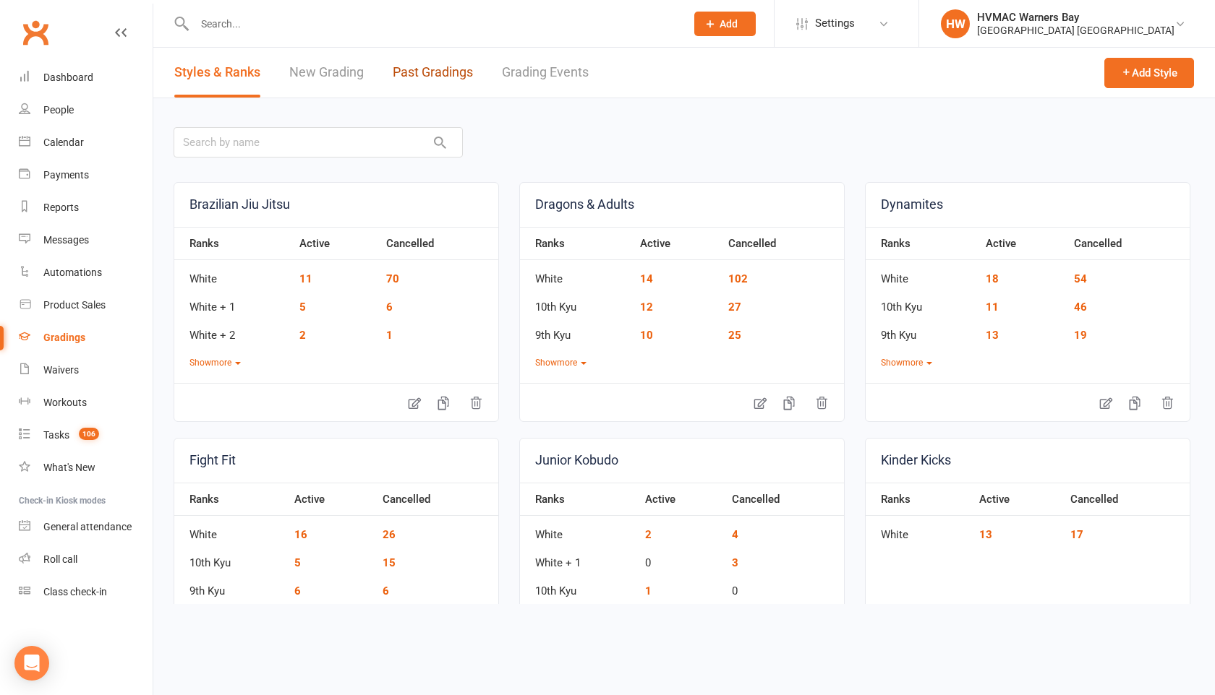
click at [442, 83] on link "Past Gradings" at bounding box center [433, 73] width 80 height 50
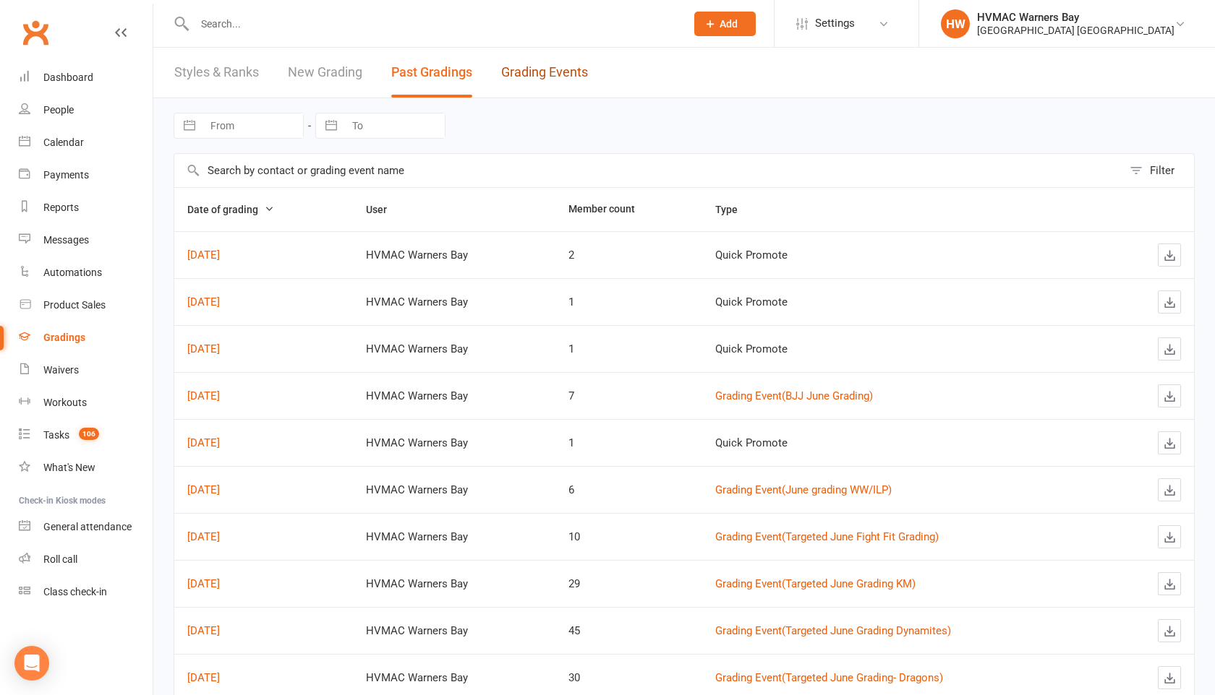
click at [539, 84] on link "Grading Events" at bounding box center [544, 73] width 87 height 50
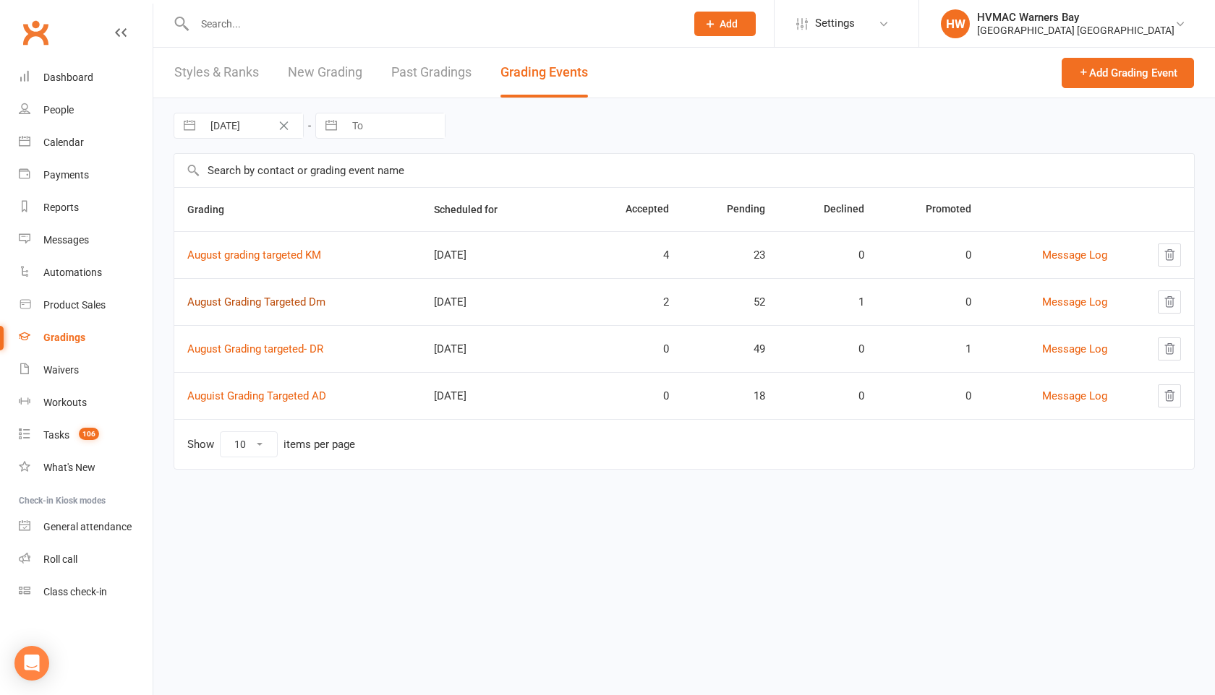
click at [288, 299] on link "August Grading Targeted Dm" at bounding box center [256, 302] width 138 height 13
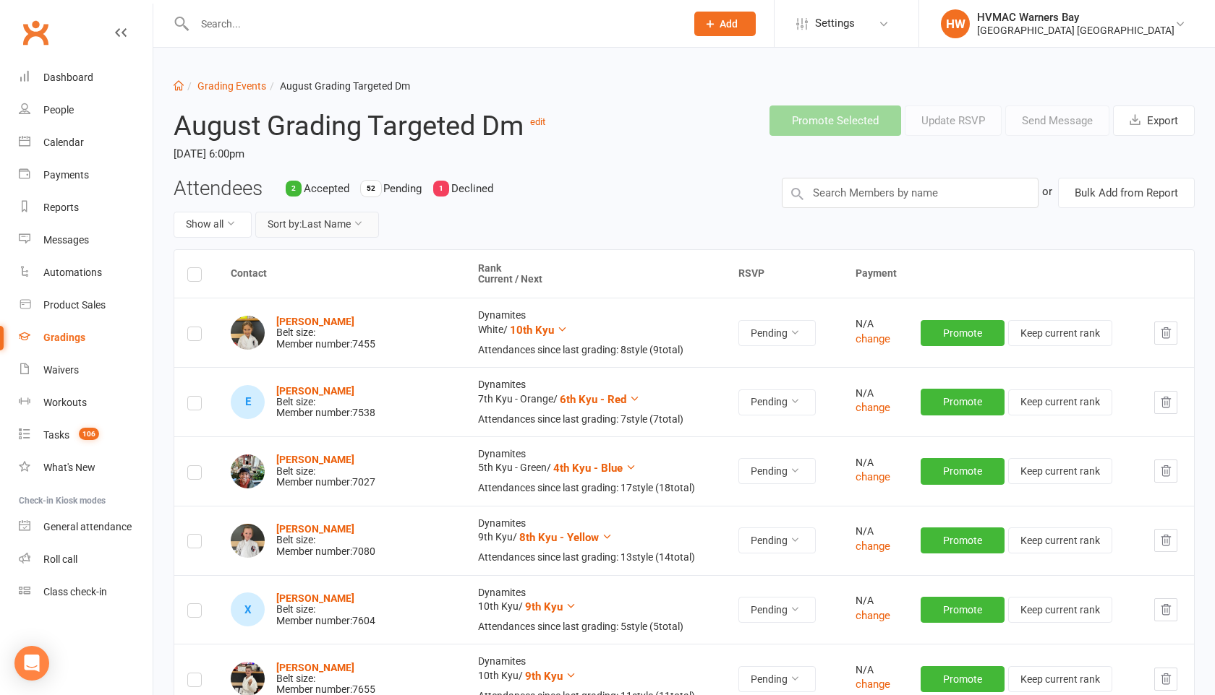
click at [345, 217] on button "Sort by: Last Name" at bounding box center [317, 225] width 124 height 26
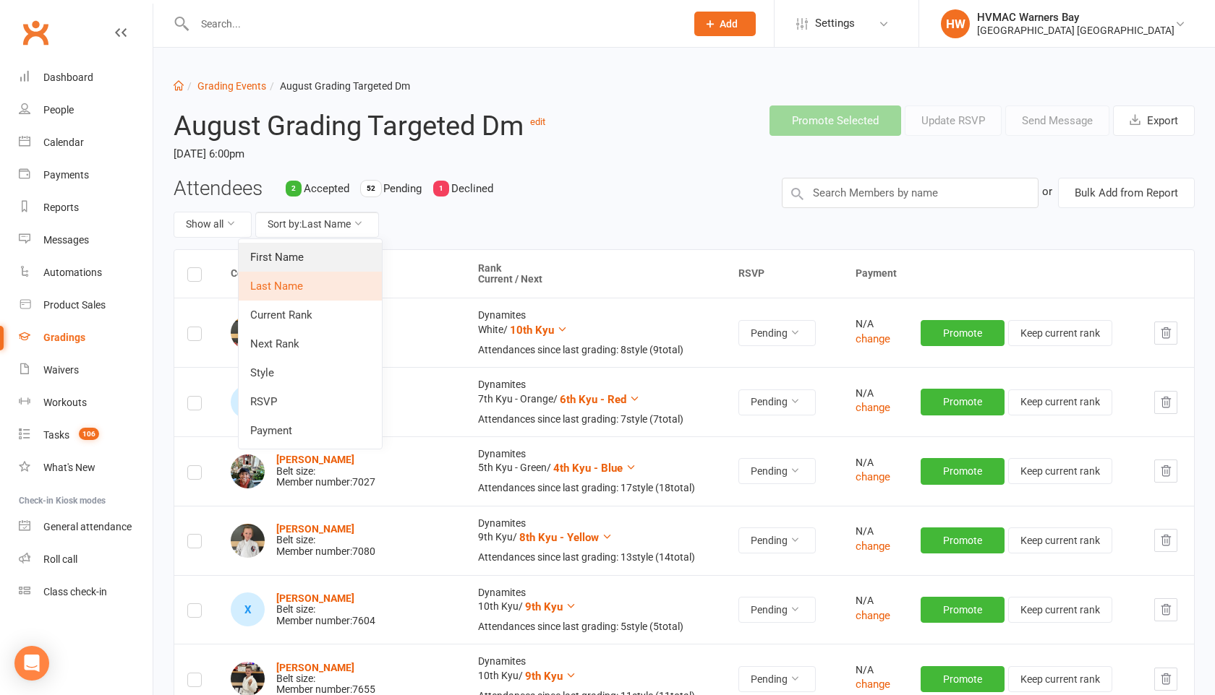
click at [337, 247] on link "First Name" at bounding box center [310, 257] width 143 height 29
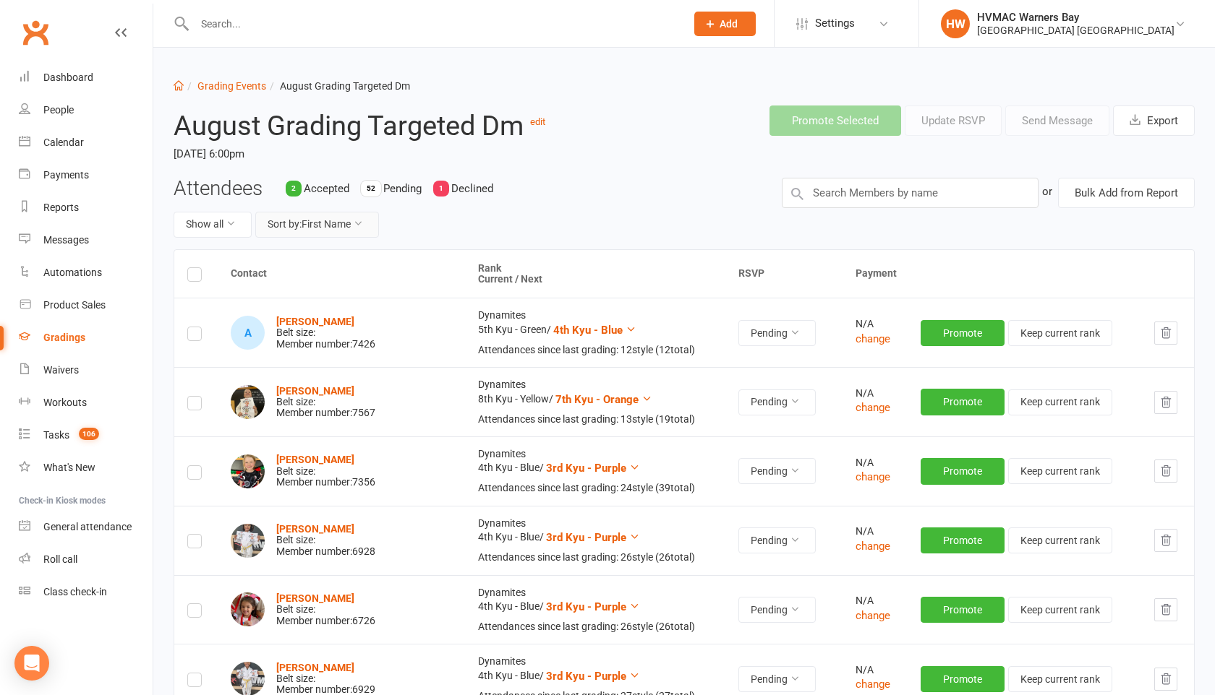
click at [338, 226] on button "Sort by: First Name" at bounding box center [317, 225] width 124 height 26
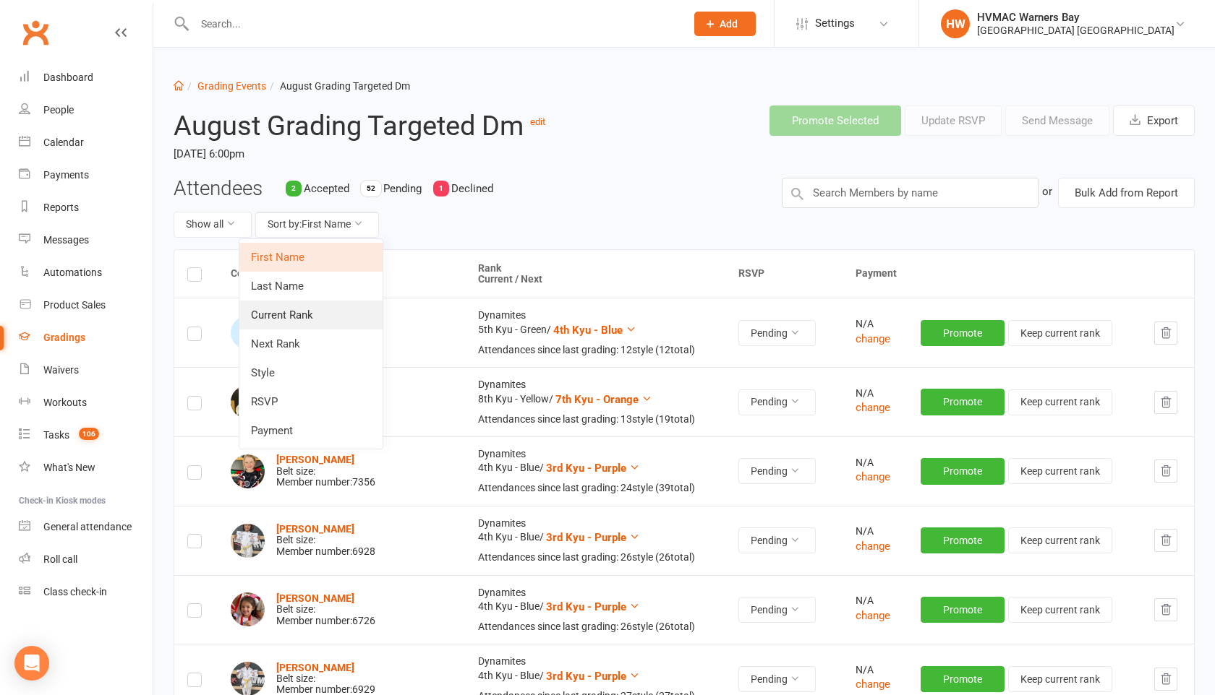
click at [321, 310] on link "Current Rank" at bounding box center [310, 315] width 143 height 29
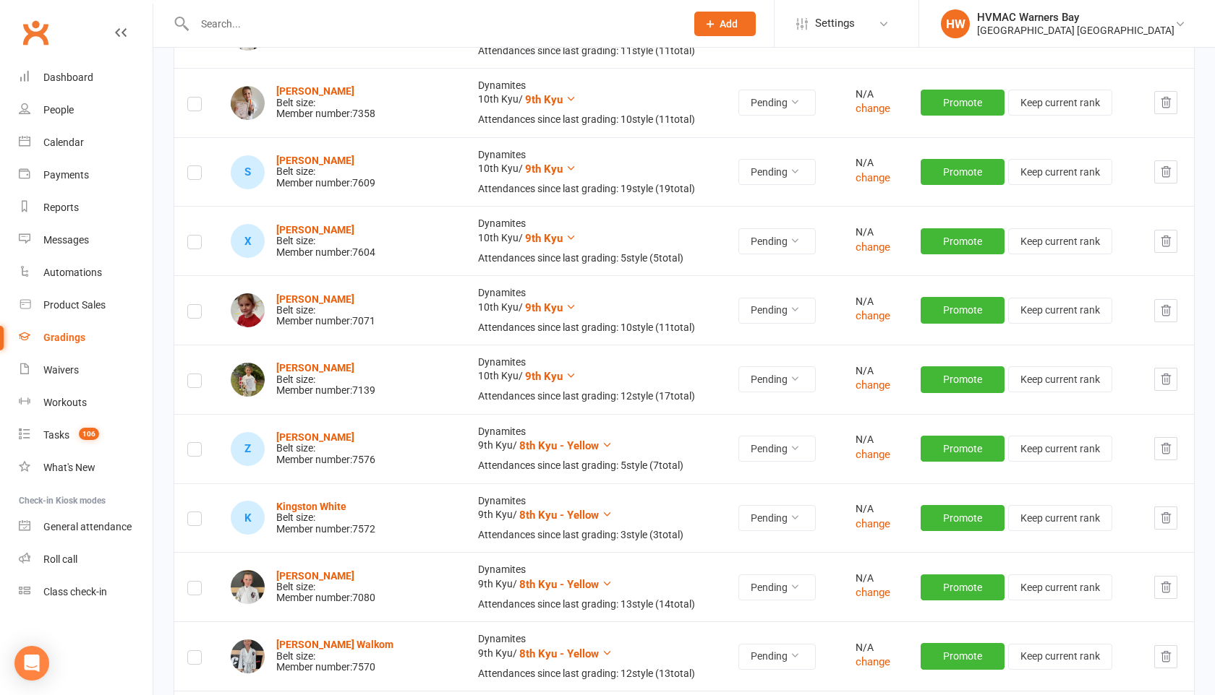
scroll to position [732, 0]
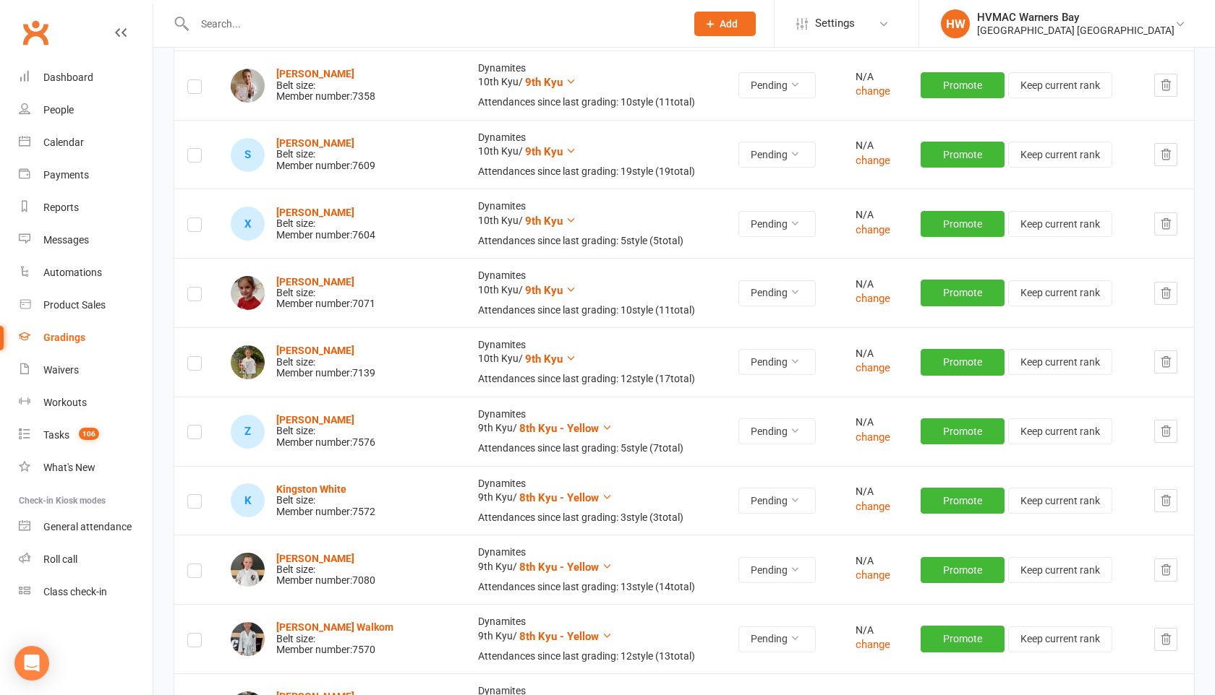
click at [1163, 505] on icon "button" at bounding box center [1165, 500] width 9 height 10
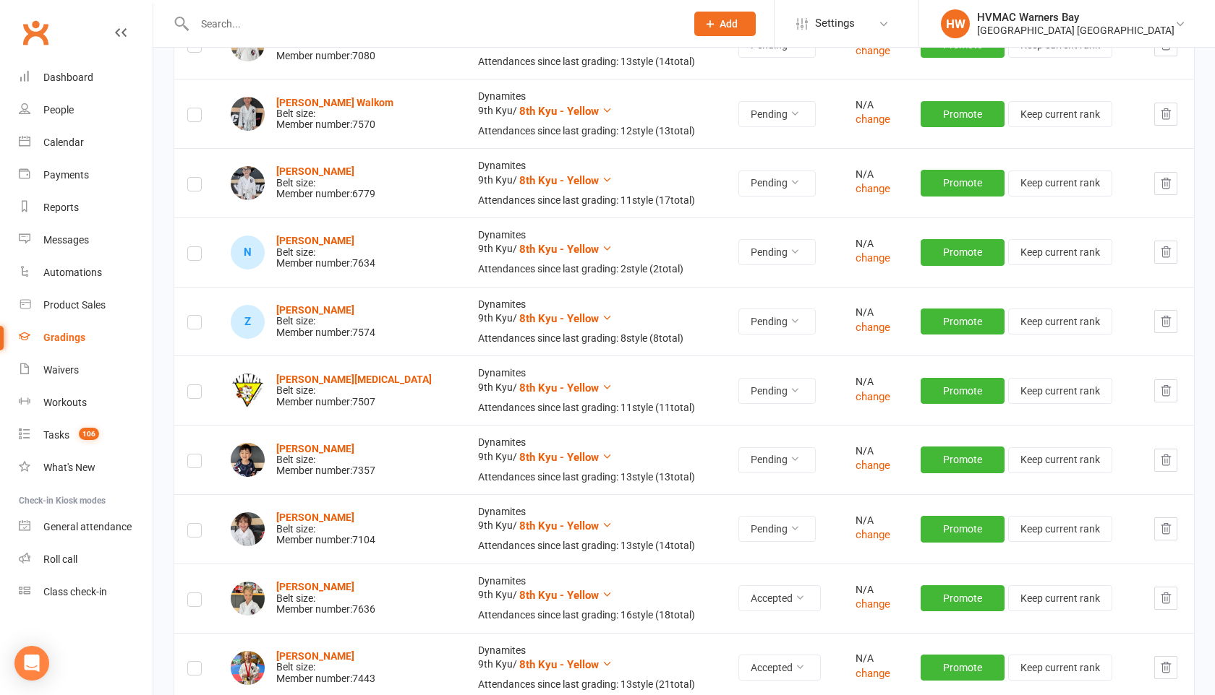
scroll to position [1190, 0]
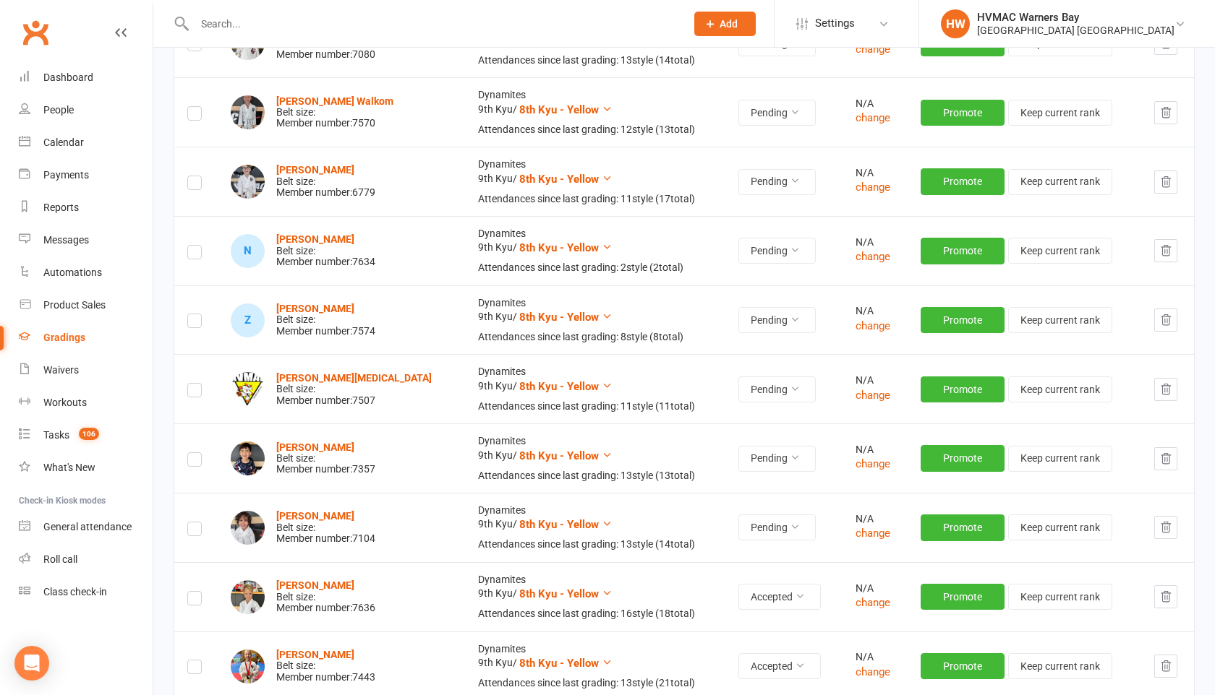
click at [1169, 253] on icon "button" at bounding box center [1165, 250] width 13 height 13
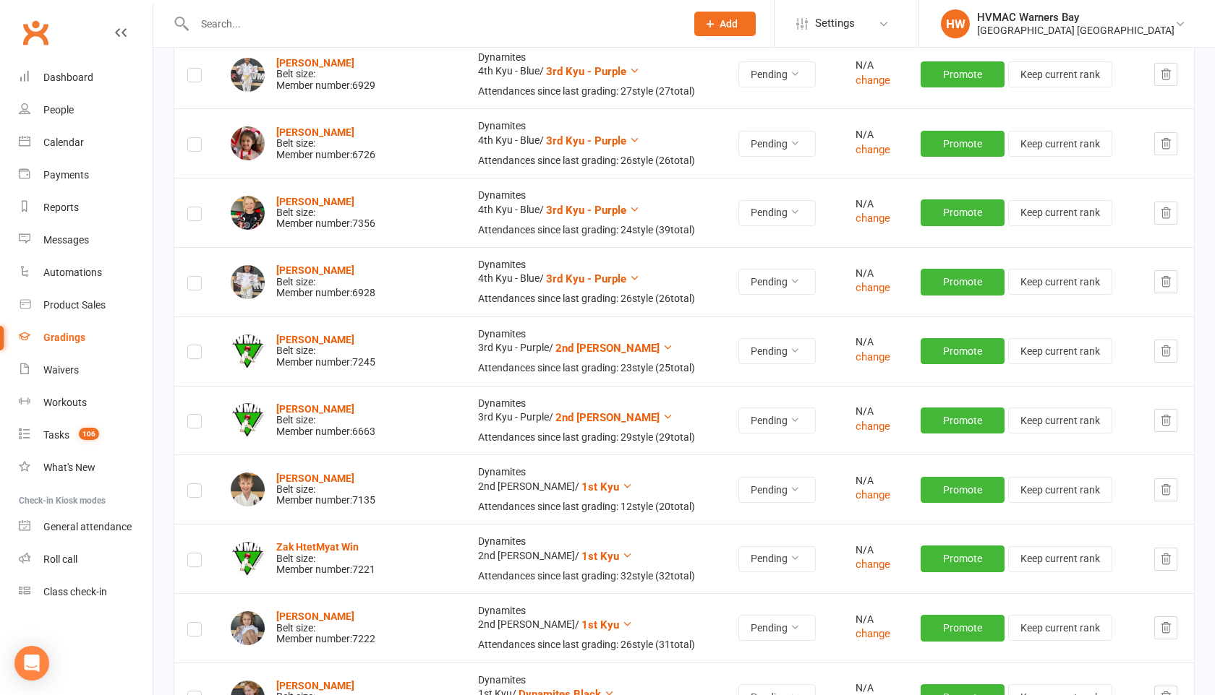
scroll to position [3032, 0]
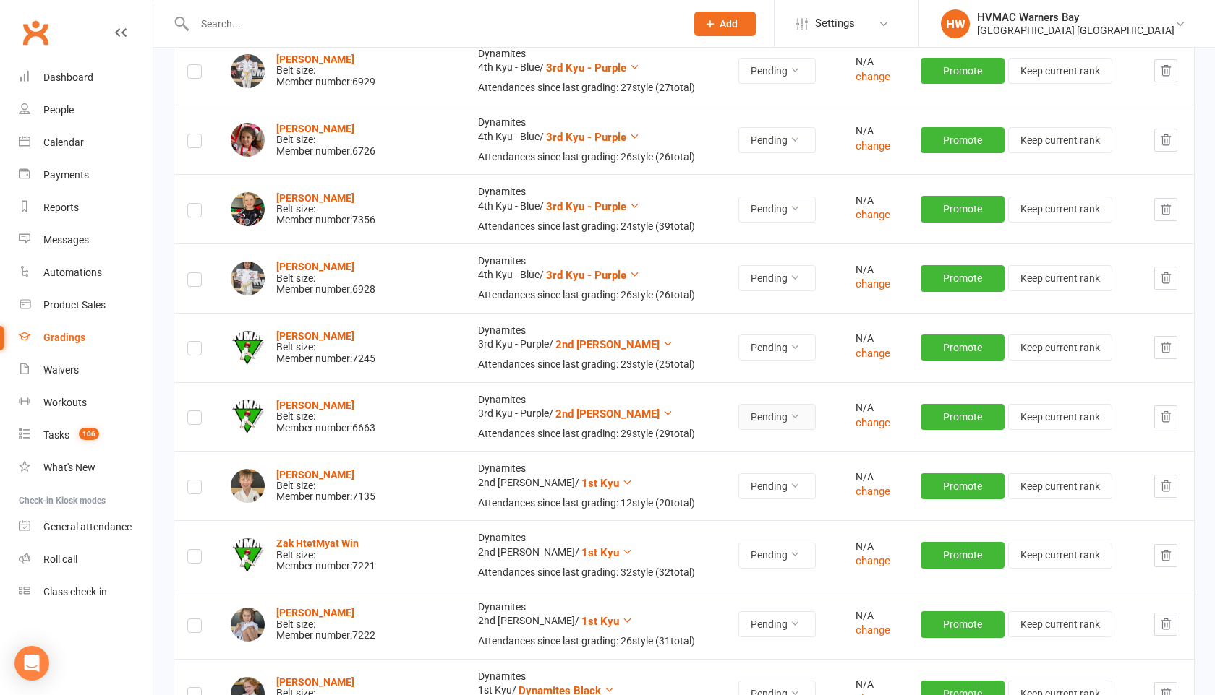
click at [761, 409] on button "Pending" at bounding box center [776, 417] width 77 height 26
click at [742, 475] on link "Declined" at bounding box center [730, 479] width 143 height 29
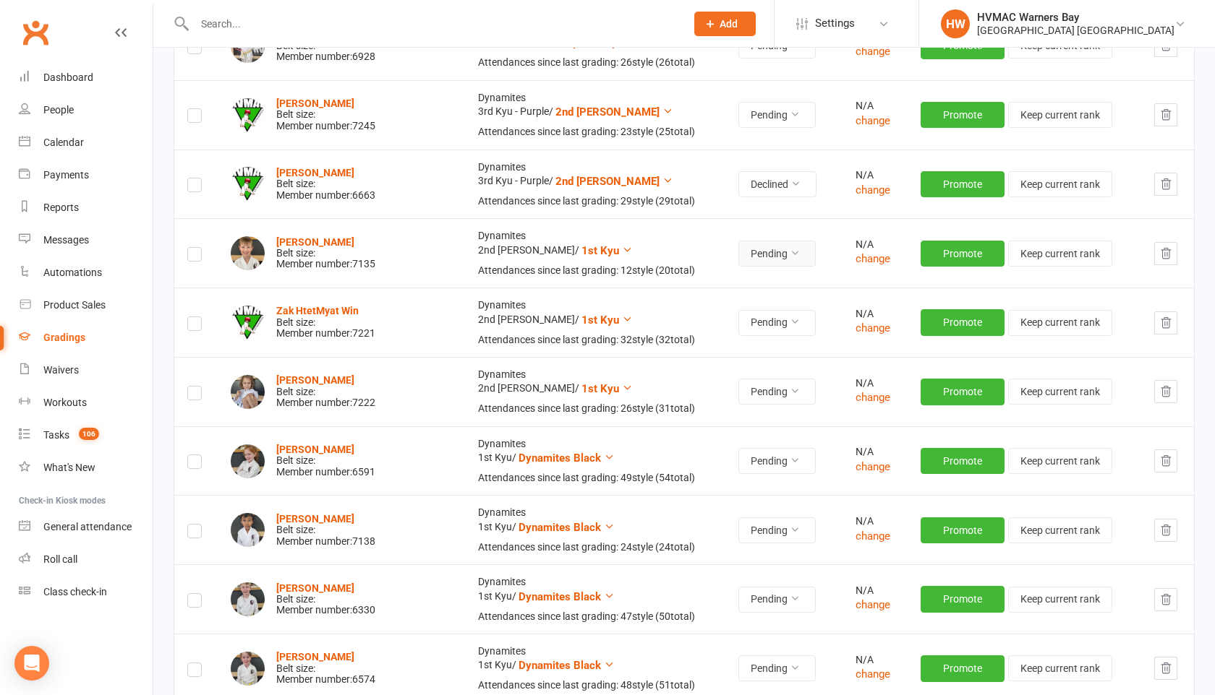
scroll to position [3267, 0]
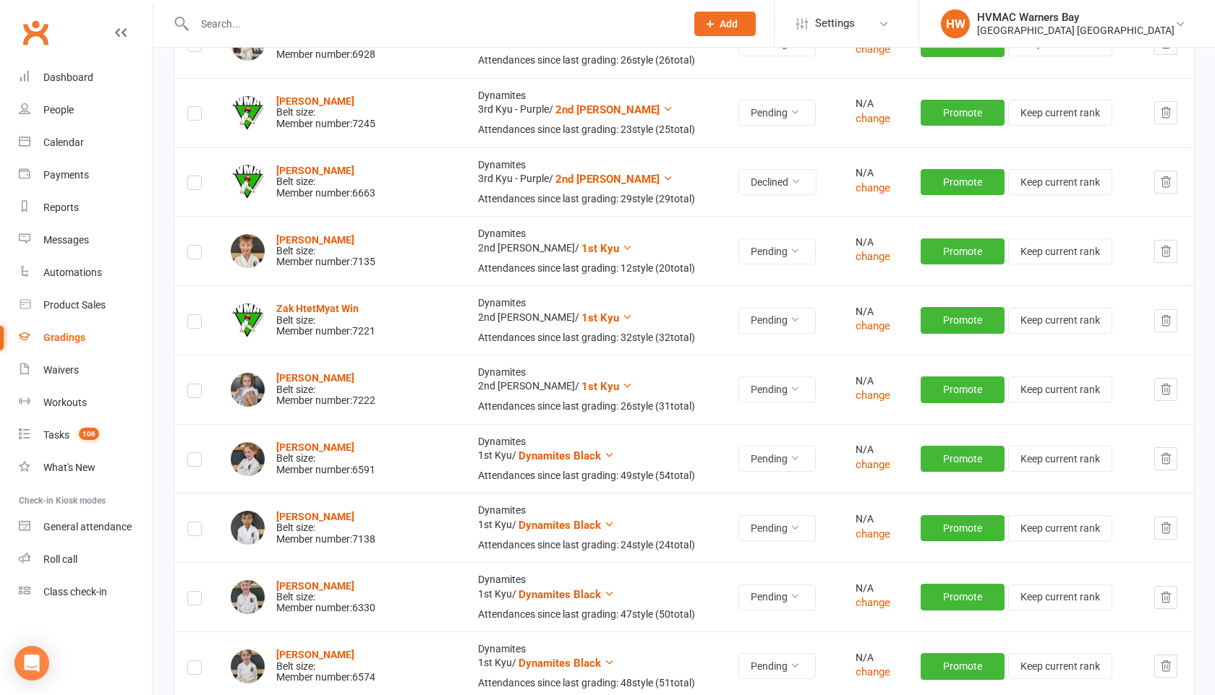
click at [1165, 241] on button "button" at bounding box center [1165, 251] width 23 height 23
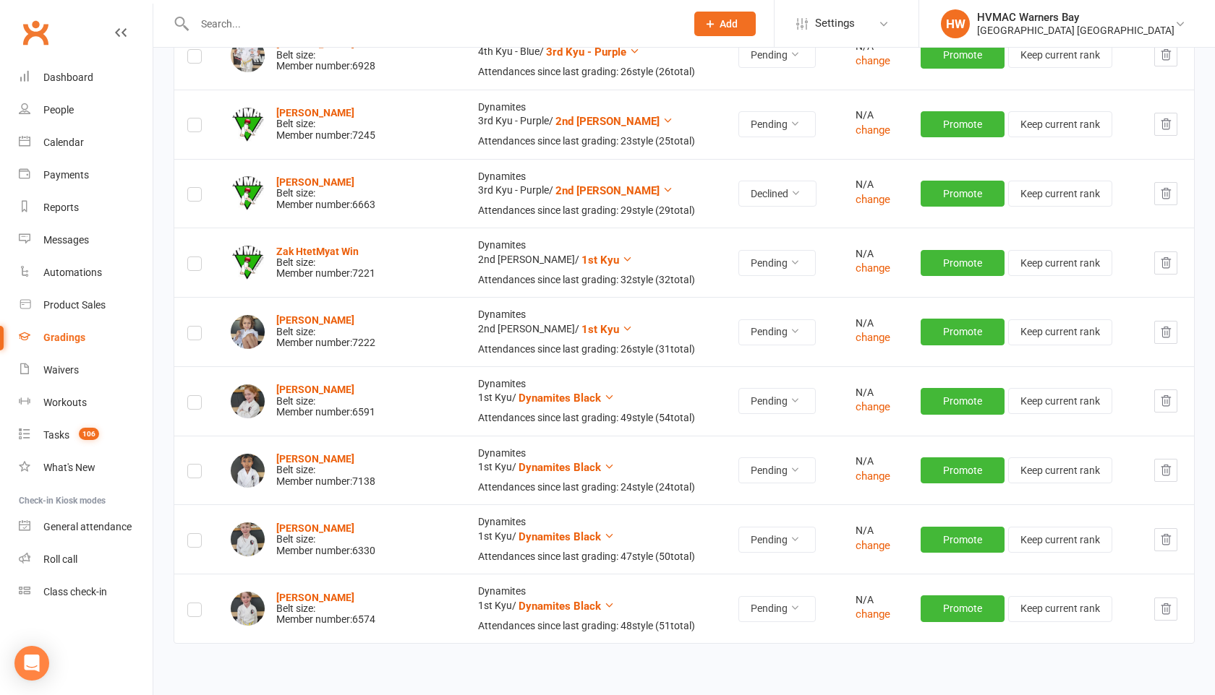
scroll to position [3339, 0]
